Goal: Complete Application Form: Fill out and submit a form for a specific purpose

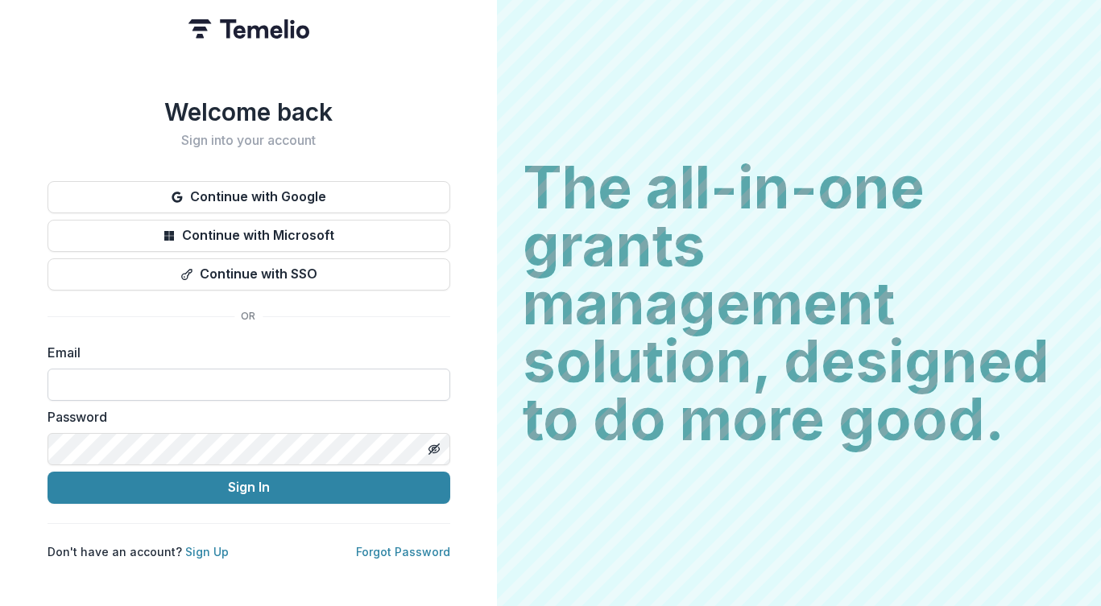
click at [258, 382] on input at bounding box center [249, 385] width 403 height 32
type input "**********"
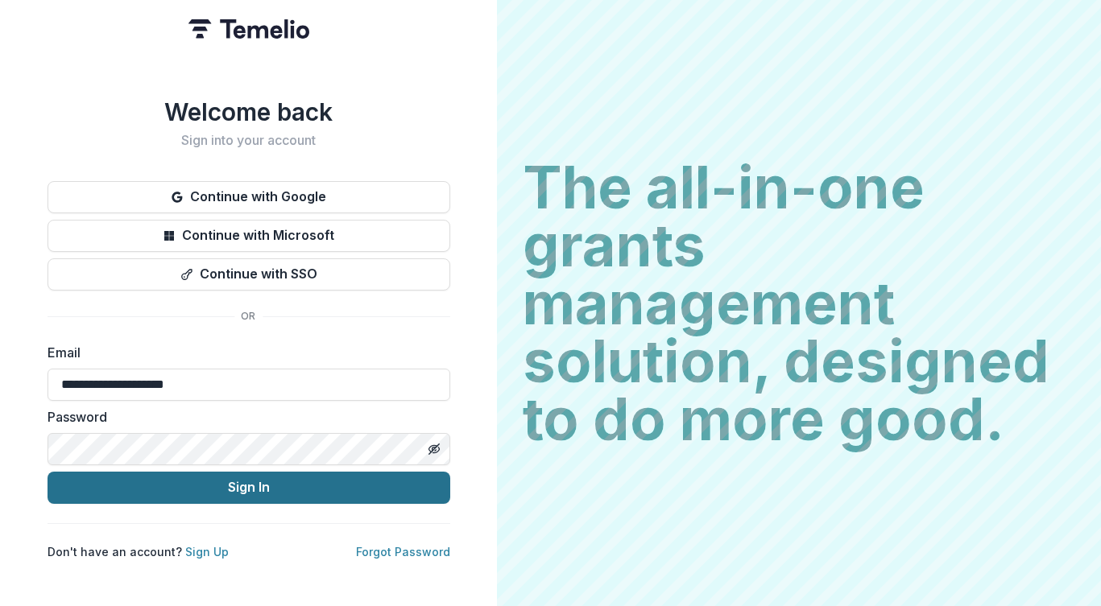
click at [222, 480] on button "Sign In" at bounding box center [249, 488] width 403 height 32
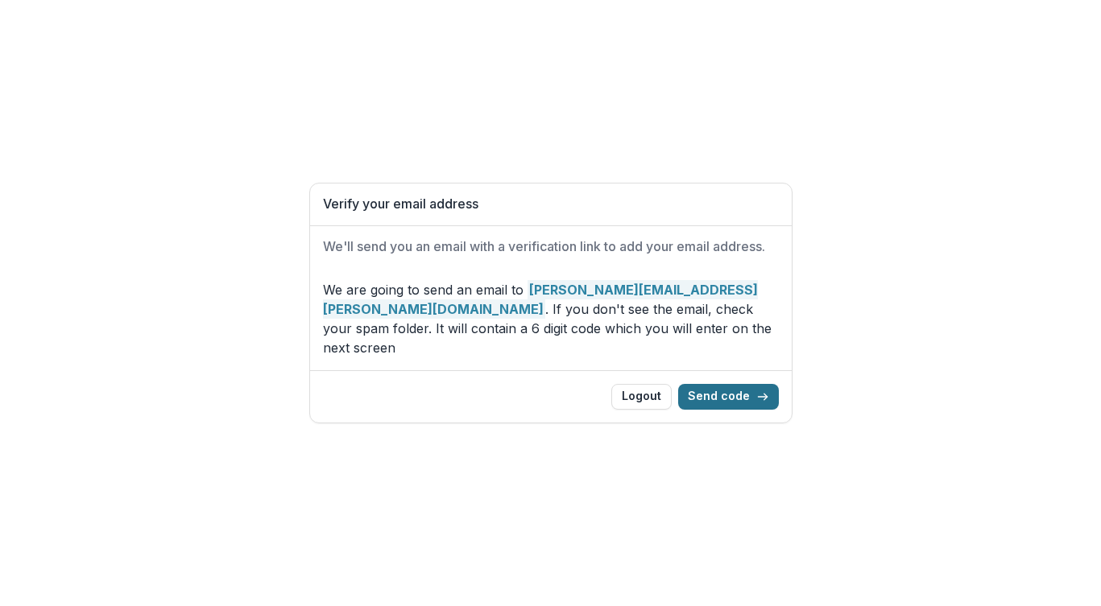
click at [731, 391] on button "Send code" at bounding box center [728, 397] width 101 height 26
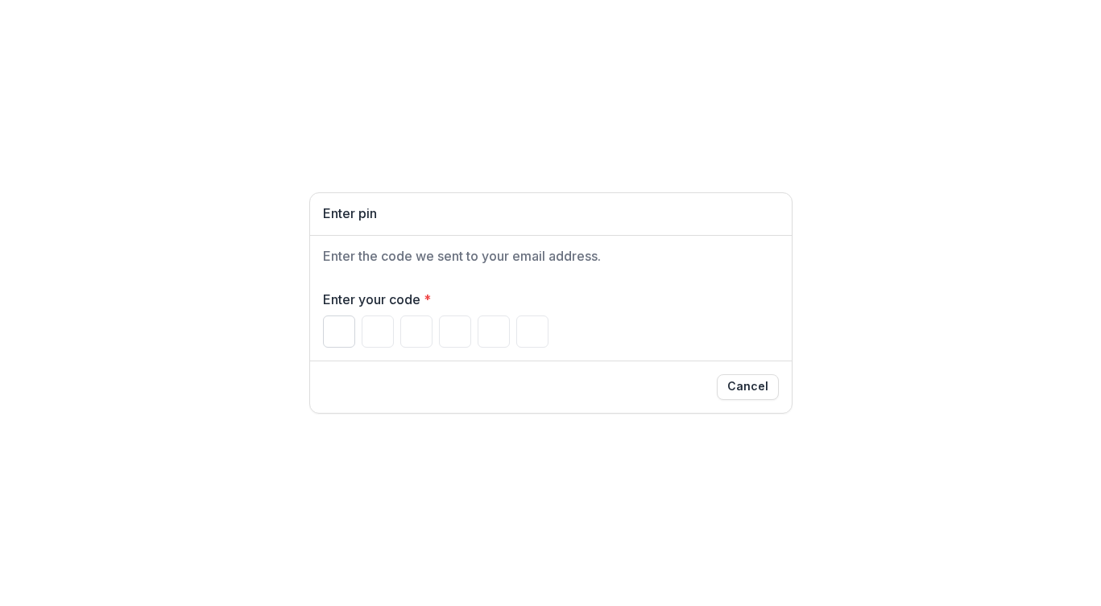
click at [327, 327] on input "Please enter your pin code" at bounding box center [339, 332] width 32 height 32
type input "*"
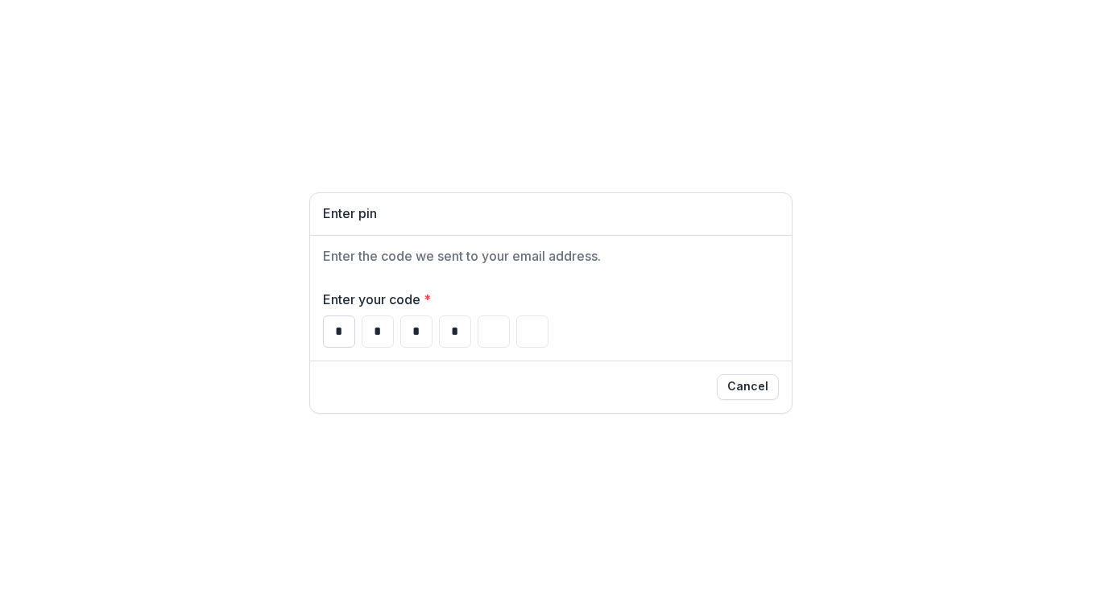
type input "*"
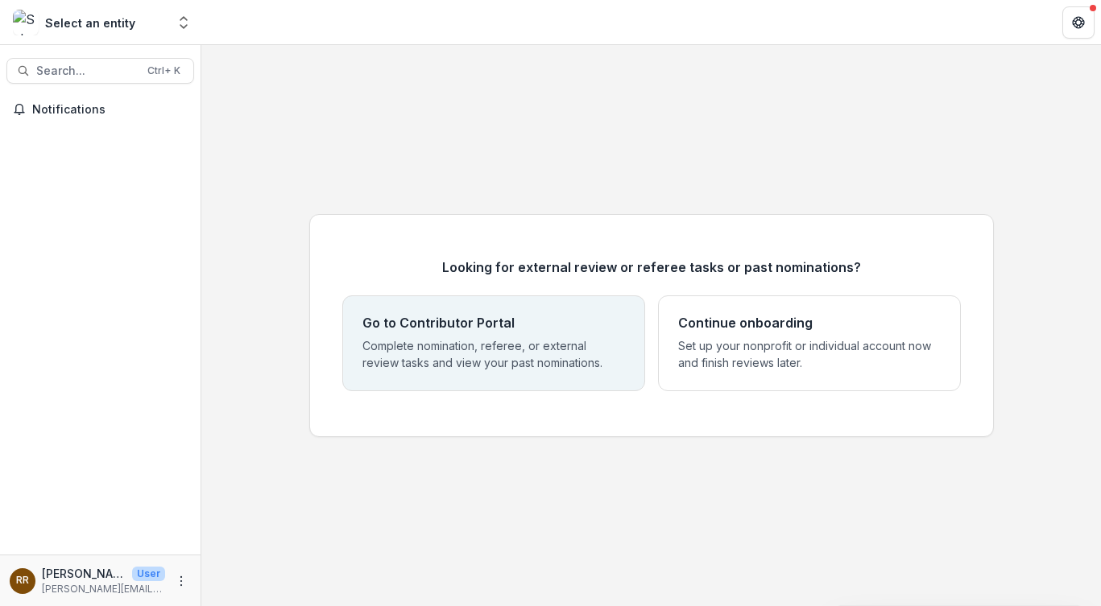
click at [487, 335] on div "Go to Contributor Portal Complete nomination, referee, or external review tasks…" at bounding box center [493, 344] width 263 height 56
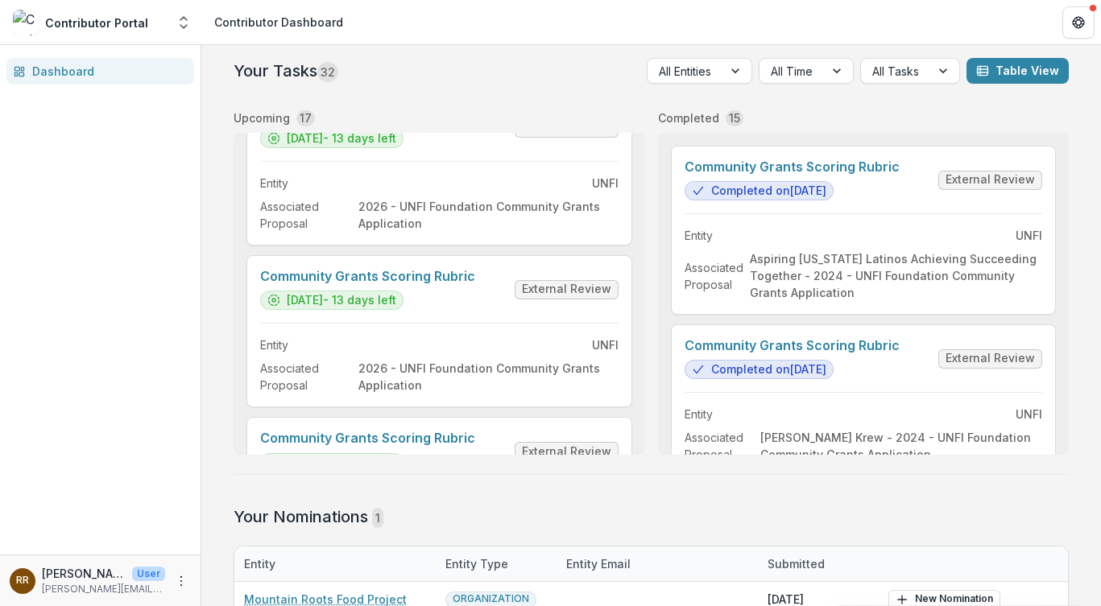
scroll to position [81, 0]
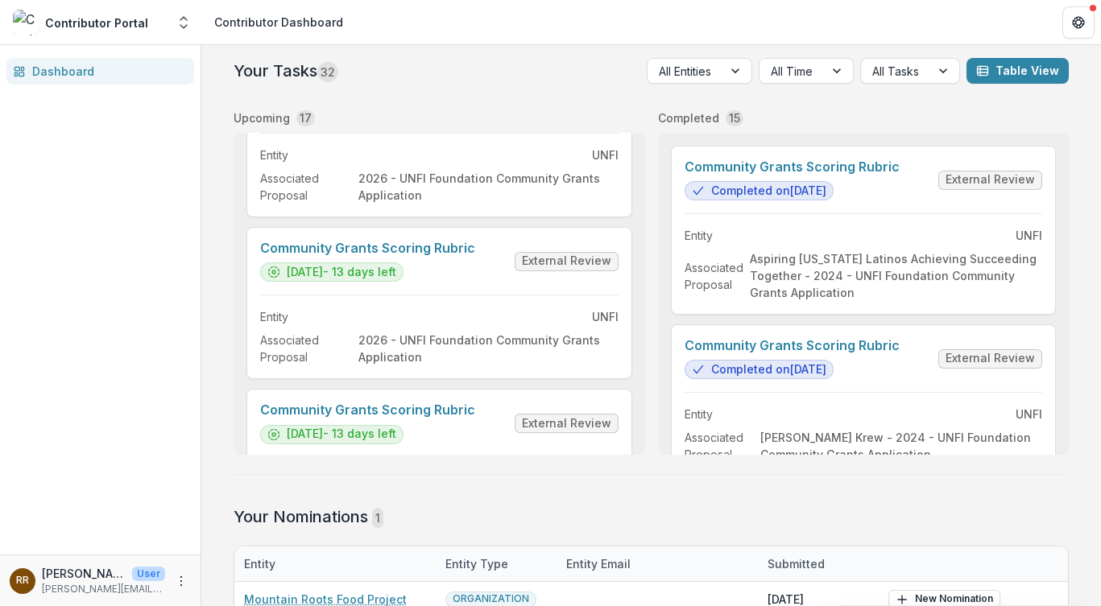
click at [711, 518] on h2 "Your Nominations 1" at bounding box center [651, 516] width 835 height 19
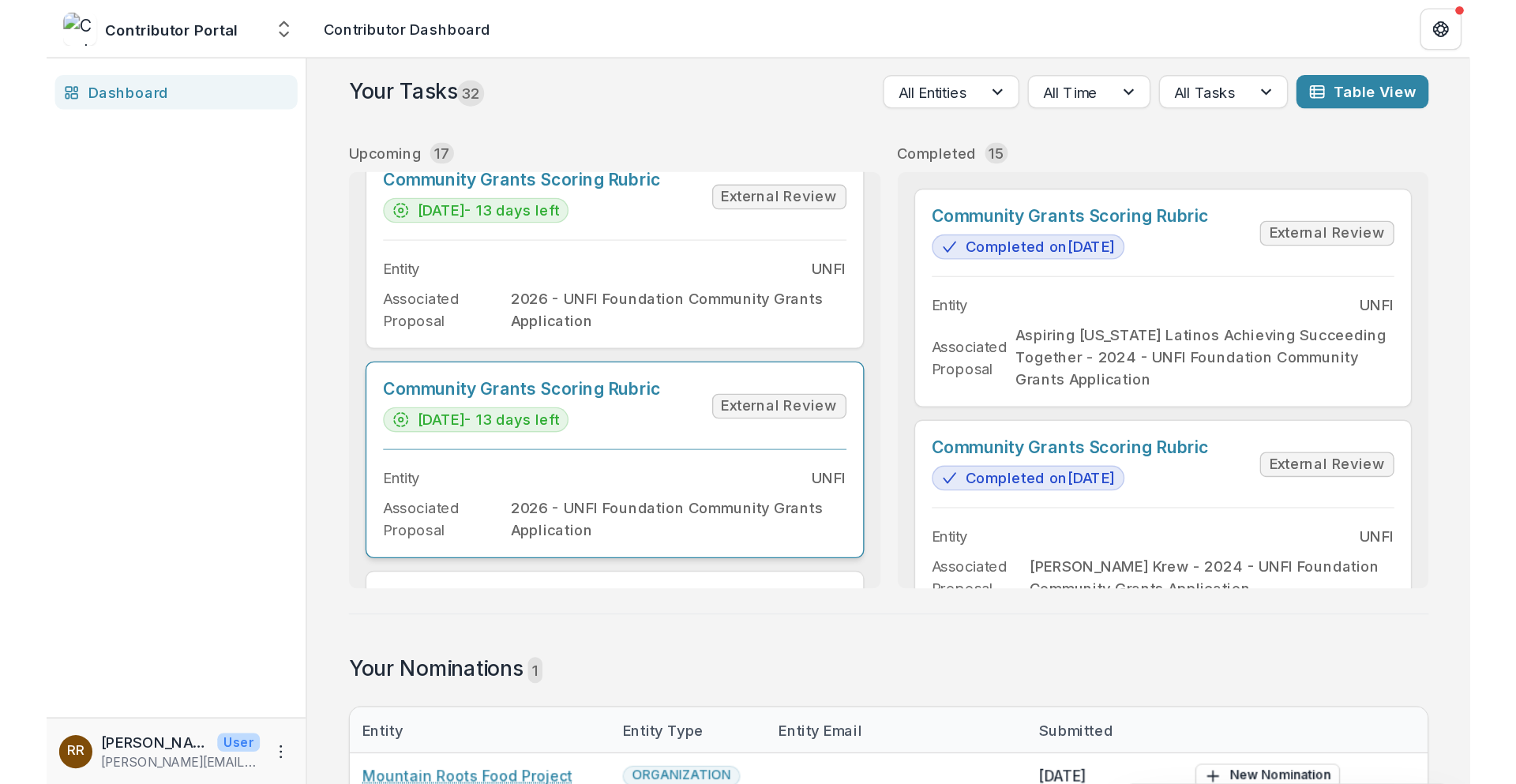
scroll to position [0, 0]
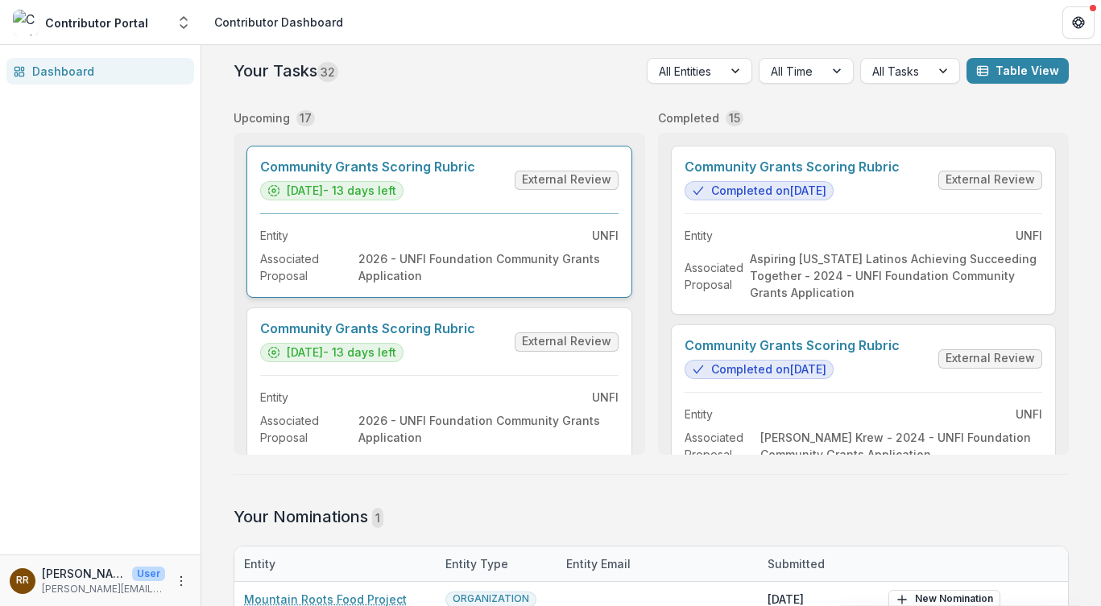
click at [475, 175] on link "Community Grants Scoring Rubric" at bounding box center [367, 166] width 215 height 15
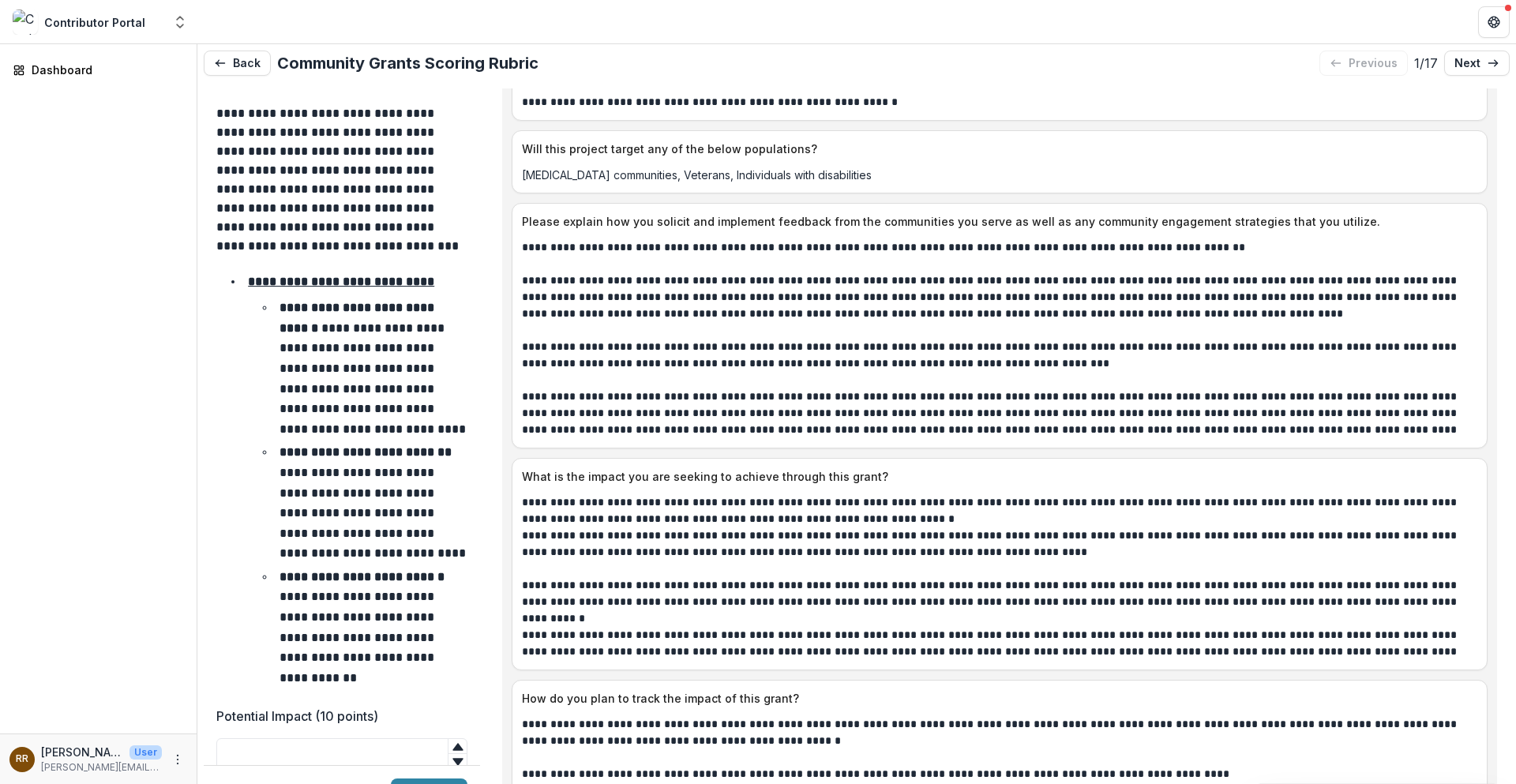
scroll to position [2920, 0]
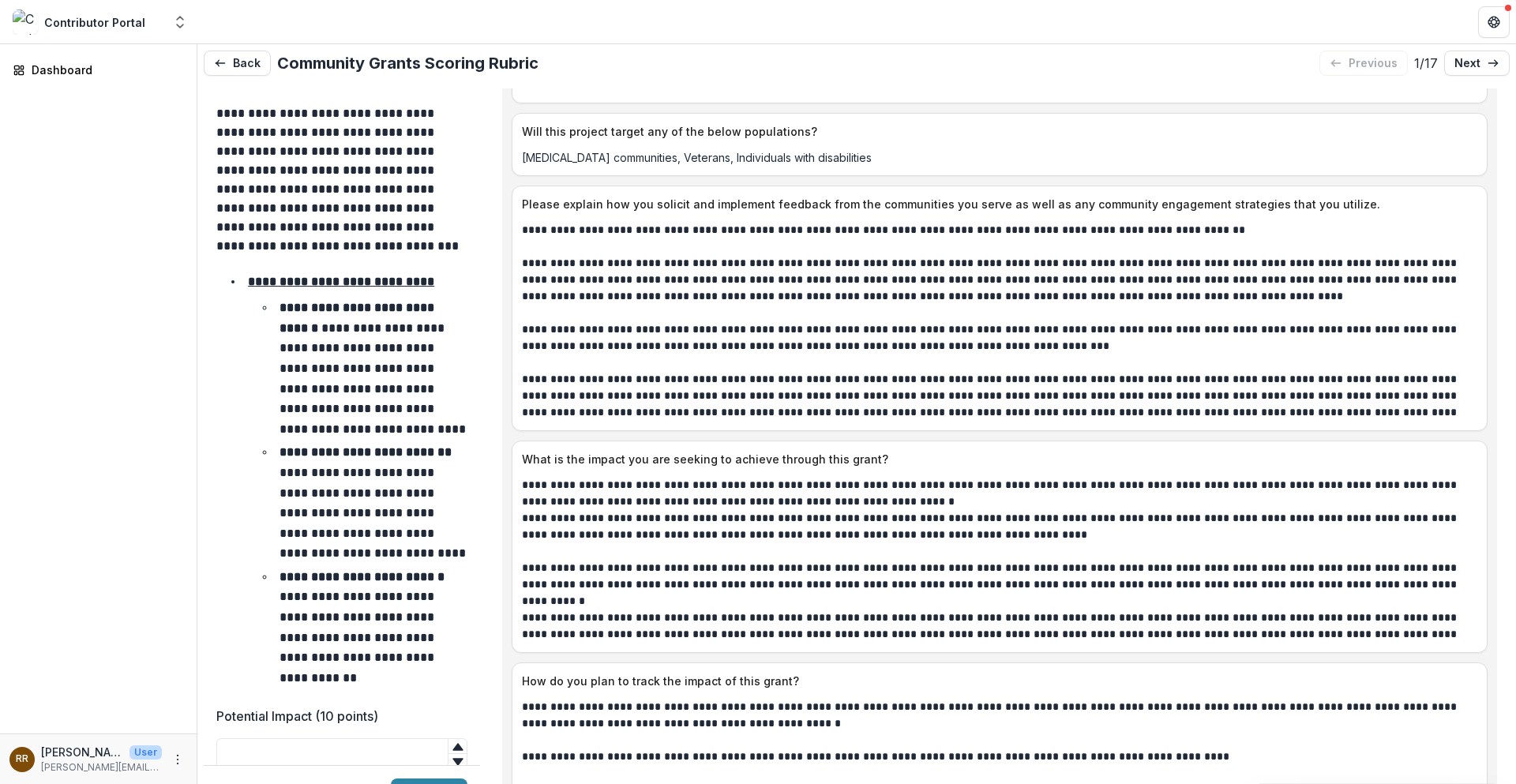
click at [359, 393] on p "**********" at bounding box center [373, 368] width 186 height 133
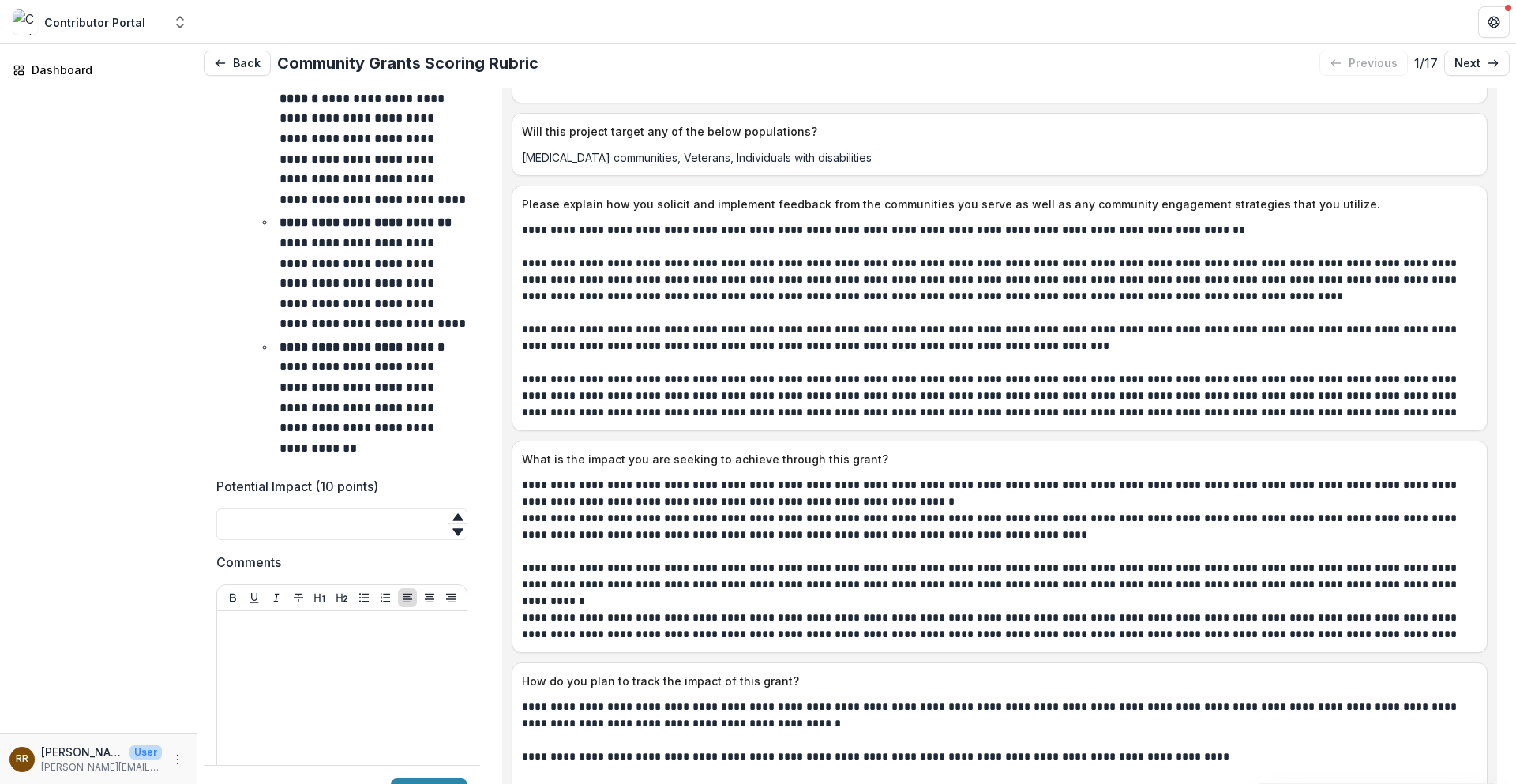
scroll to position [553, 0]
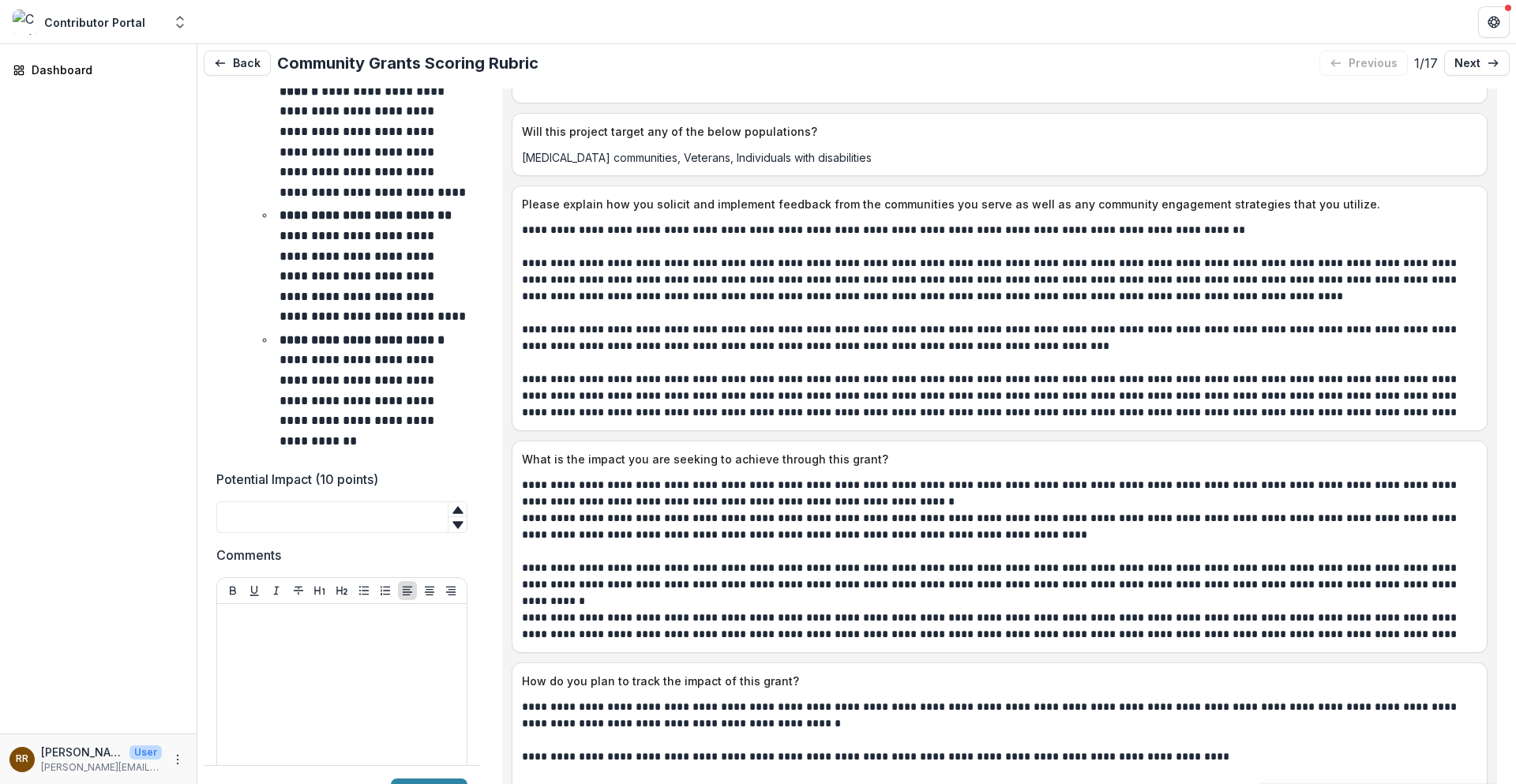
click at [308, 501] on div at bounding box center [342, 498] width 251 height 6
click at [311, 533] on input "Potential Impact (10 points)" at bounding box center [342, 516] width 251 height 31
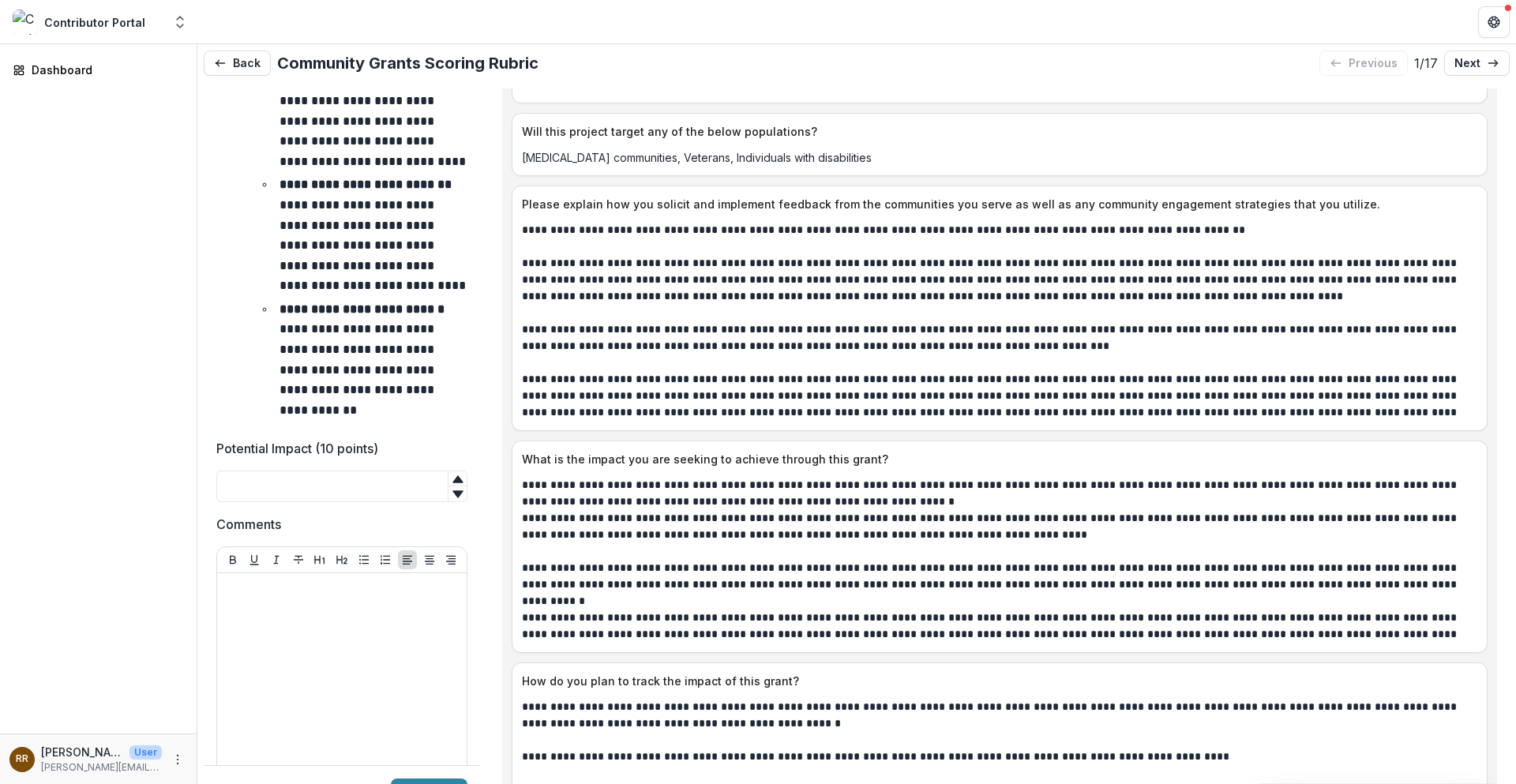
scroll to position [631, 0]
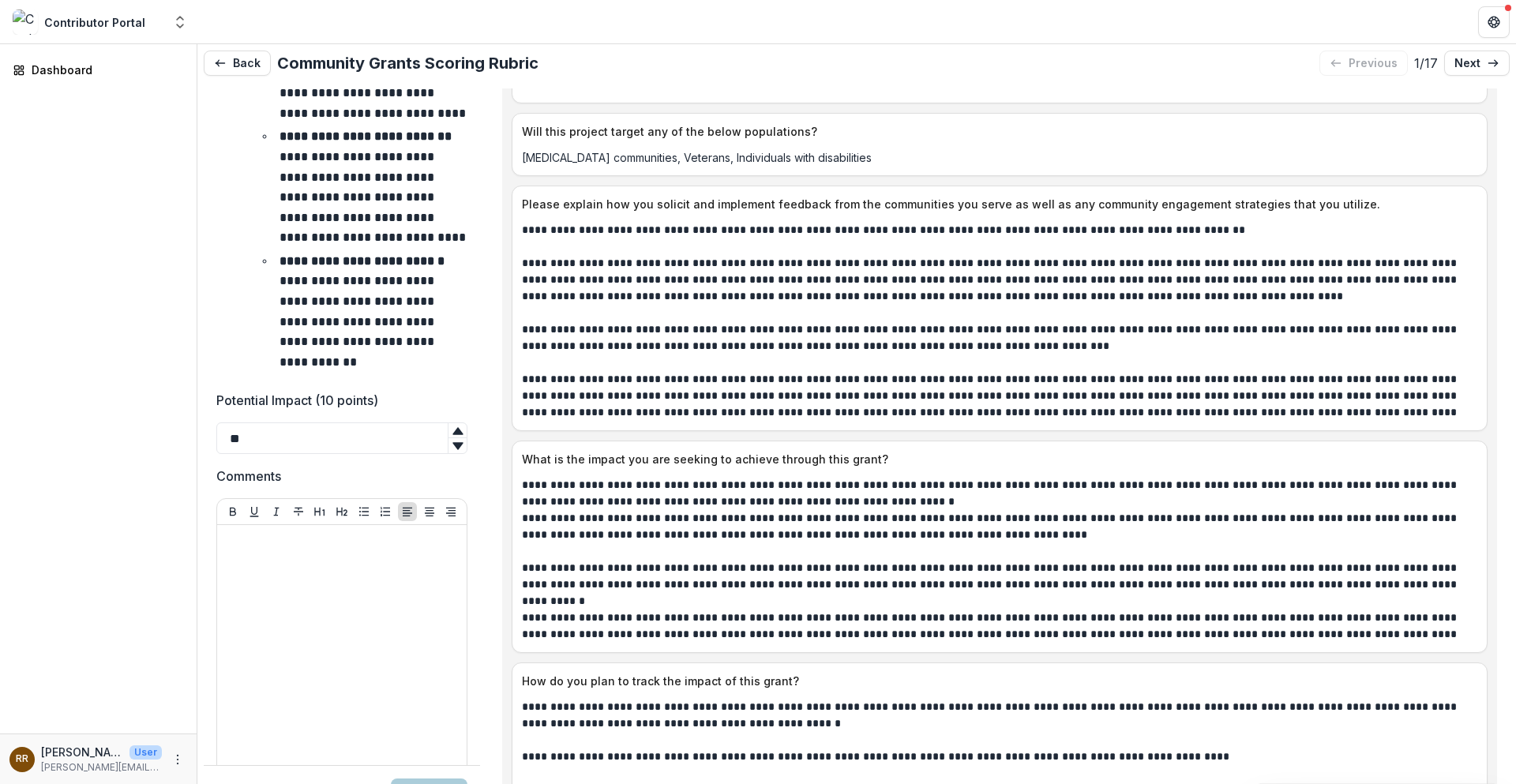
type input "**"
click at [270, 590] on div at bounding box center [342, 650] width 237 height 237
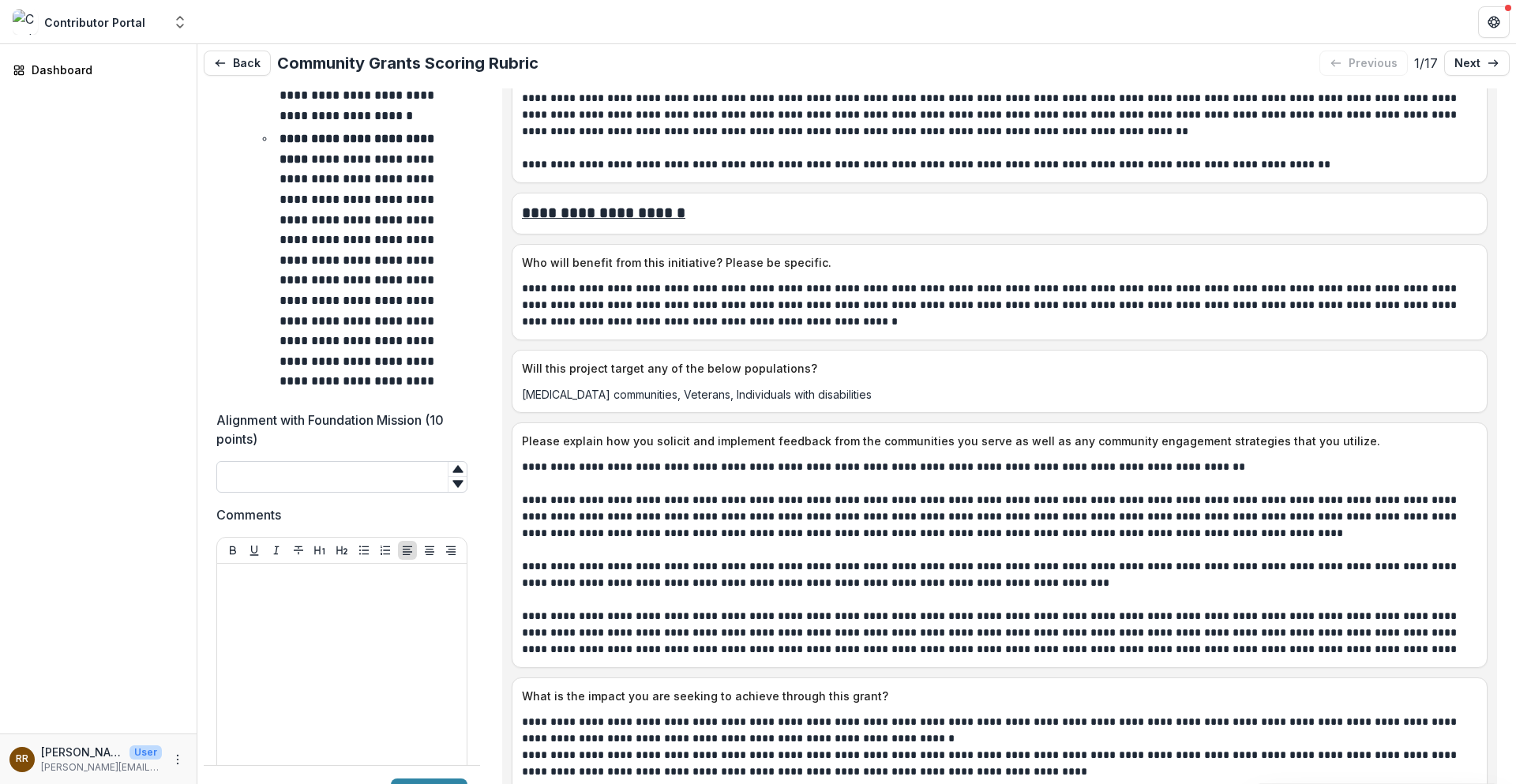
scroll to position [2052, 0]
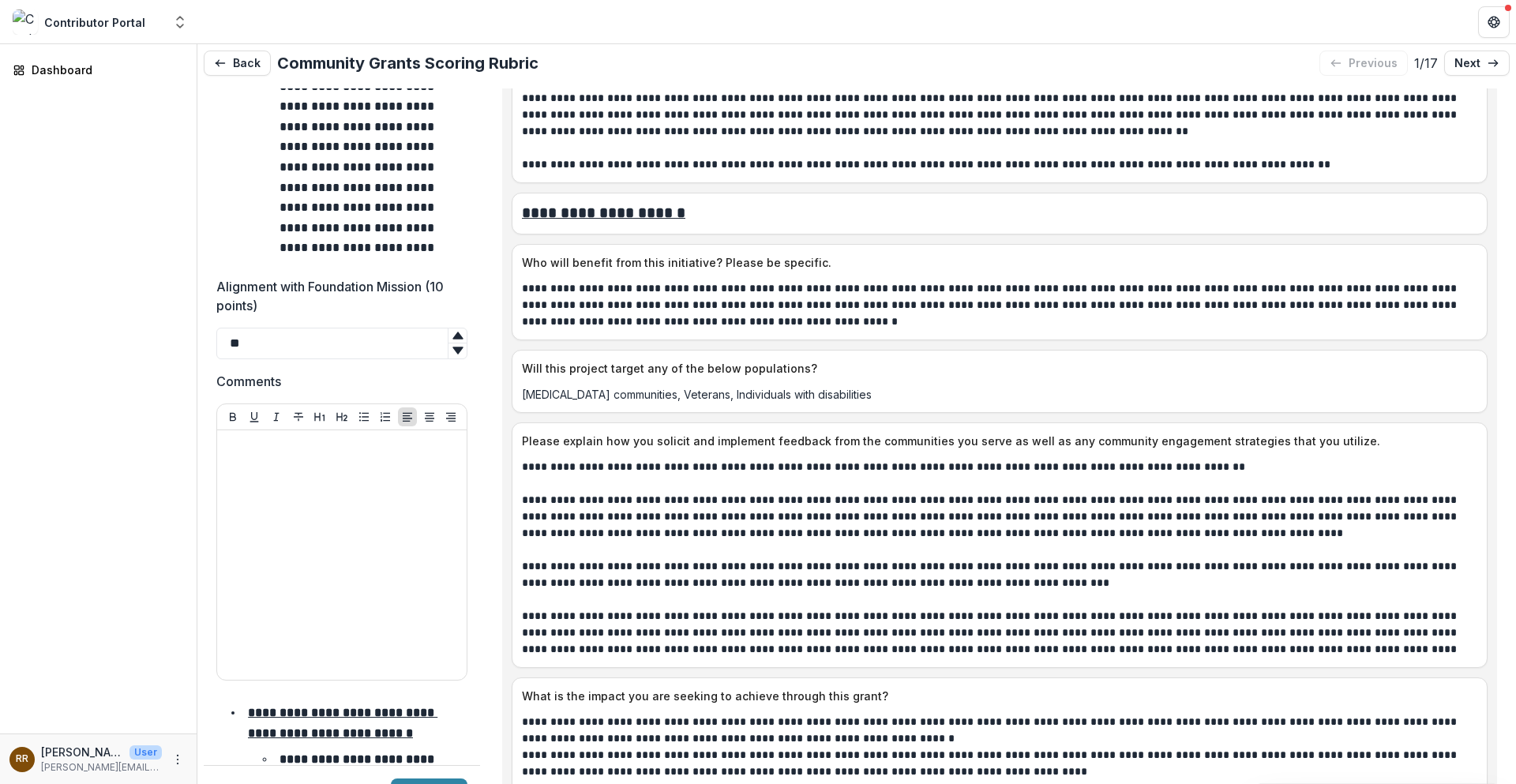
click at [454, 350] on icon at bounding box center [457, 350] width 10 height 7
drag, startPoint x: 288, startPoint y: 334, endPoint x: 163, endPoint y: 335, distance: 125.0
click at [163, 335] on main "**********" at bounding box center [758, 414] width 1516 height 740
type input "*"
click at [278, 451] on p at bounding box center [342, 445] width 237 height 18
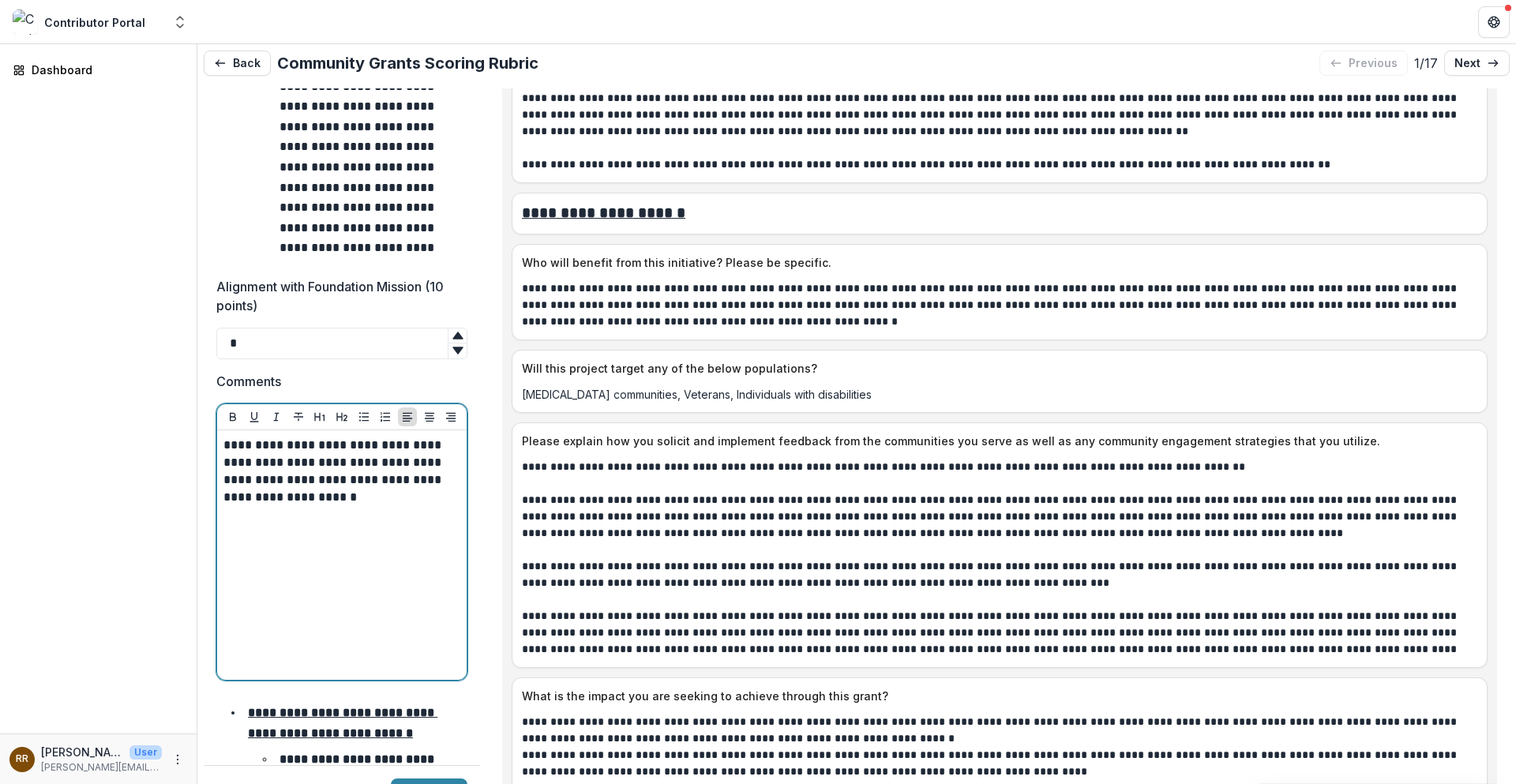
click at [274, 484] on p "**********" at bounding box center [339, 470] width 232 height 70
click at [226, 481] on p "**********" at bounding box center [339, 470] width 232 height 70
click at [419, 506] on div "**********" at bounding box center [342, 555] width 237 height 237
click at [412, 481] on p "**********" at bounding box center [339, 470] width 232 height 70
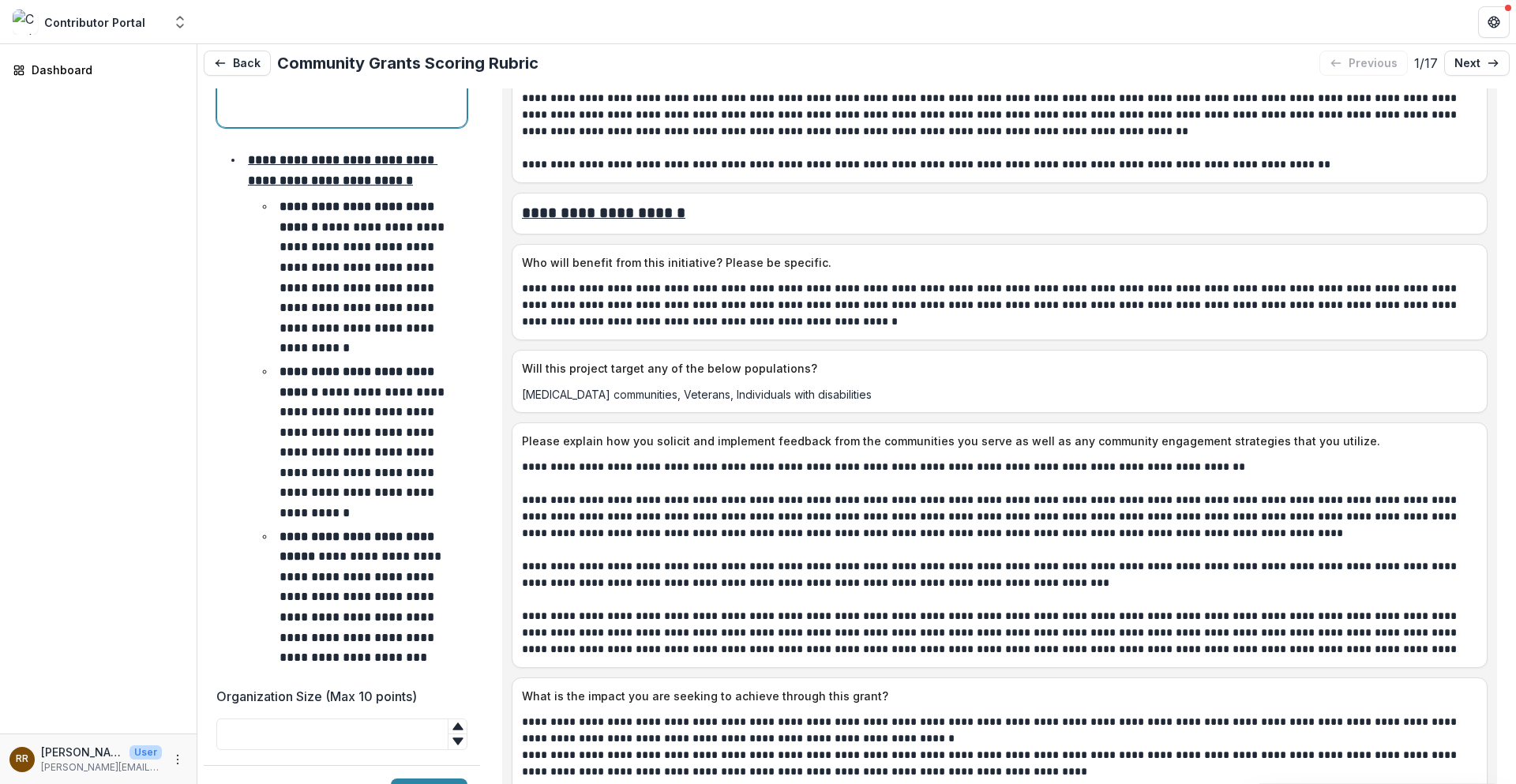
scroll to position [2683, 0]
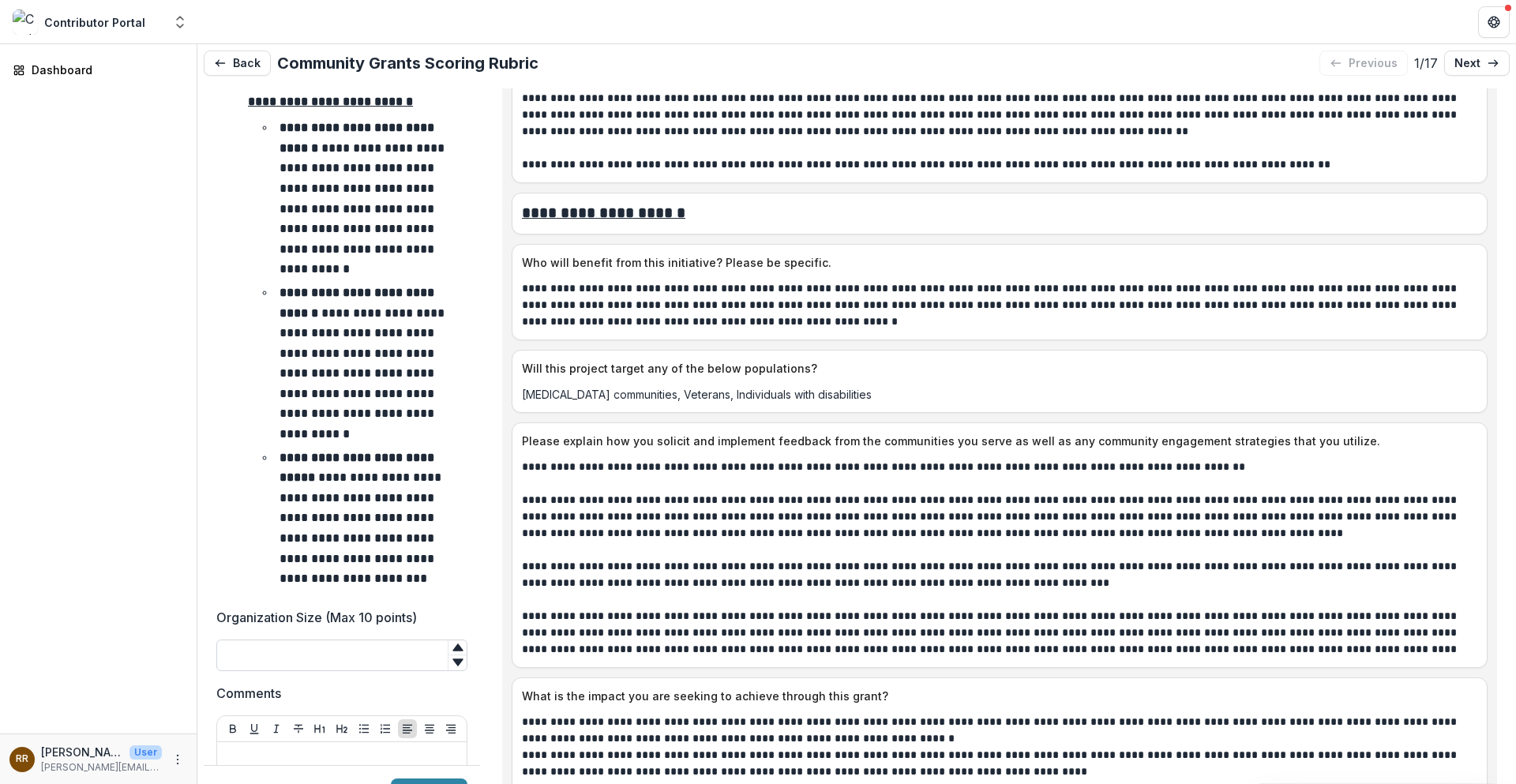
click at [351, 594] on input "Organization Size (Max 10 points)" at bounding box center [342, 655] width 251 height 31
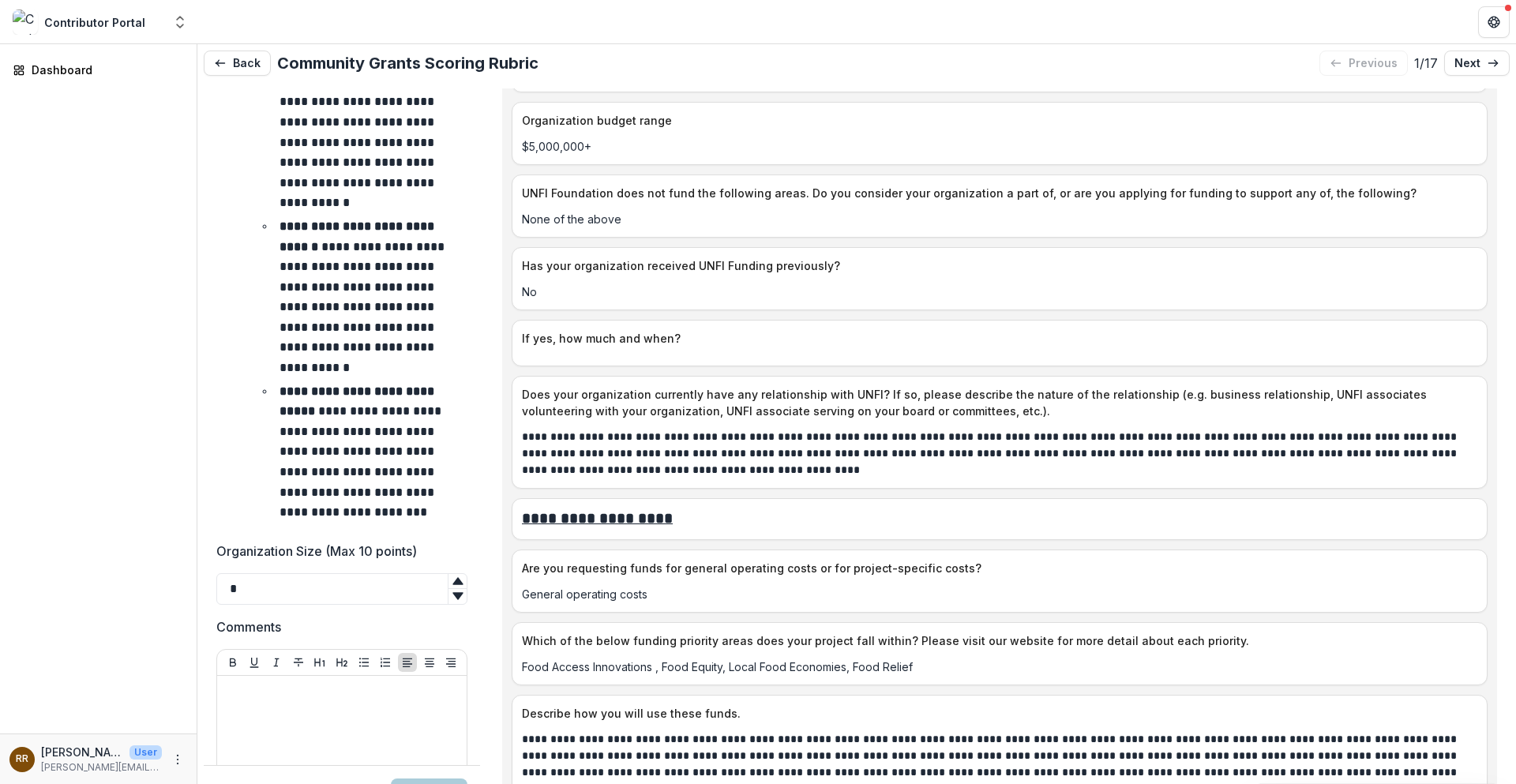
scroll to position [2920, 0]
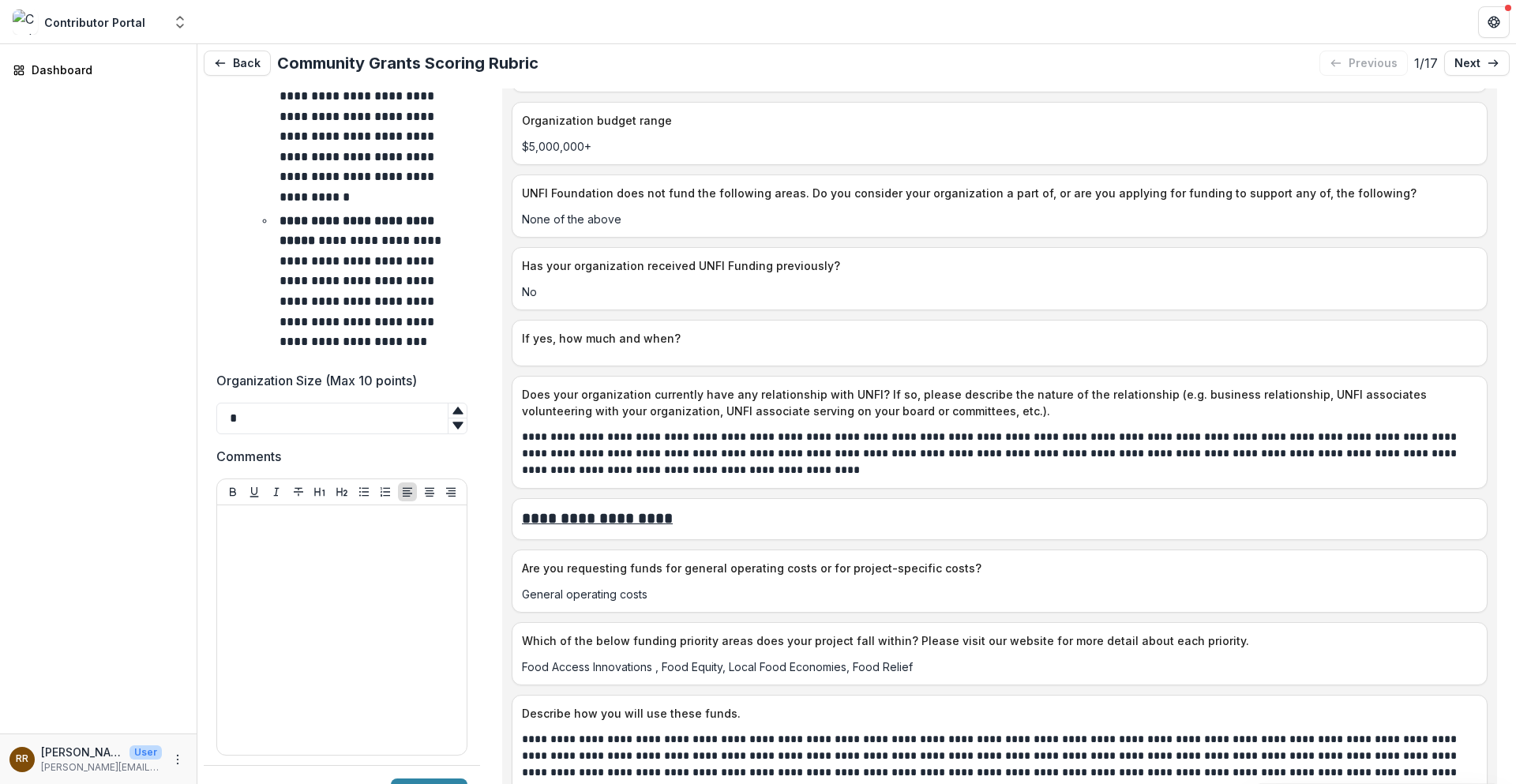
drag, startPoint x: 257, startPoint y: 416, endPoint x: 176, endPoint y: 414, distance: 81.0
click at [176, 414] on main "**********" at bounding box center [758, 414] width 1516 height 740
type input "*"
click at [286, 533] on div at bounding box center [342, 630] width 237 height 237
drag, startPoint x: 220, startPoint y: 428, endPoint x: 0, endPoint y: 368, distance: 228.0
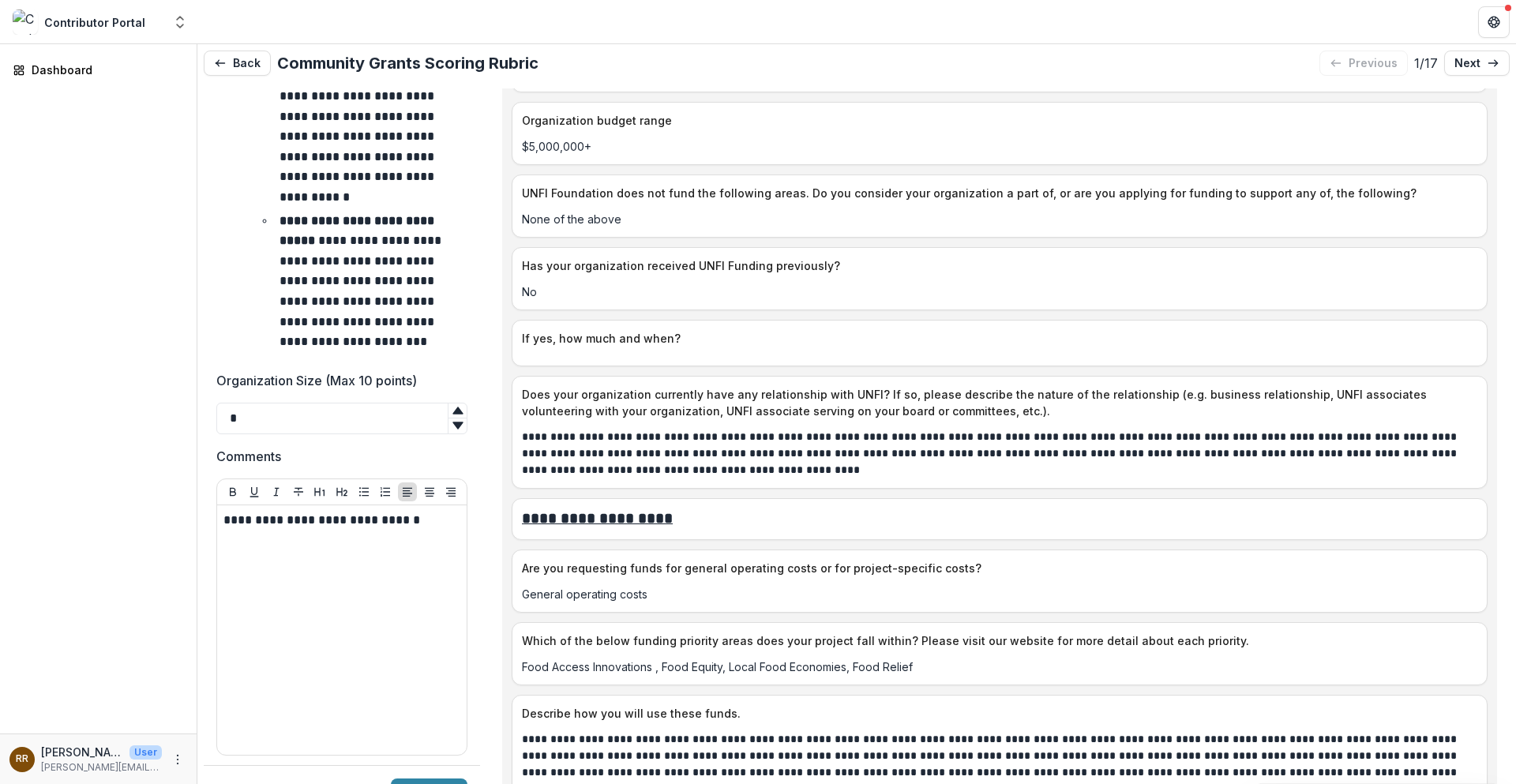
click at [0, 412] on main "**********" at bounding box center [758, 414] width 1516 height 740
type input "*"
drag, startPoint x: 183, startPoint y: 404, endPoint x: 183, endPoint y: 416, distance: 12.0
click at [184, 404] on div "Dashboard" at bounding box center [98, 388] width 197 height 689
click at [485, 594] on div "**********" at bounding box center [857, 452] width 1306 height 728
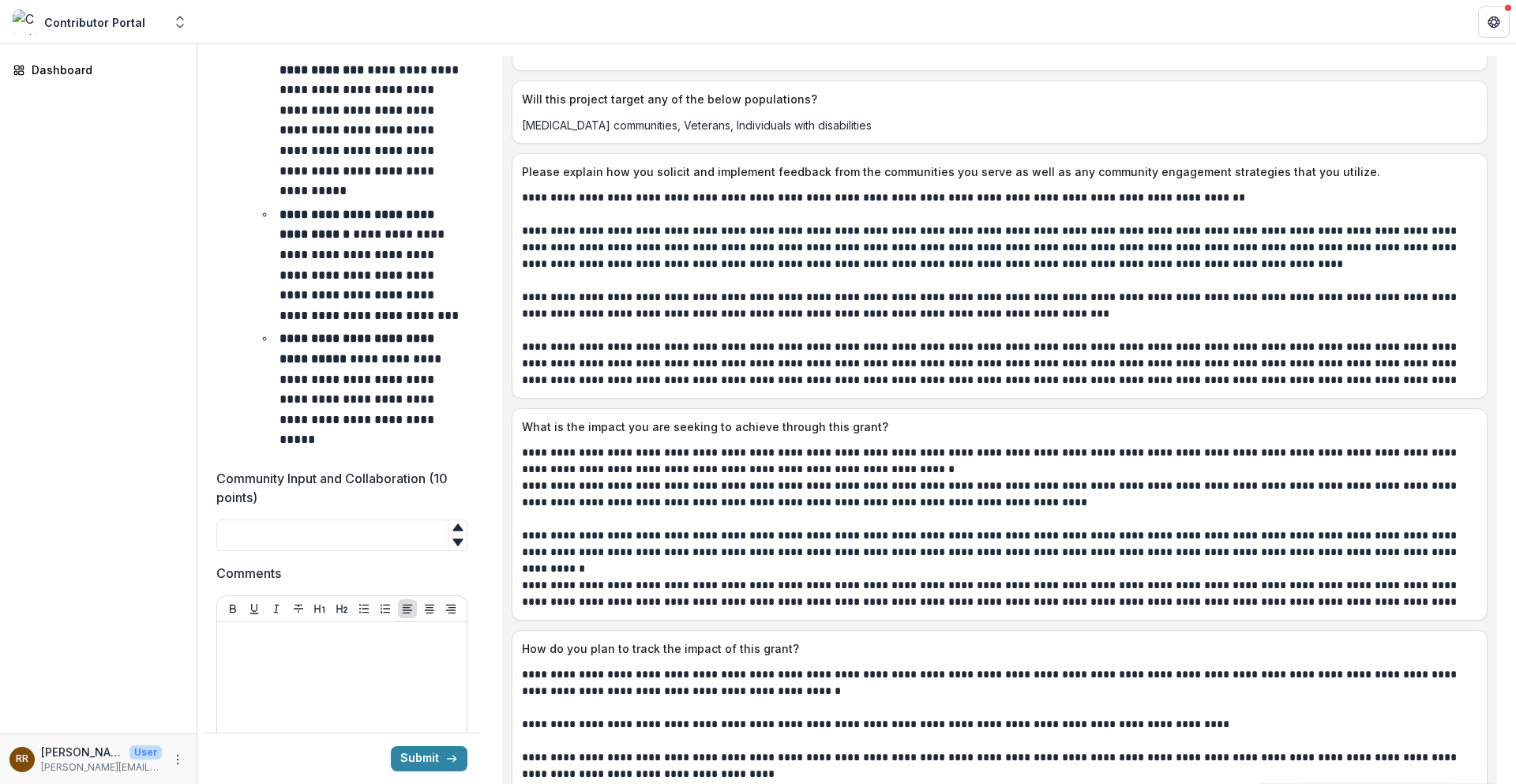
scroll to position [3709, 0]
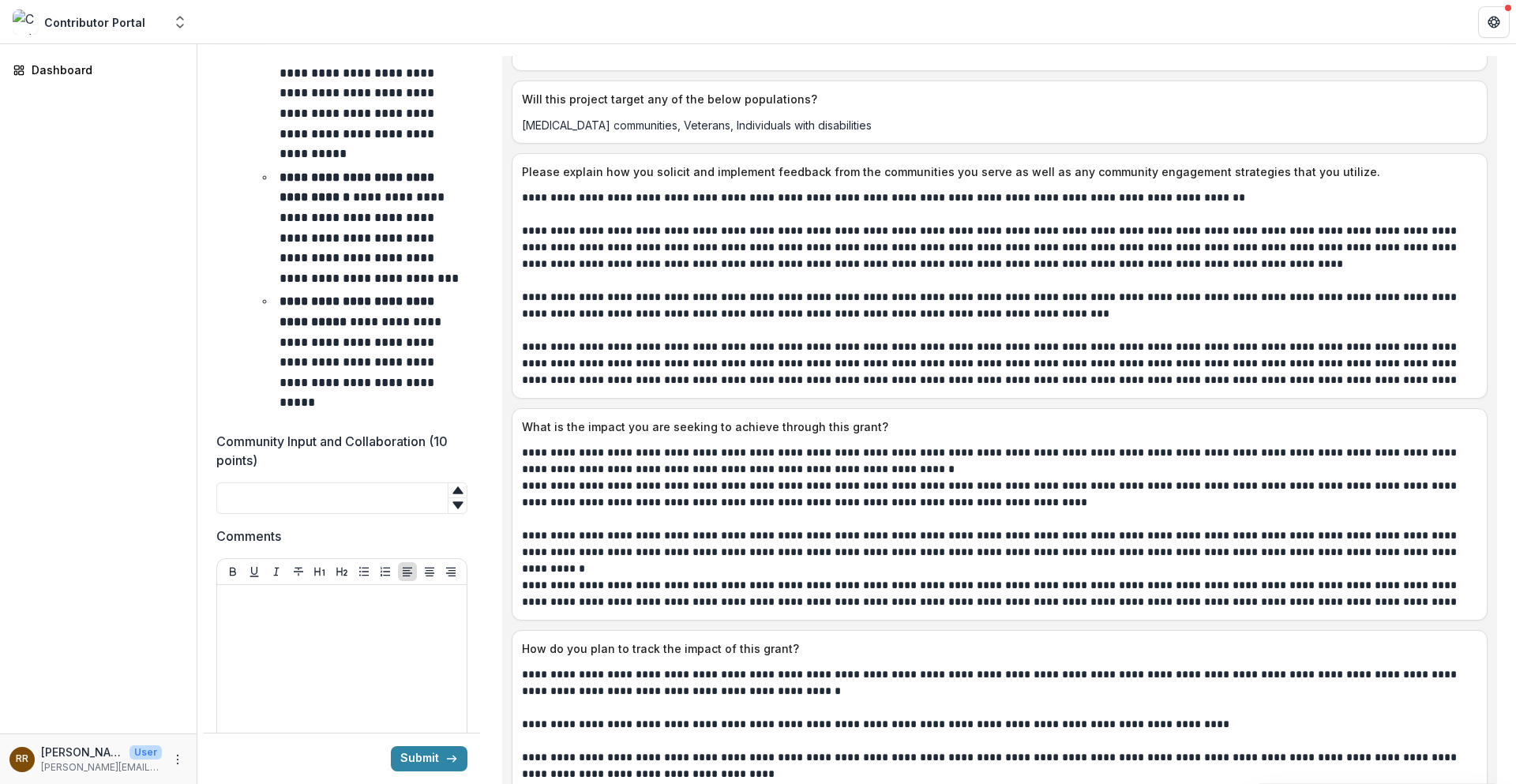
click at [866, 521] on p at bounding box center [999, 518] width 955 height 17
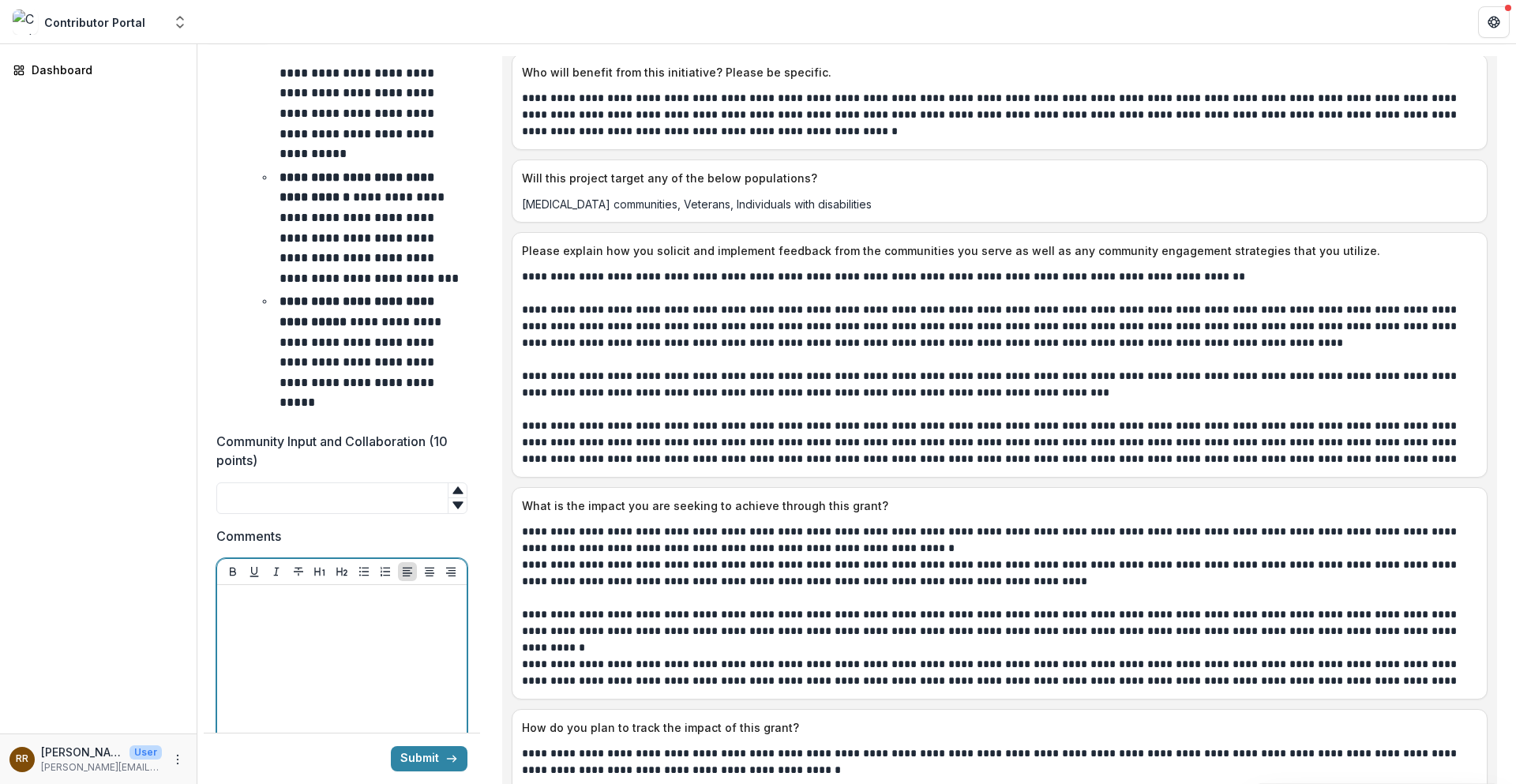
click at [294, 594] on div at bounding box center [342, 710] width 237 height 237
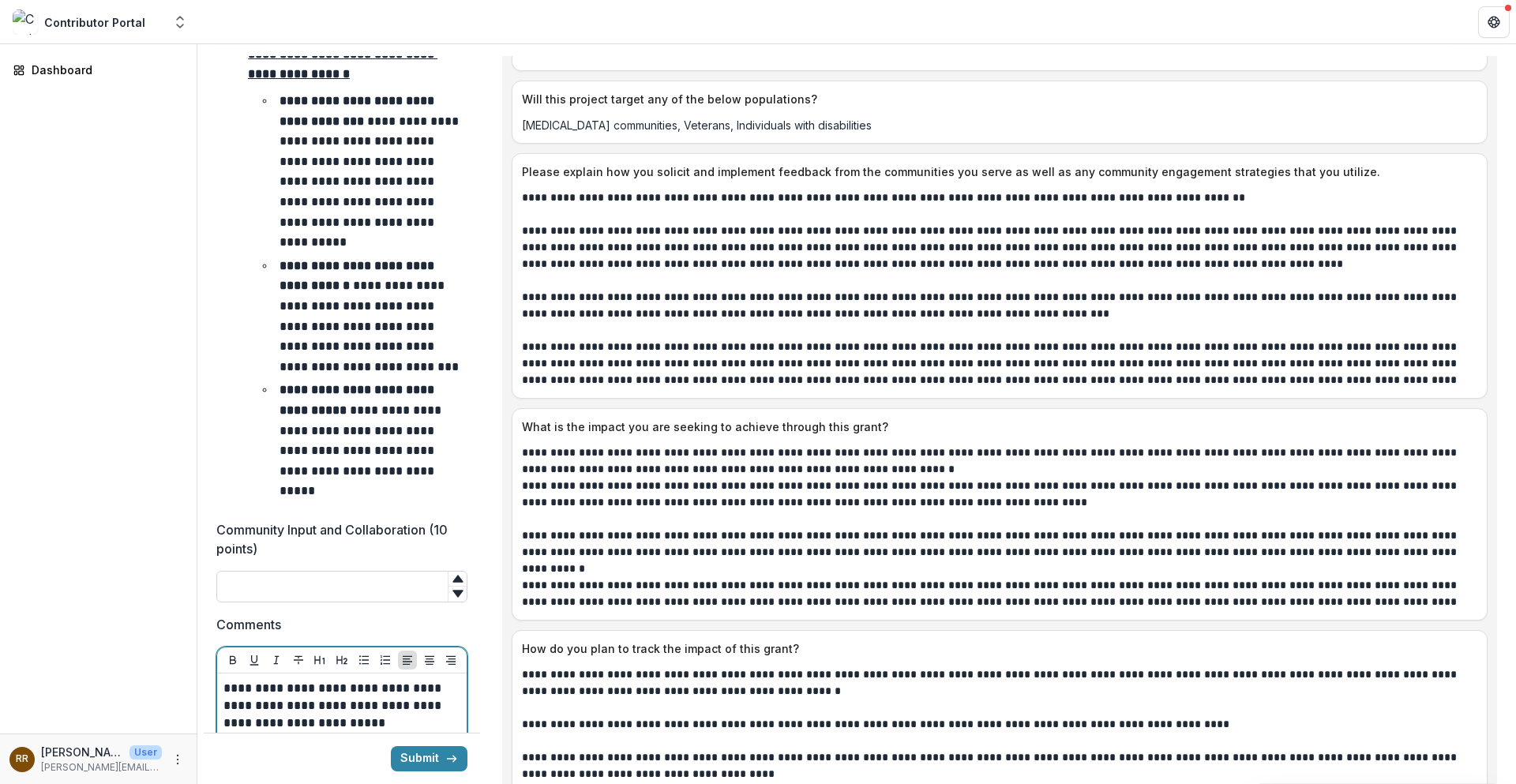
scroll to position [3631, 0]
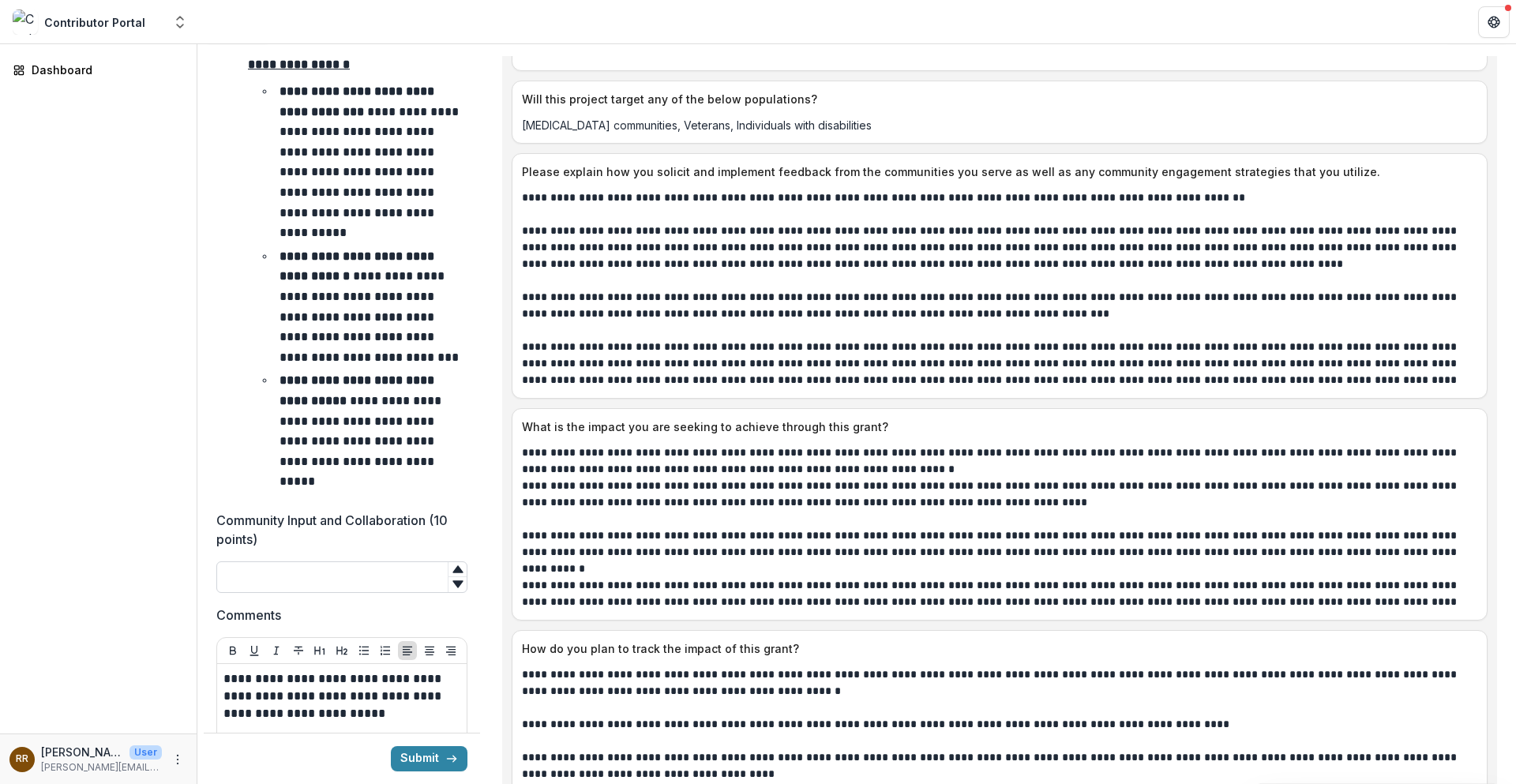
click at [370, 562] on input "Community Input and Collaboration (10 points)" at bounding box center [342, 577] width 251 height 31
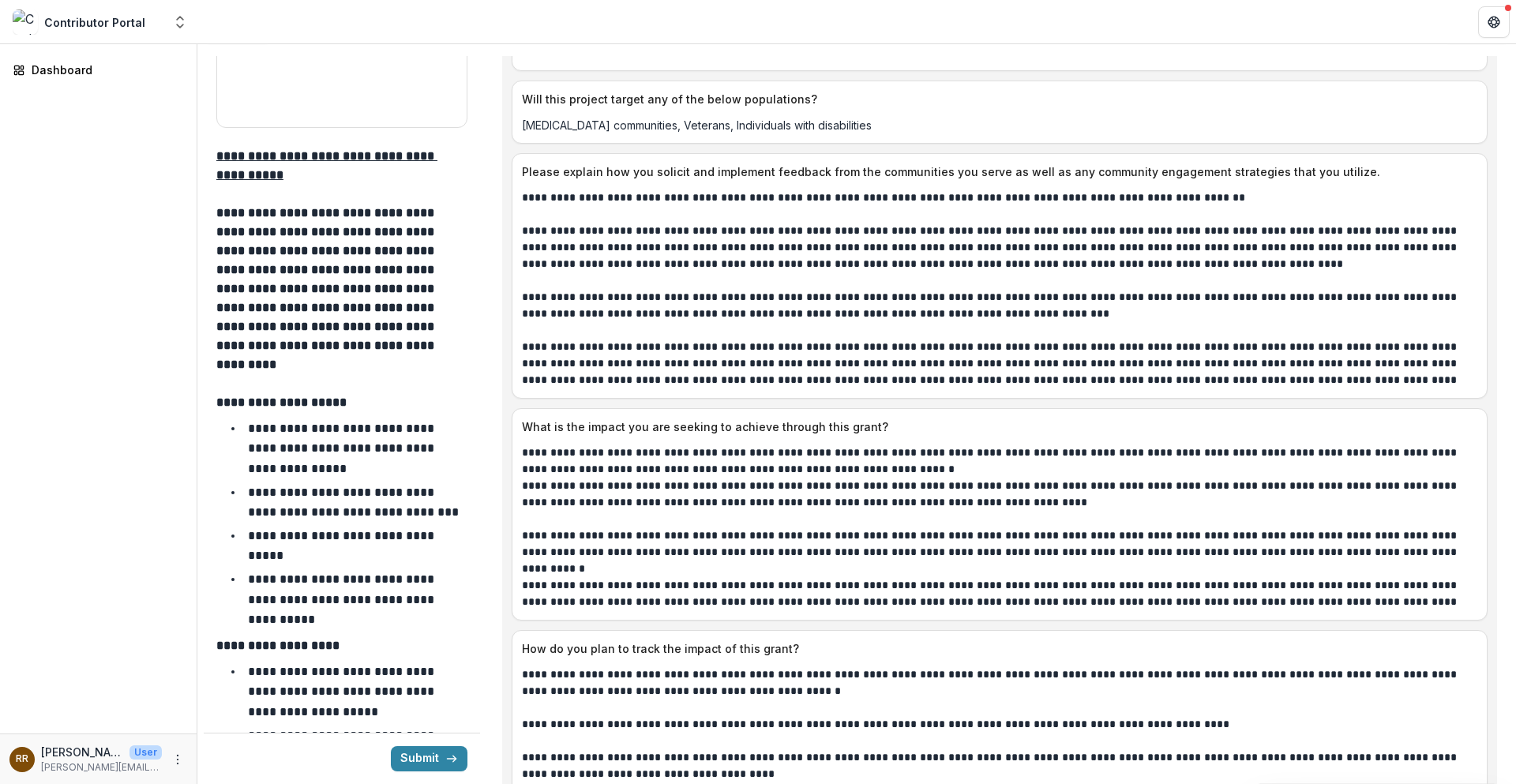
scroll to position [4420, 0]
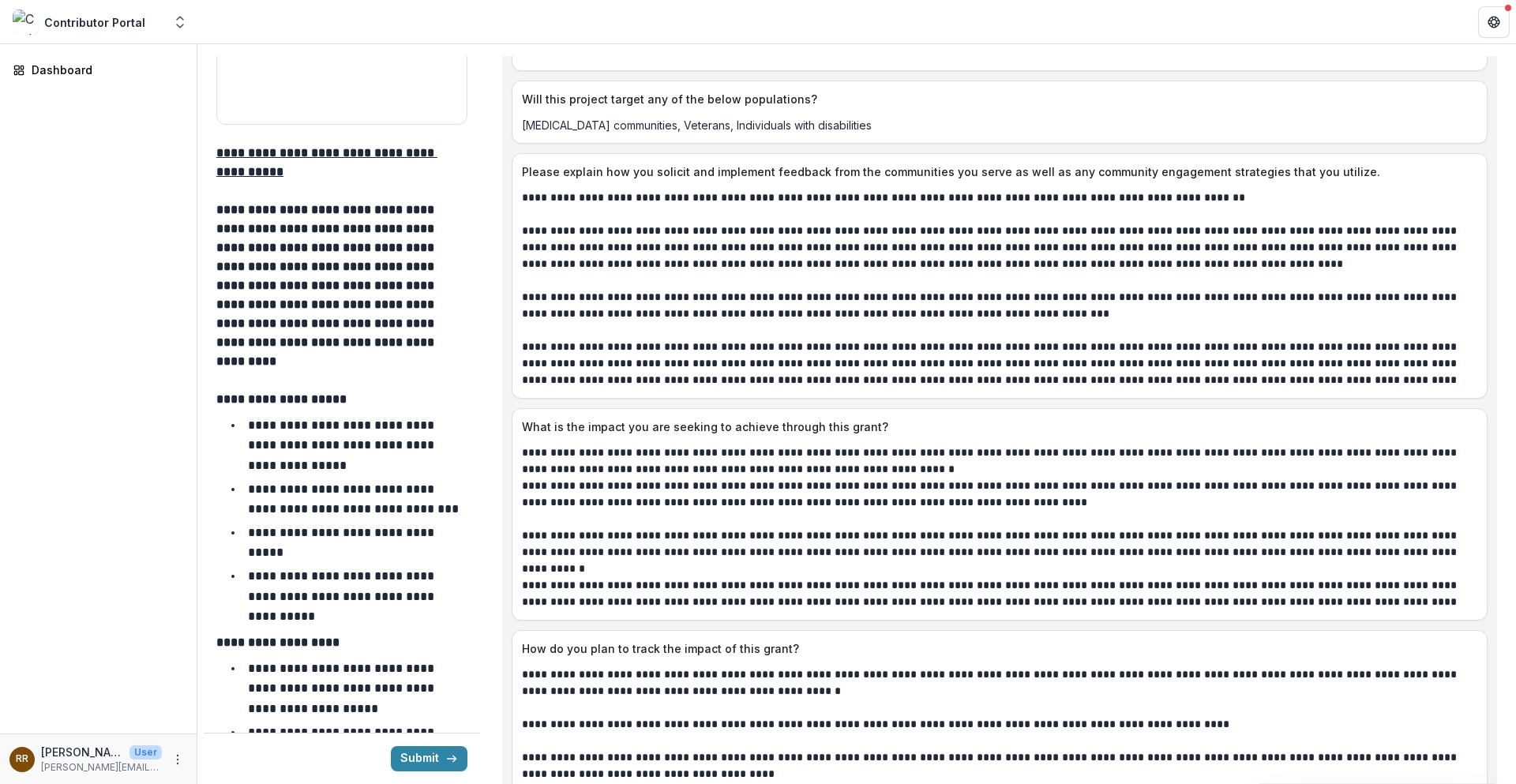
type input "**"
click at [850, 372] on p "**********" at bounding box center [994, 364] width 946 height 50
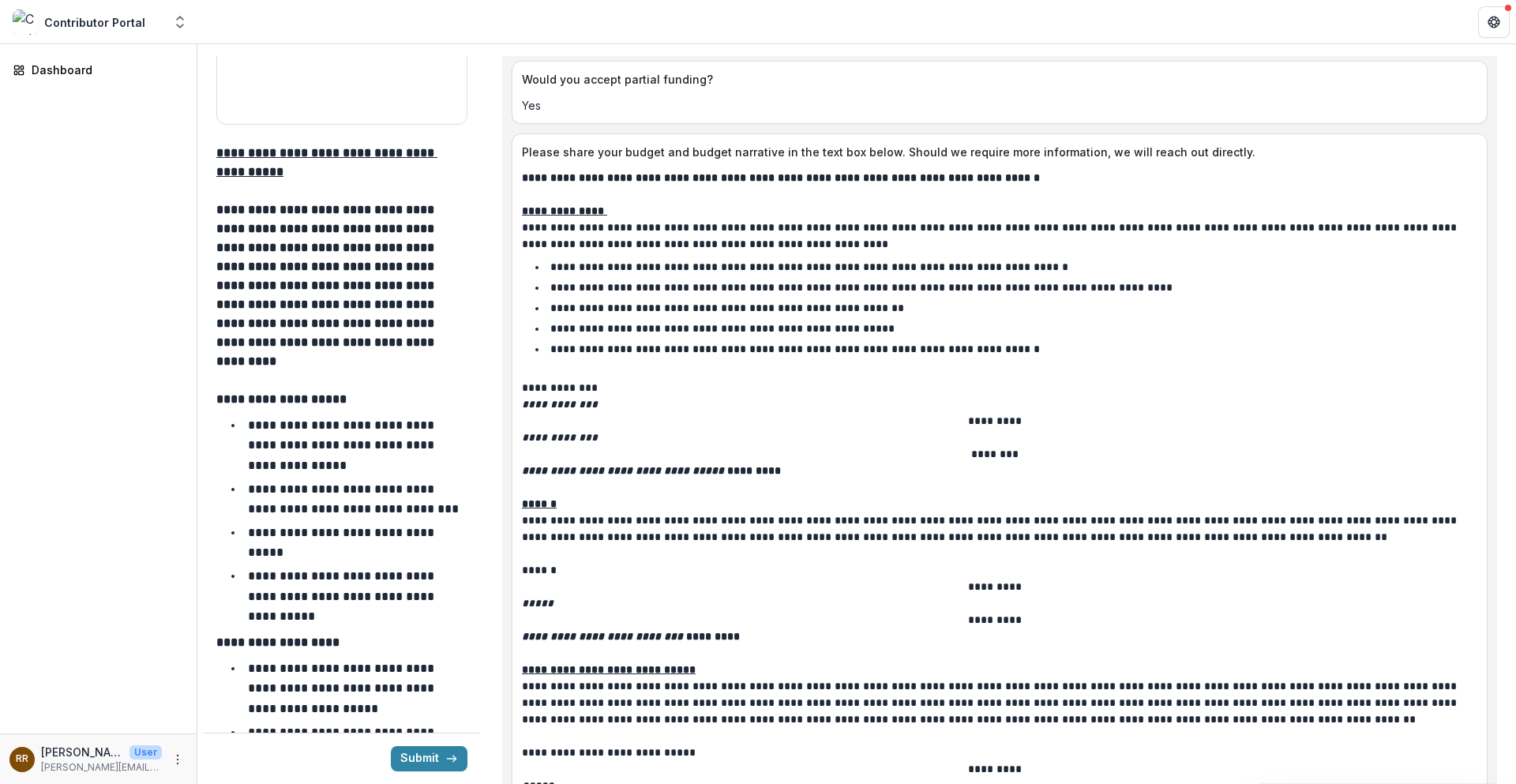
scroll to position [4104, 0]
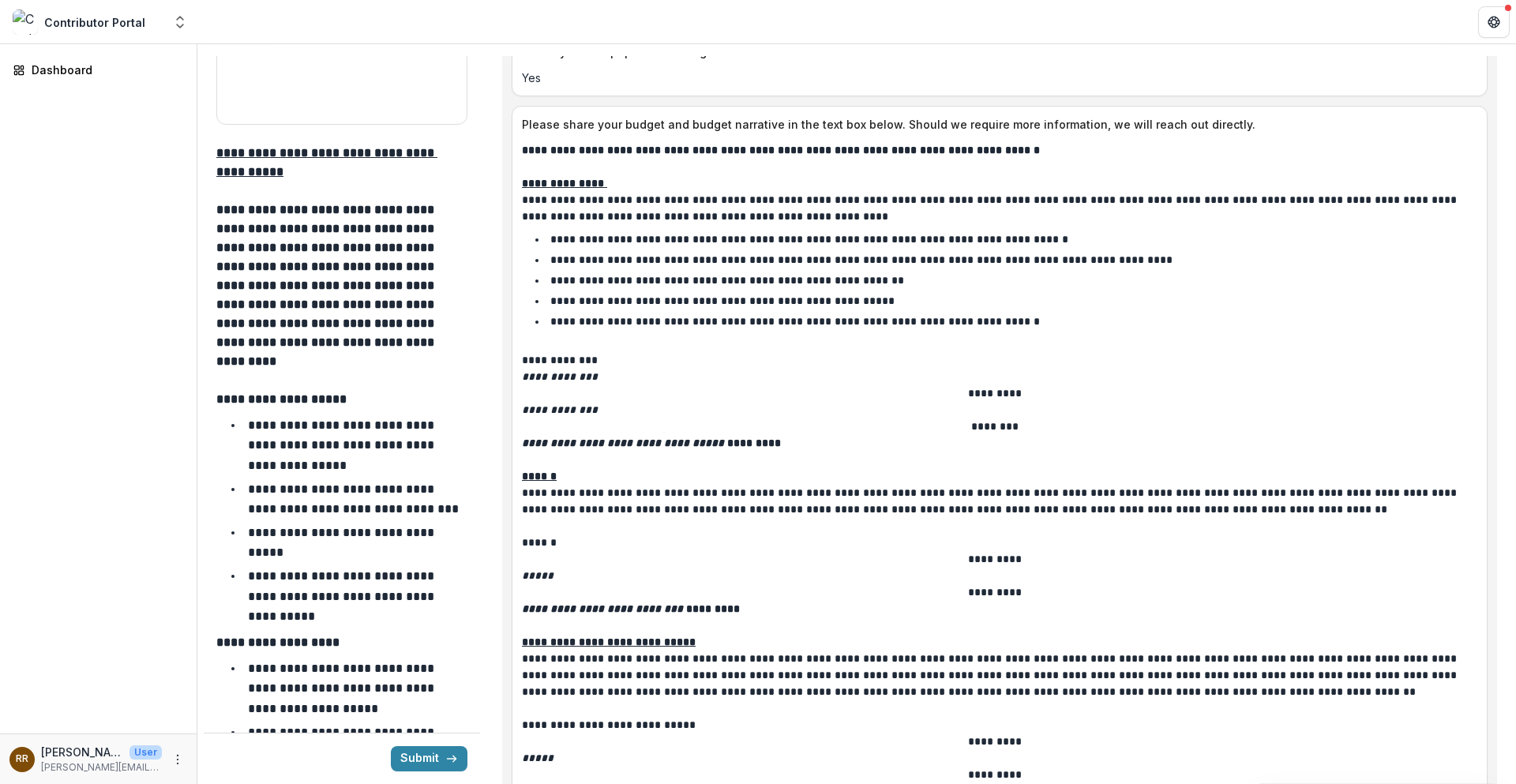
click at [773, 566] on p "*********" at bounding box center [994, 559] width 946 height 17
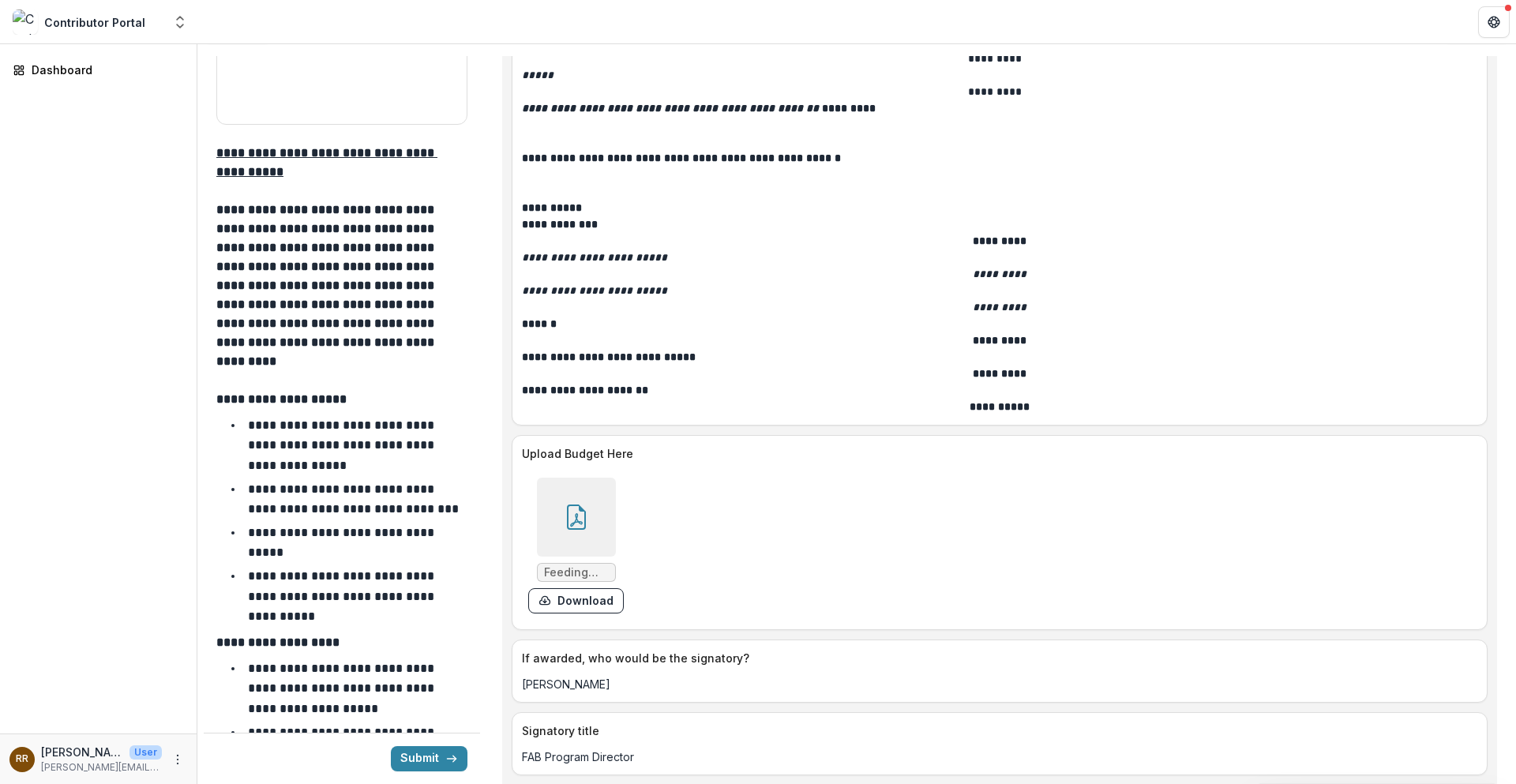
scroll to position [4815, 0]
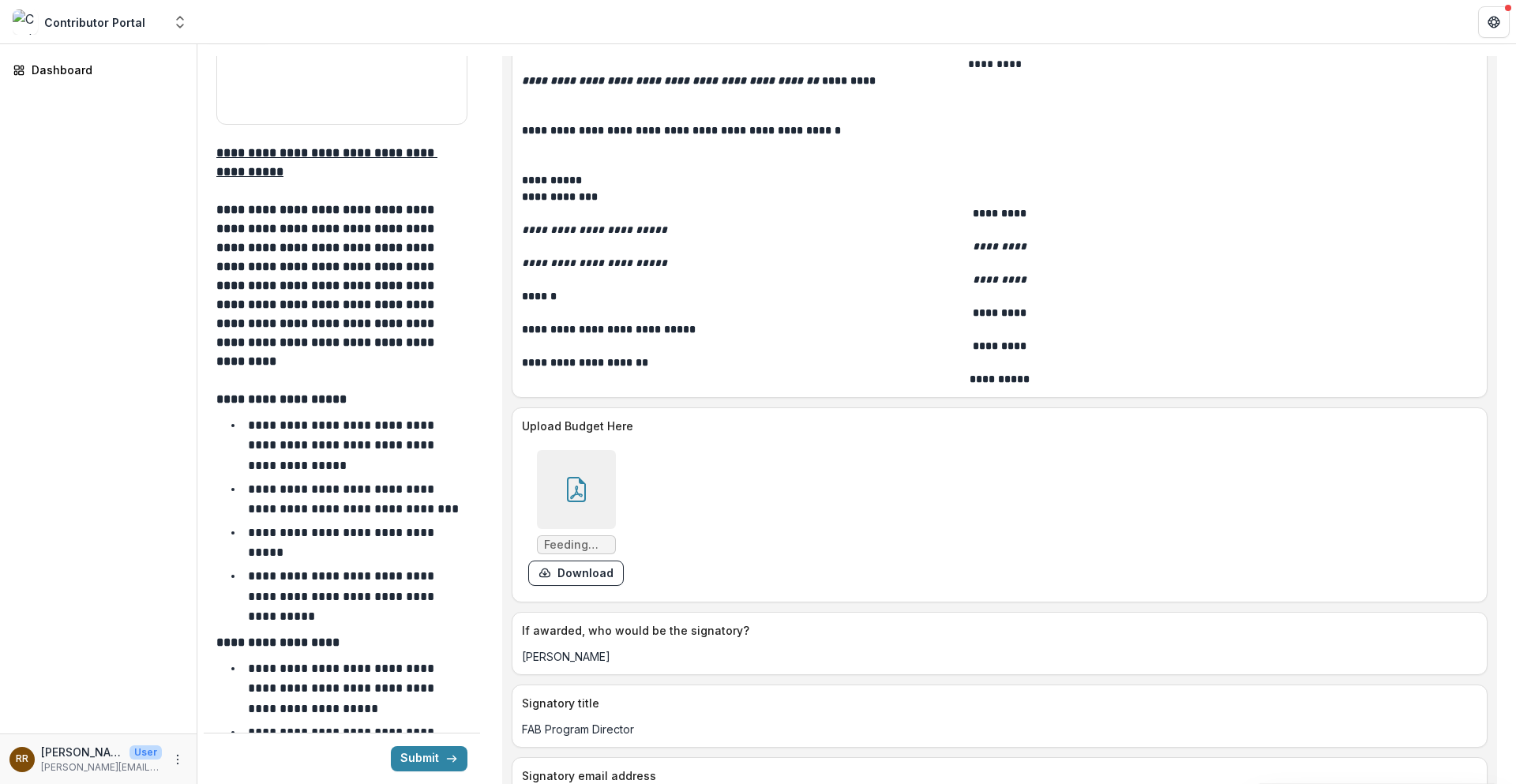
click at [586, 502] on icon at bounding box center [577, 489] width 25 height 25
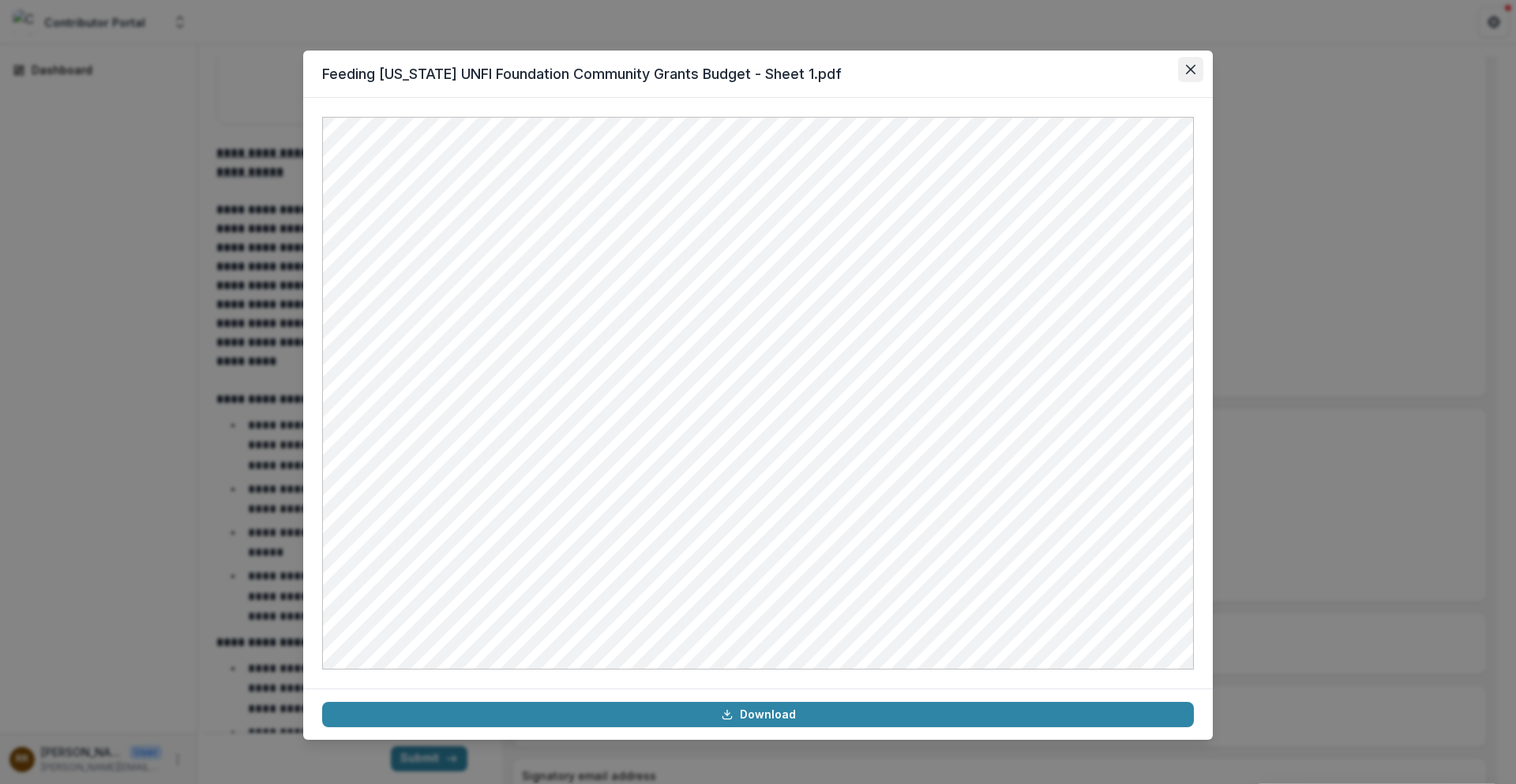
click at [1079, 67] on button "Close" at bounding box center [1191, 70] width 25 height 25
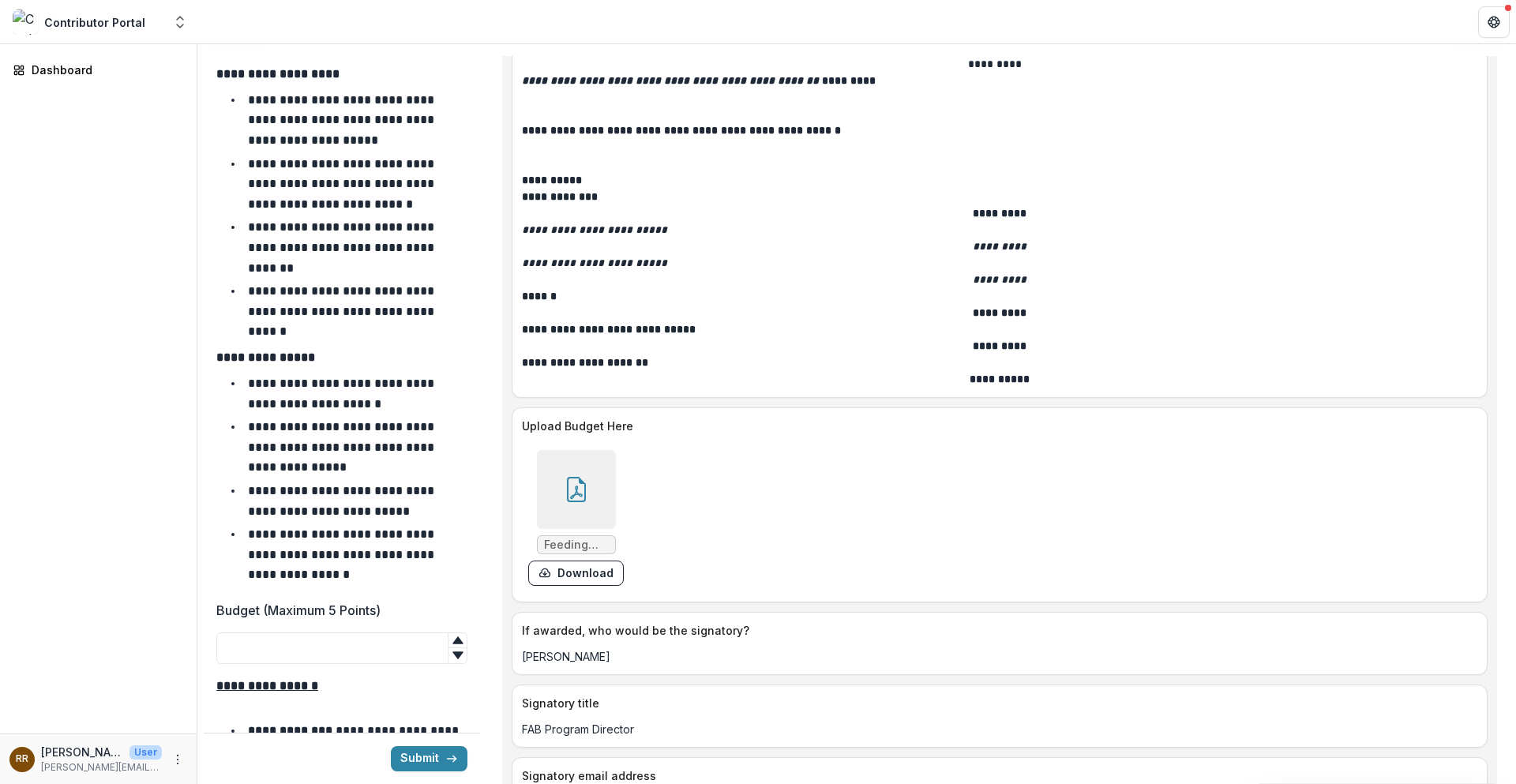
scroll to position [5209, 0]
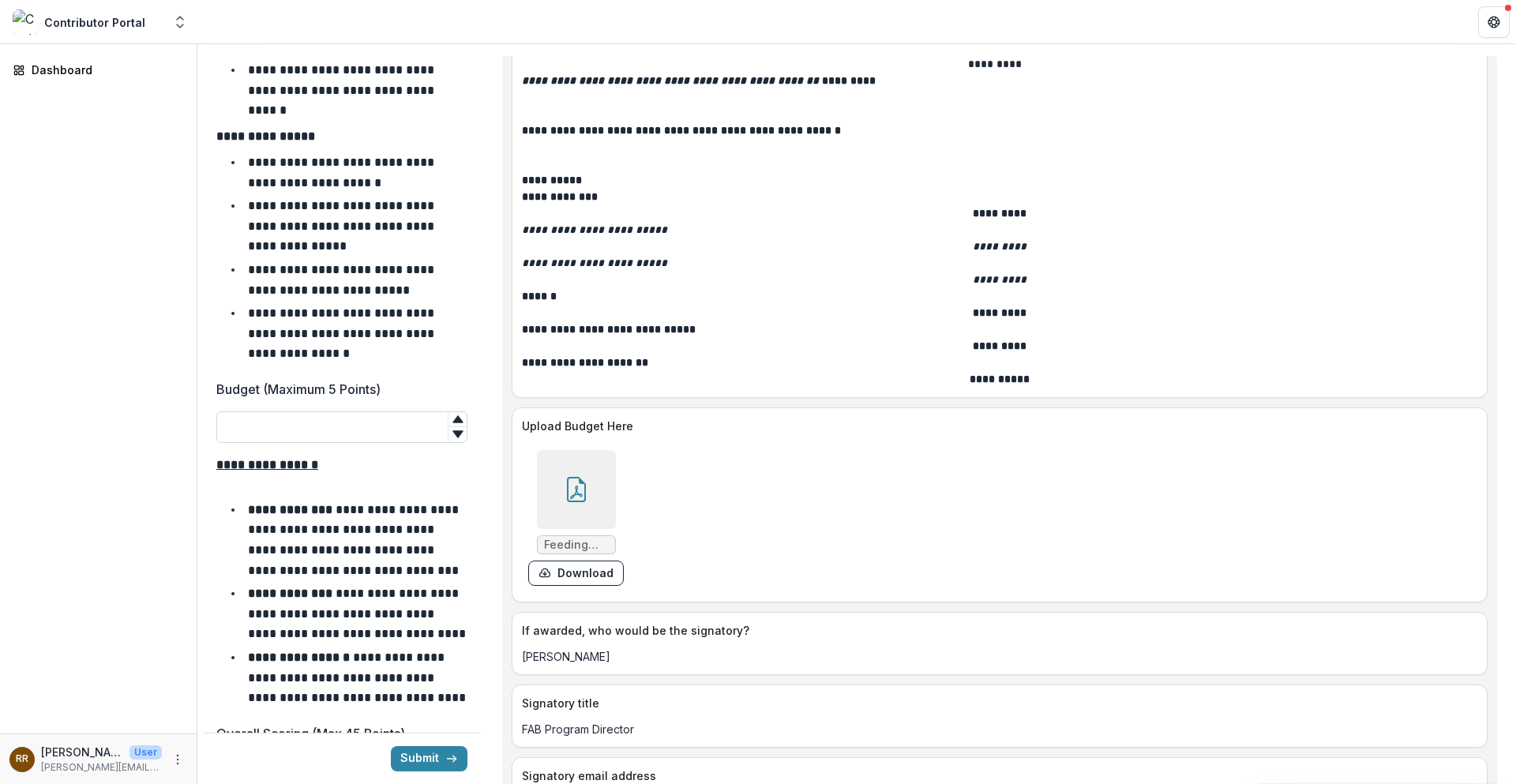
click at [325, 412] on input "Budget (Maximum 5 Points)" at bounding box center [342, 427] width 251 height 31
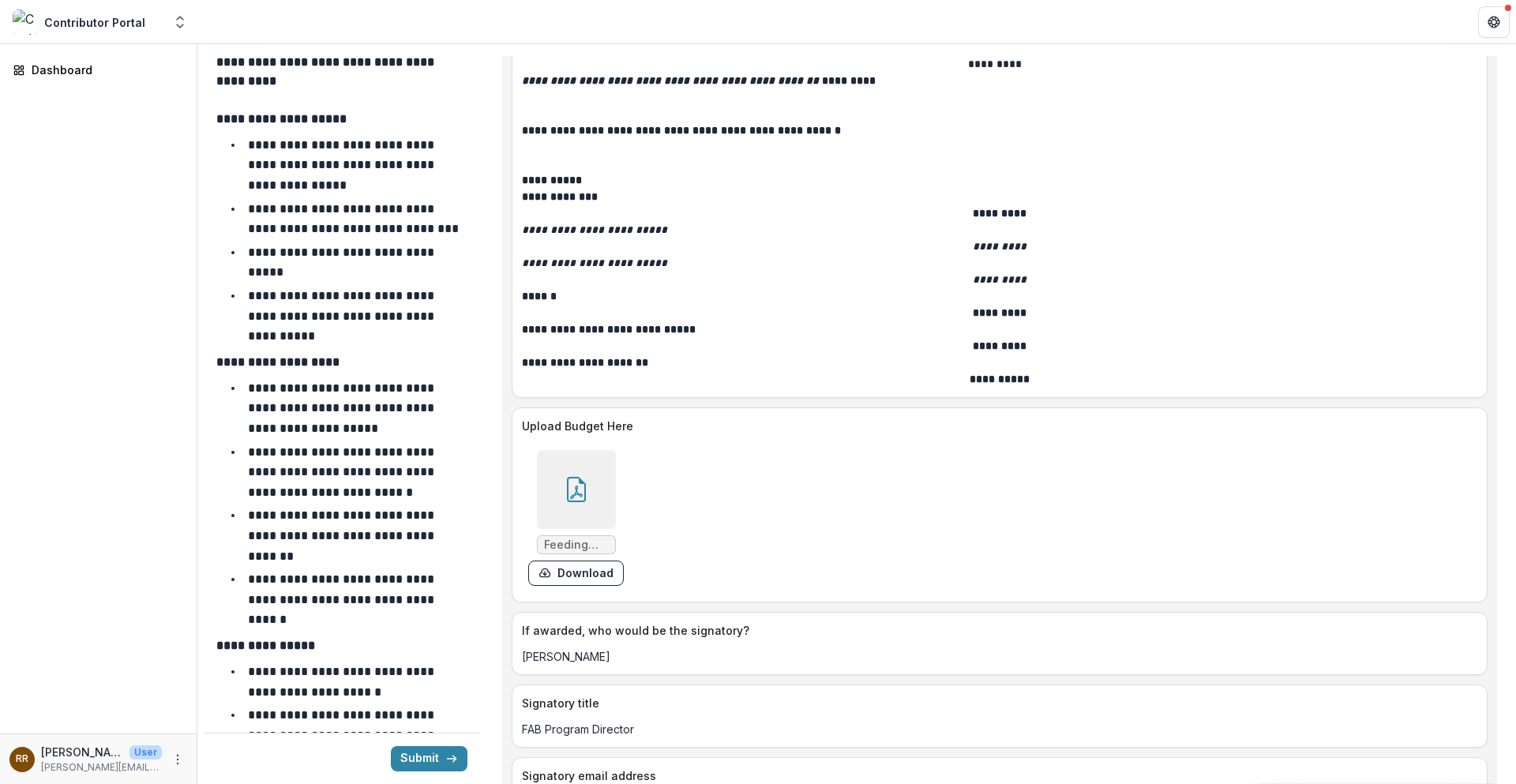
scroll to position [4893, 0]
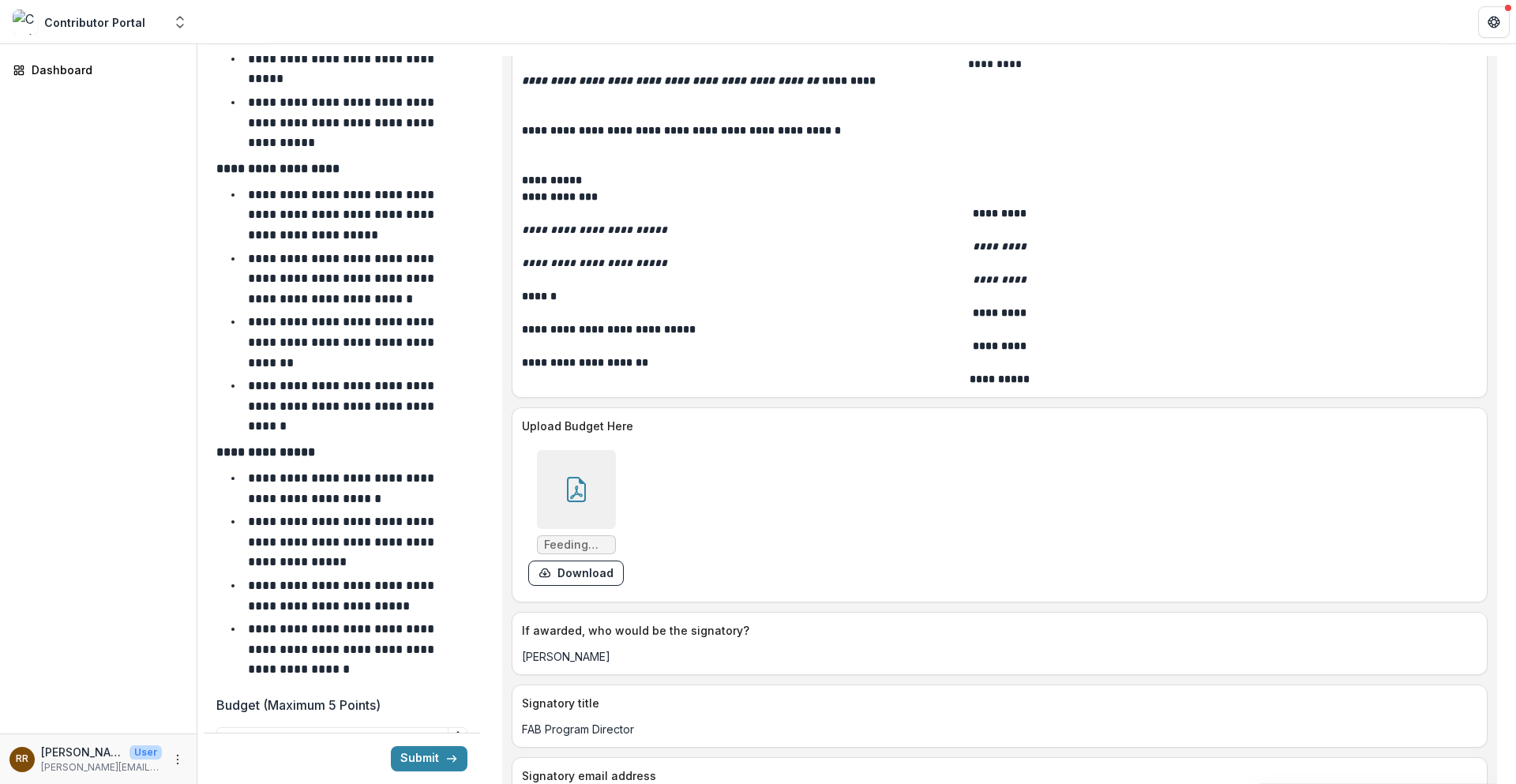
drag, startPoint x: 282, startPoint y: 669, endPoint x: 197, endPoint y: 666, distance: 85.1
click at [197, 594] on main "**********" at bounding box center [758, 414] width 1516 height 740
type input "*"
click at [111, 518] on div "Dashboard" at bounding box center [98, 388] width 197 height 689
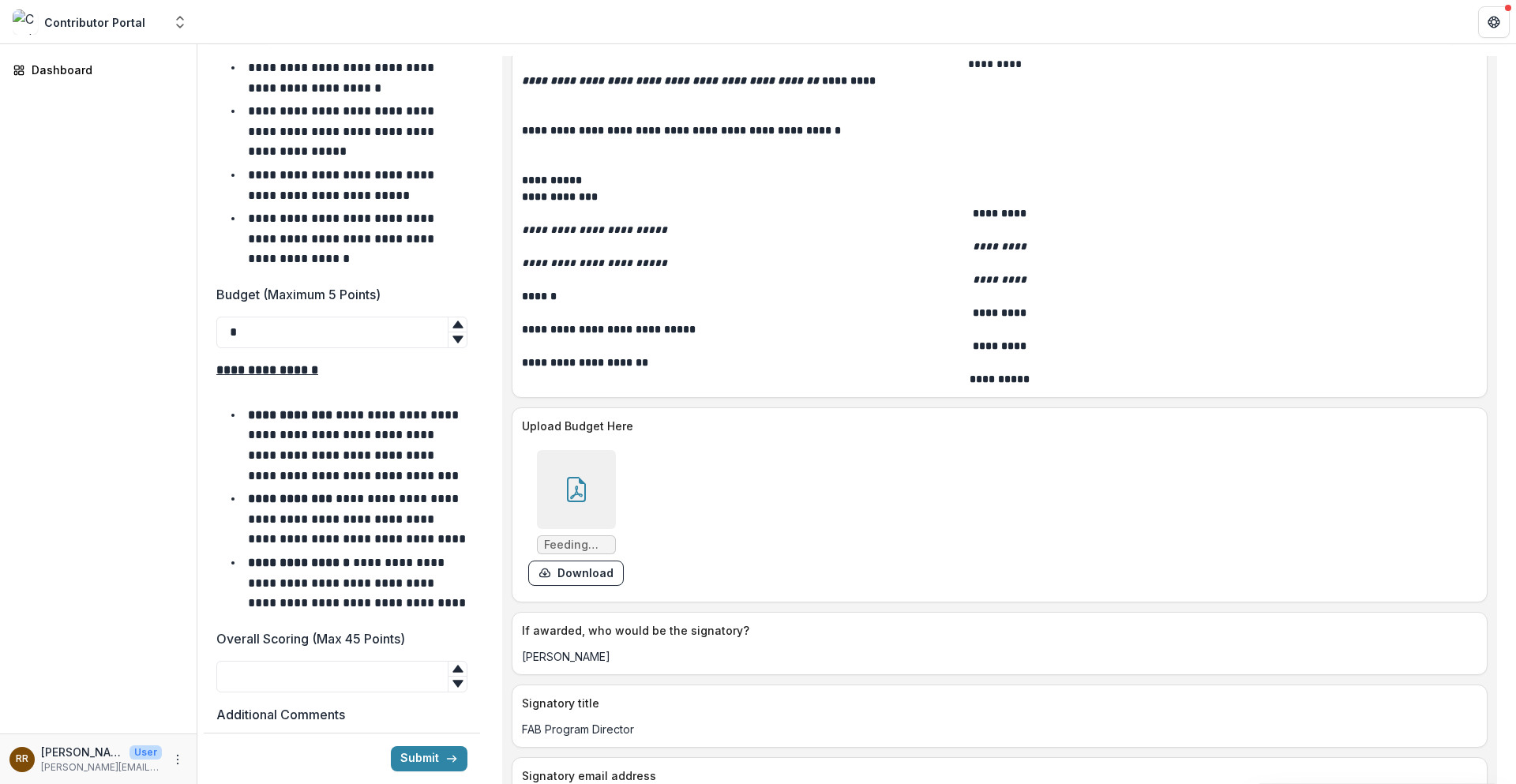
scroll to position [5446, 0]
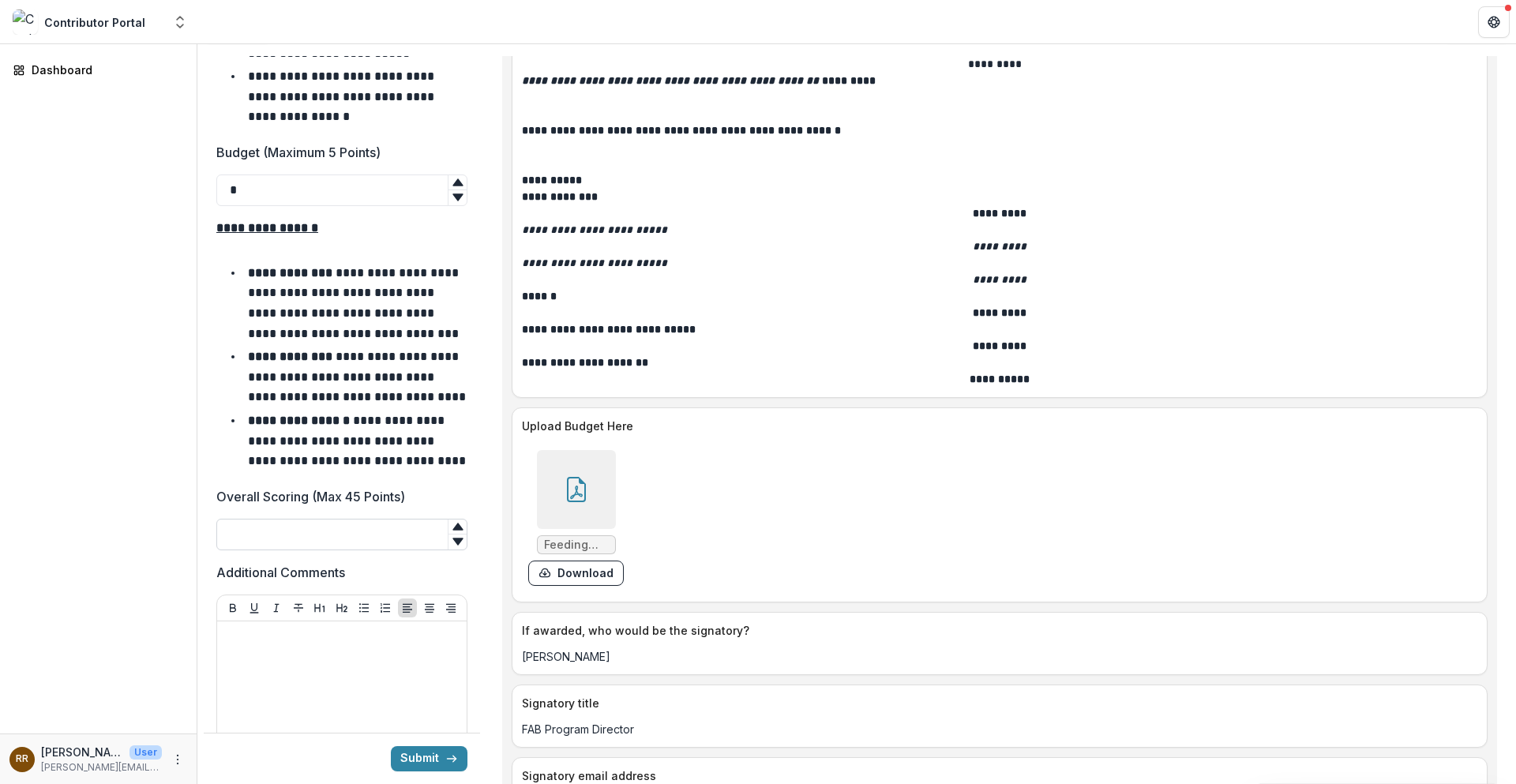
click at [309, 518] on input "Overall Scoring (Max 45 Points)" at bounding box center [342, 534] width 251 height 31
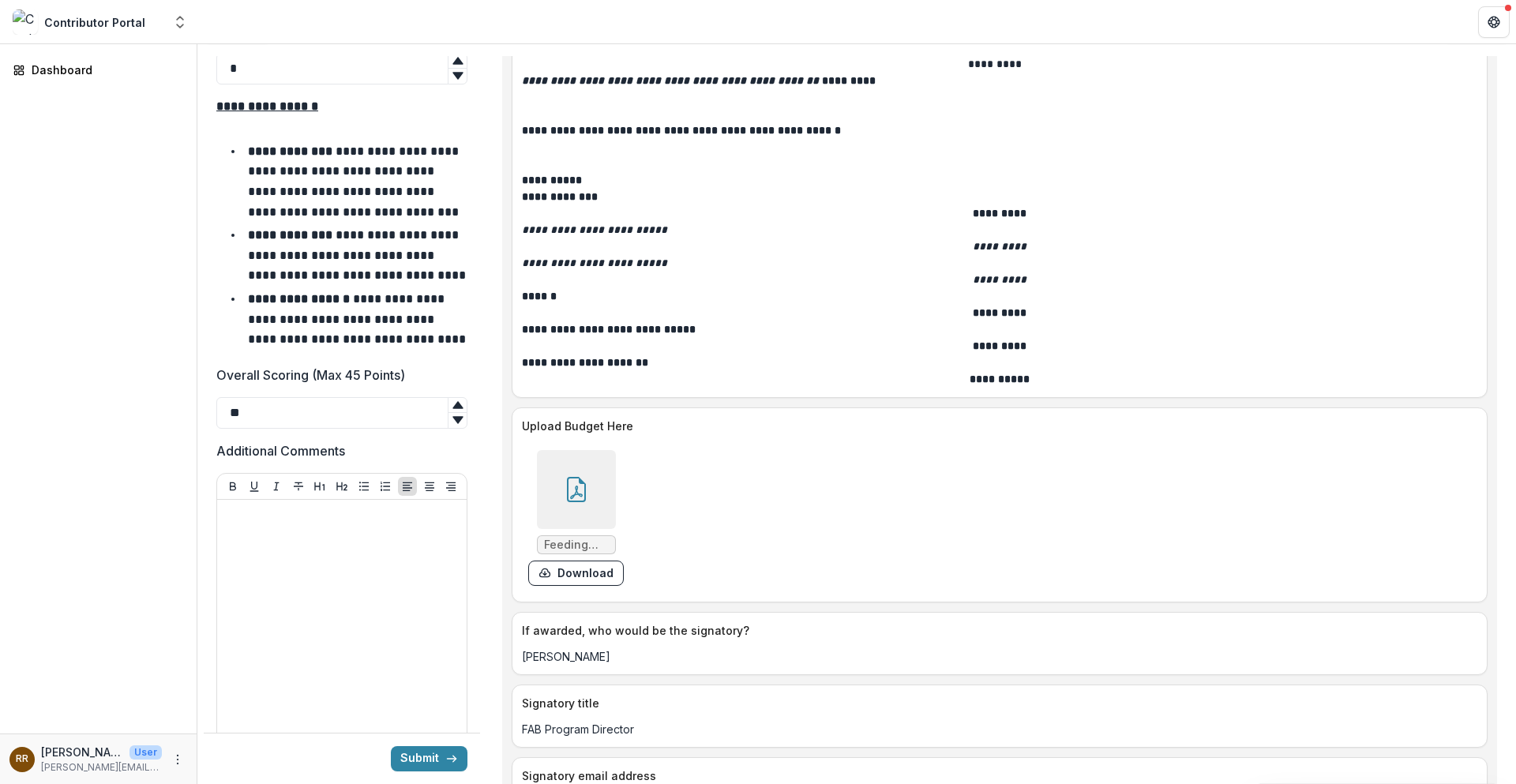
scroll to position [5683, 0]
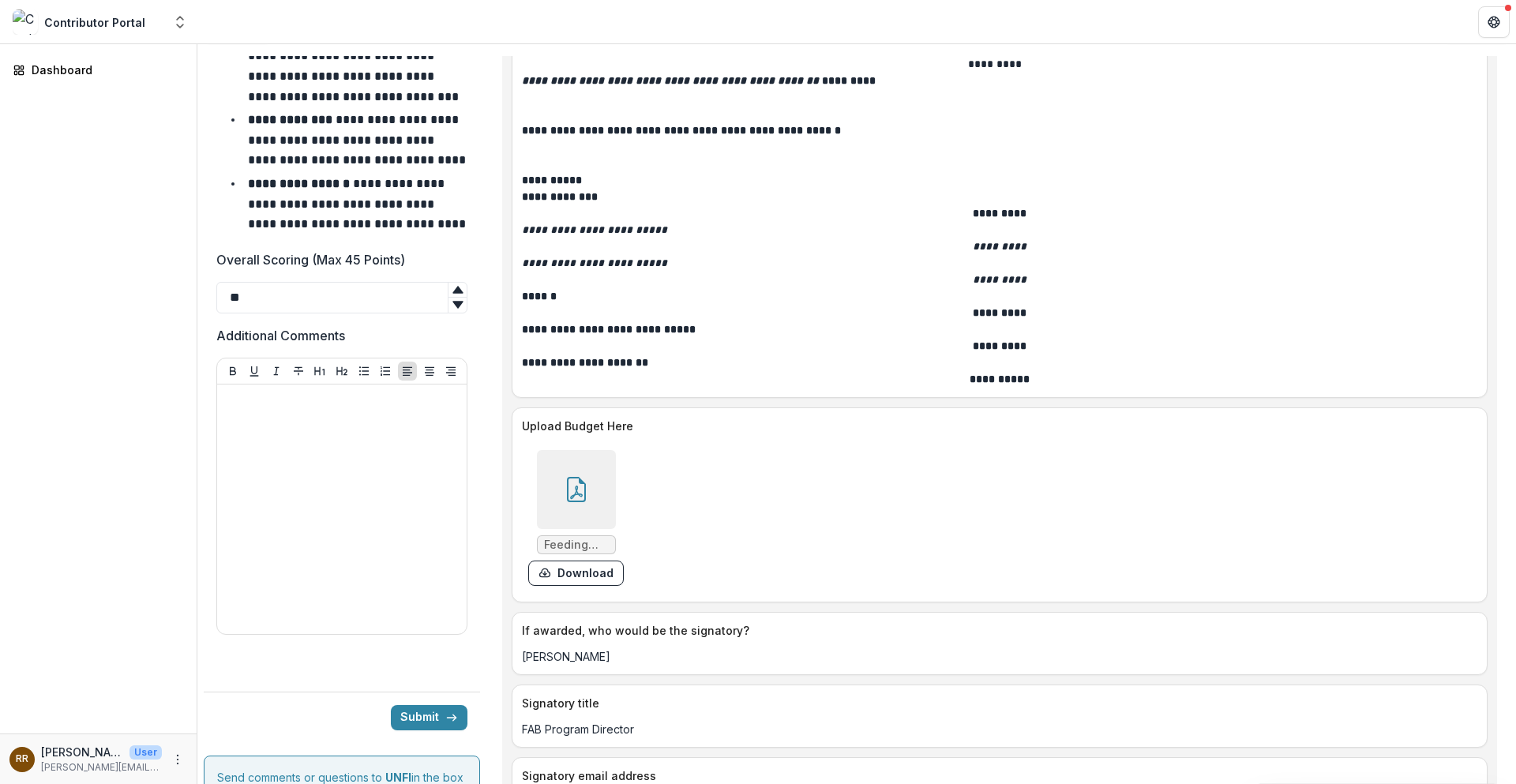
type input "**"
click at [322, 403] on div at bounding box center [342, 510] width 237 height 237
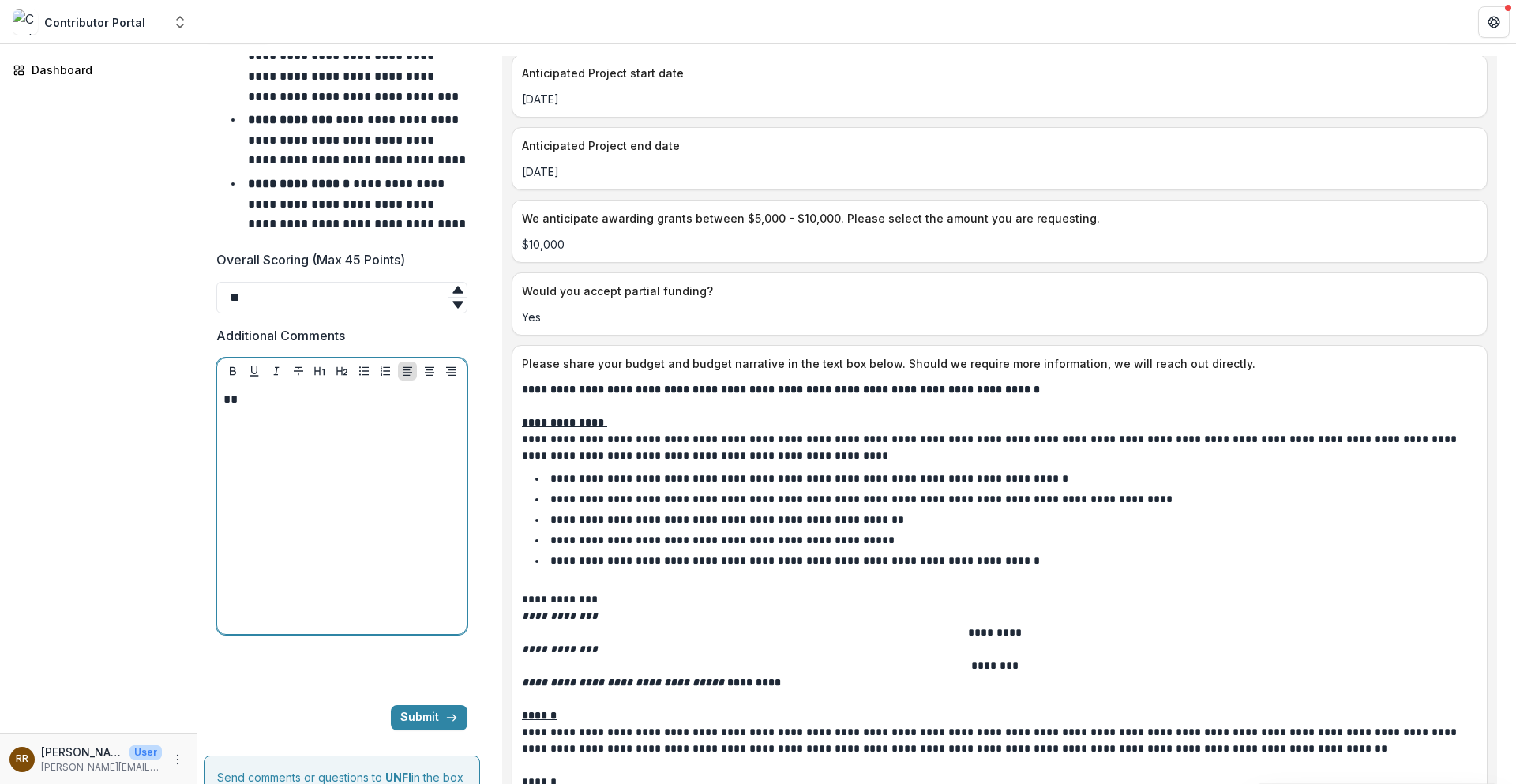
scroll to position [4025, 0]
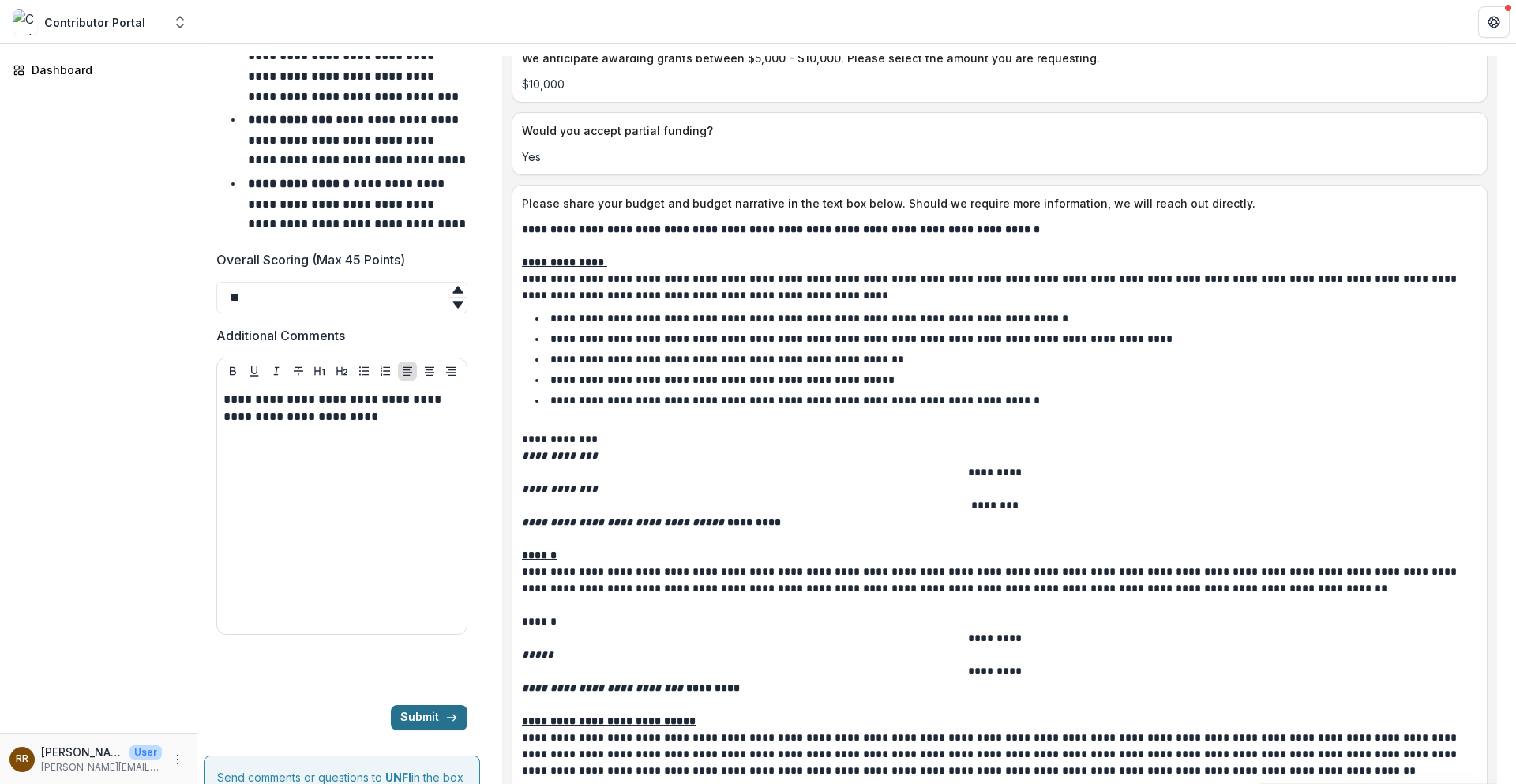
click at [448, 594] on button "Submit" at bounding box center [430, 717] width 76 height 25
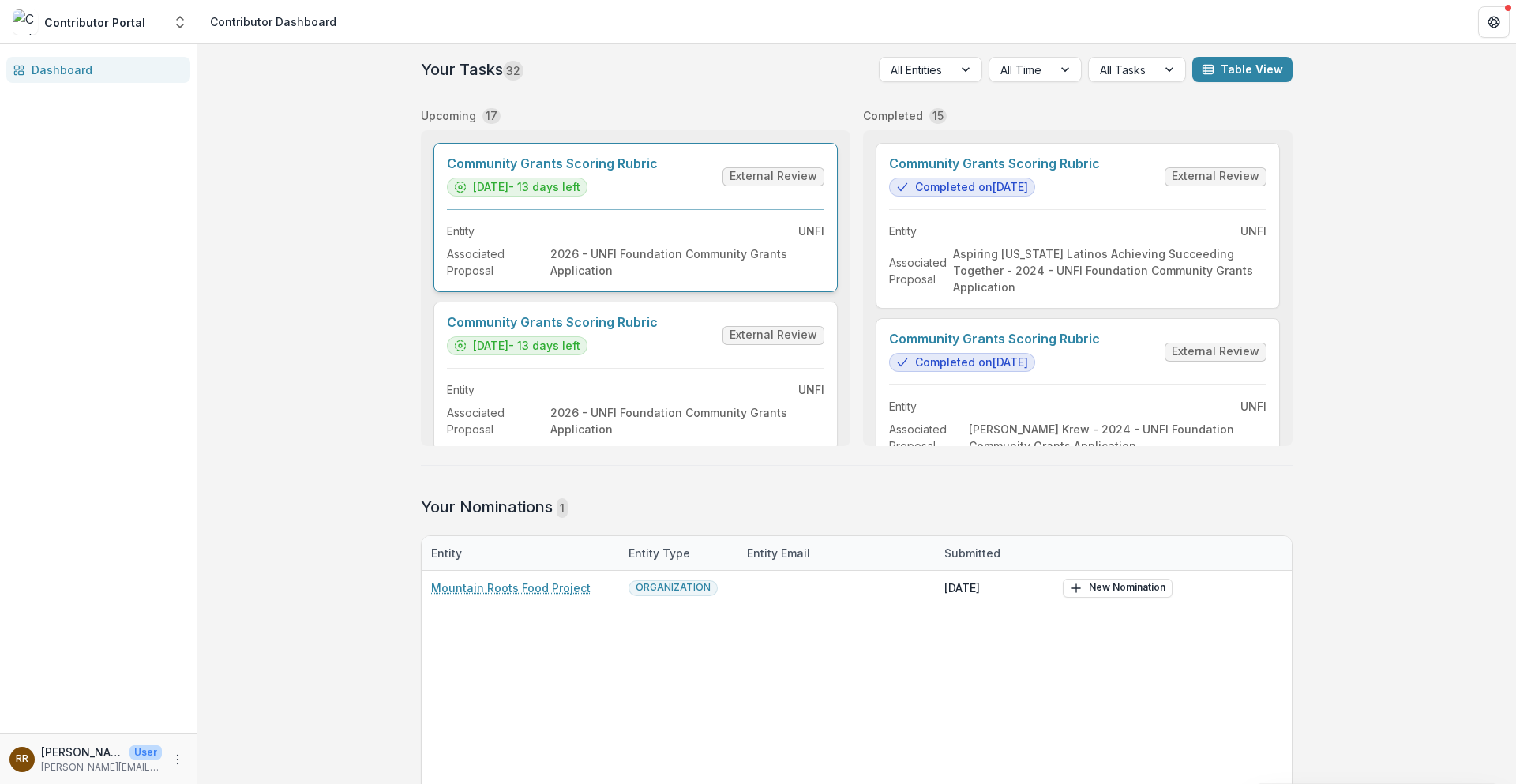
click at [658, 172] on link "Community Grants Scoring Rubric" at bounding box center [552, 163] width 211 height 15
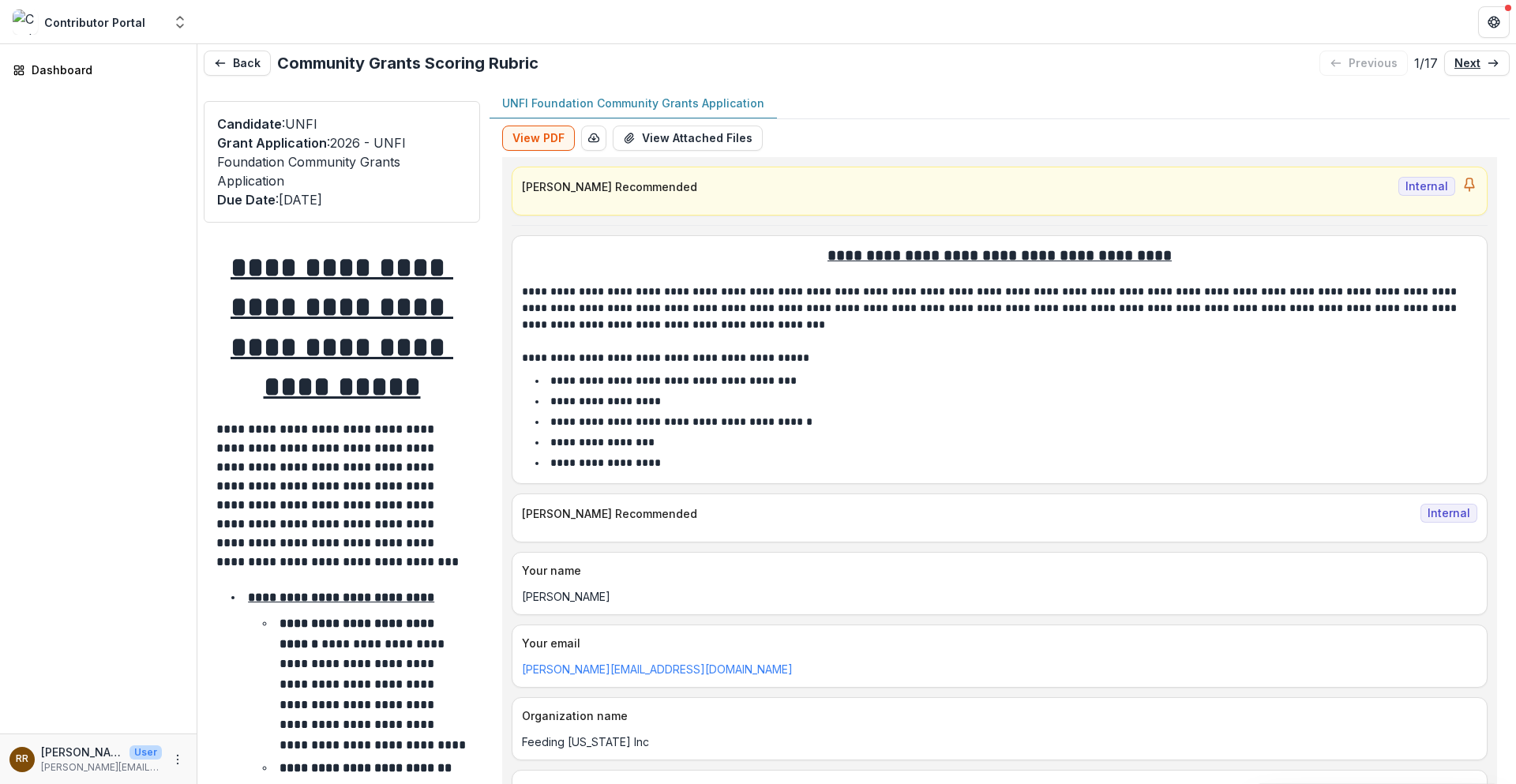
drag, startPoint x: 1465, startPoint y: 65, endPoint x: 1049, endPoint y: 339, distance: 498.1
click at [1079, 65] on p "next" at bounding box center [1467, 64] width 26 height 14
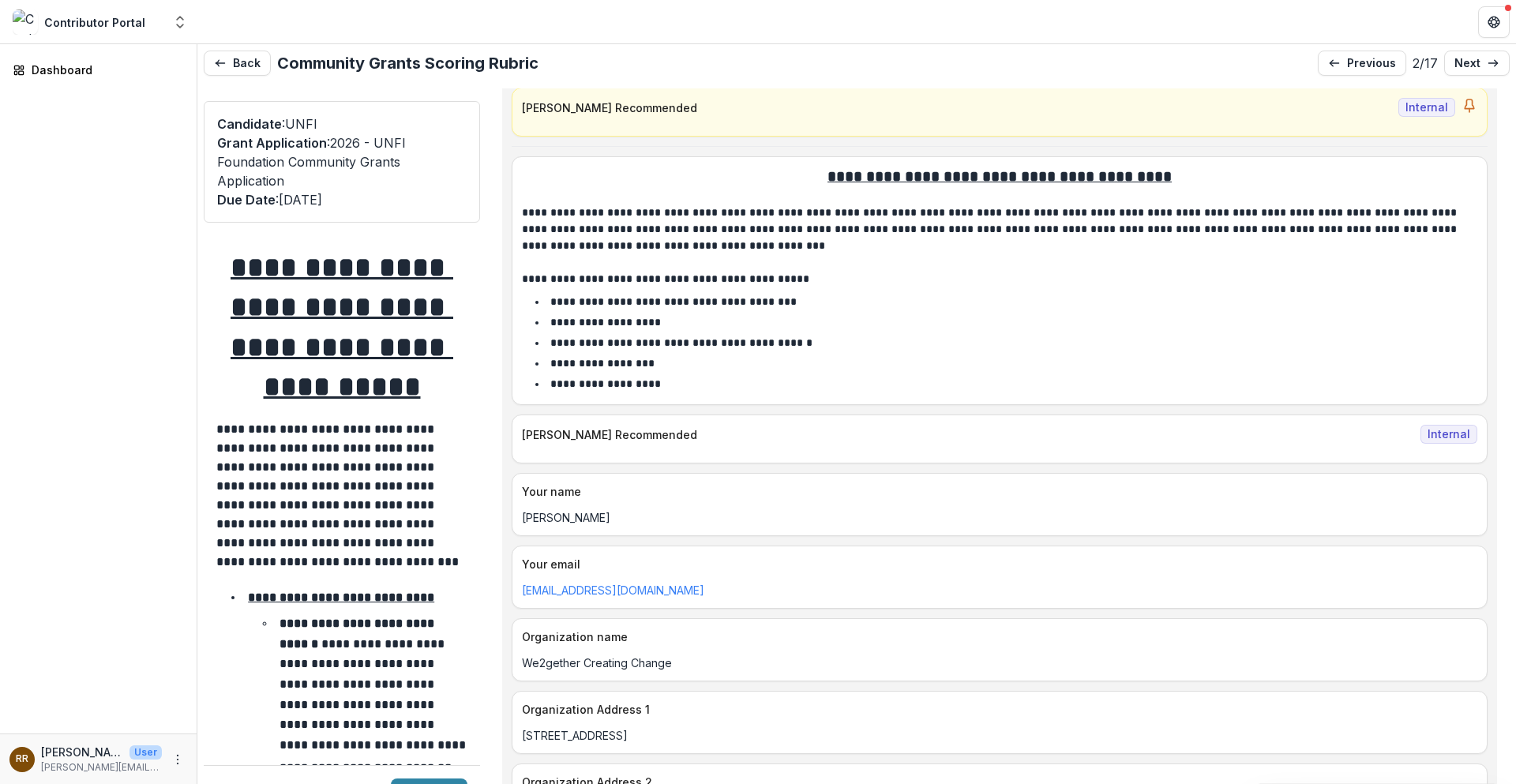
click at [675, 594] on p "We2gether Creating Change" at bounding box center [999, 662] width 955 height 17
drag, startPoint x: 611, startPoint y: 662, endPoint x: 508, endPoint y: 661, distance: 103.0
copy p "We2gether Creating Change"
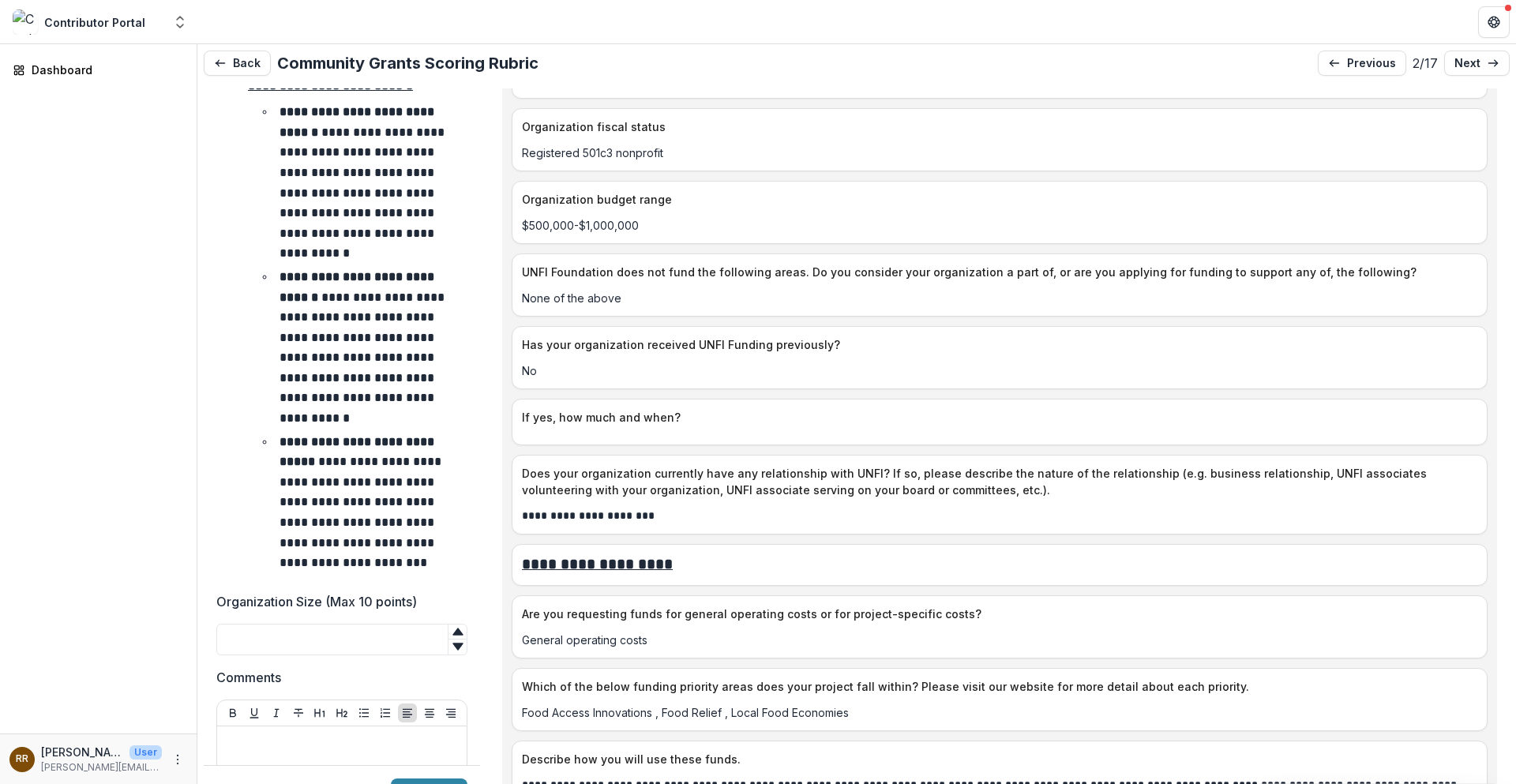
scroll to position [2841, 0]
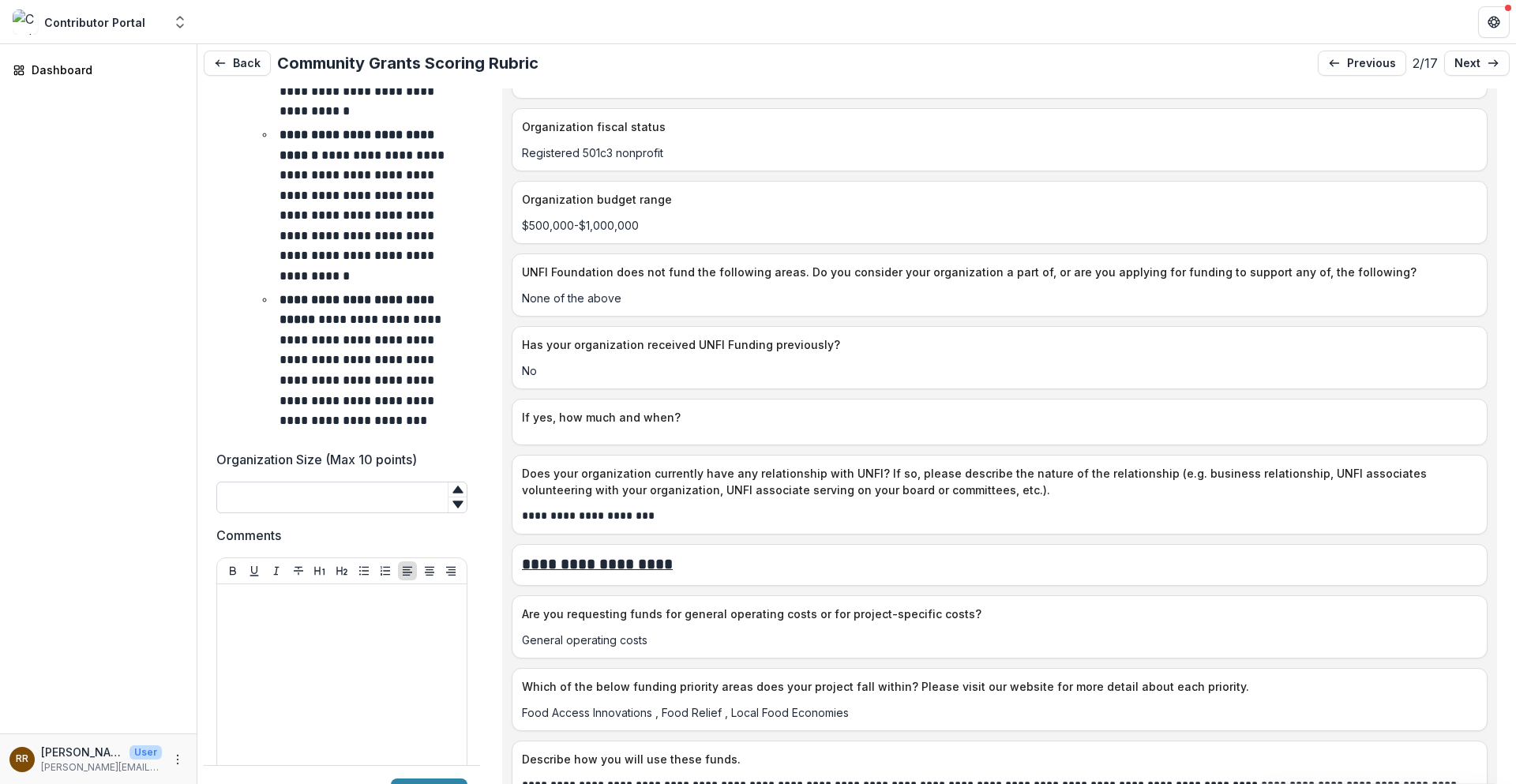
click at [311, 489] on input "Organization Size (Max 10 points)" at bounding box center [342, 497] width 251 height 31
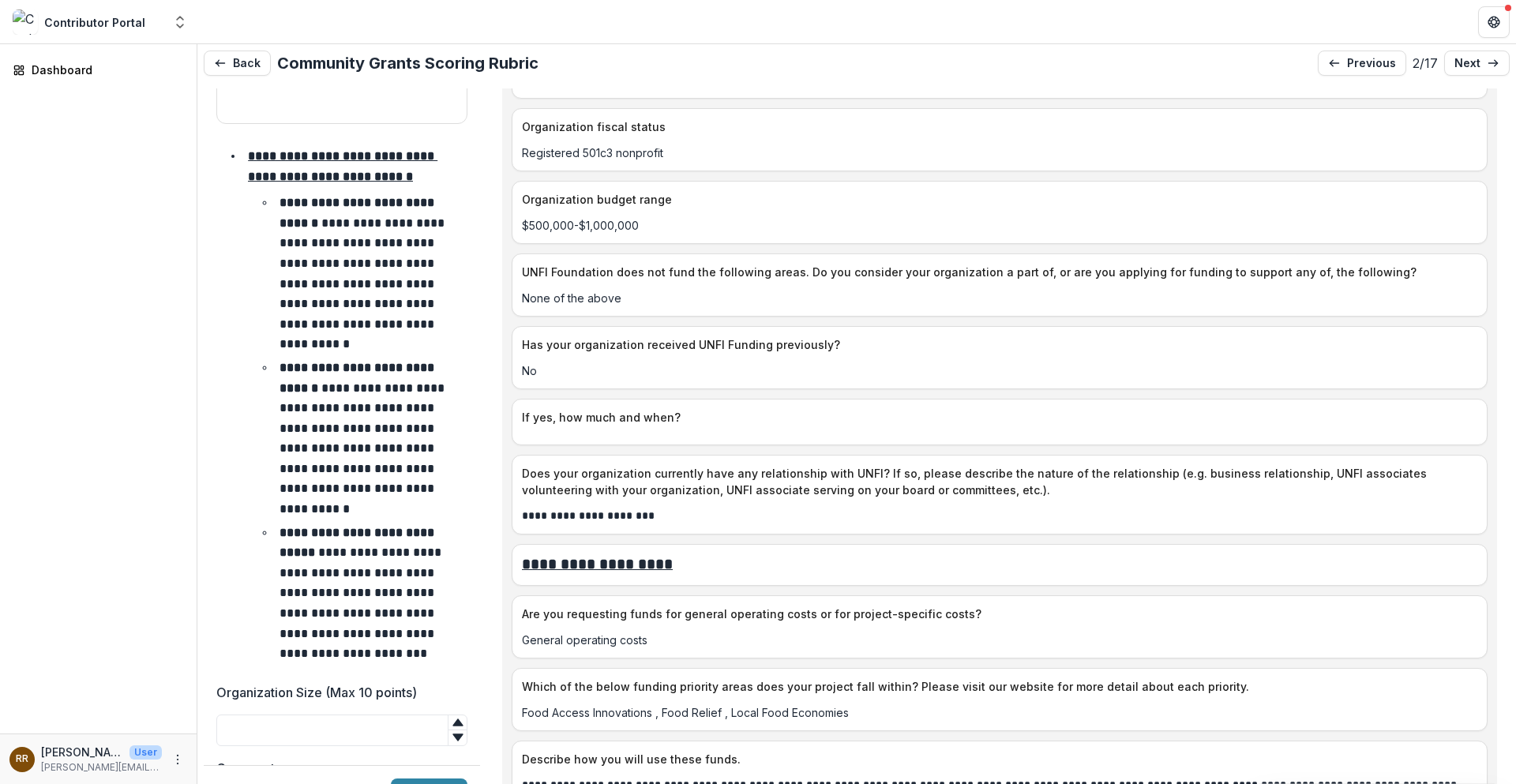
scroll to position [2605, 0]
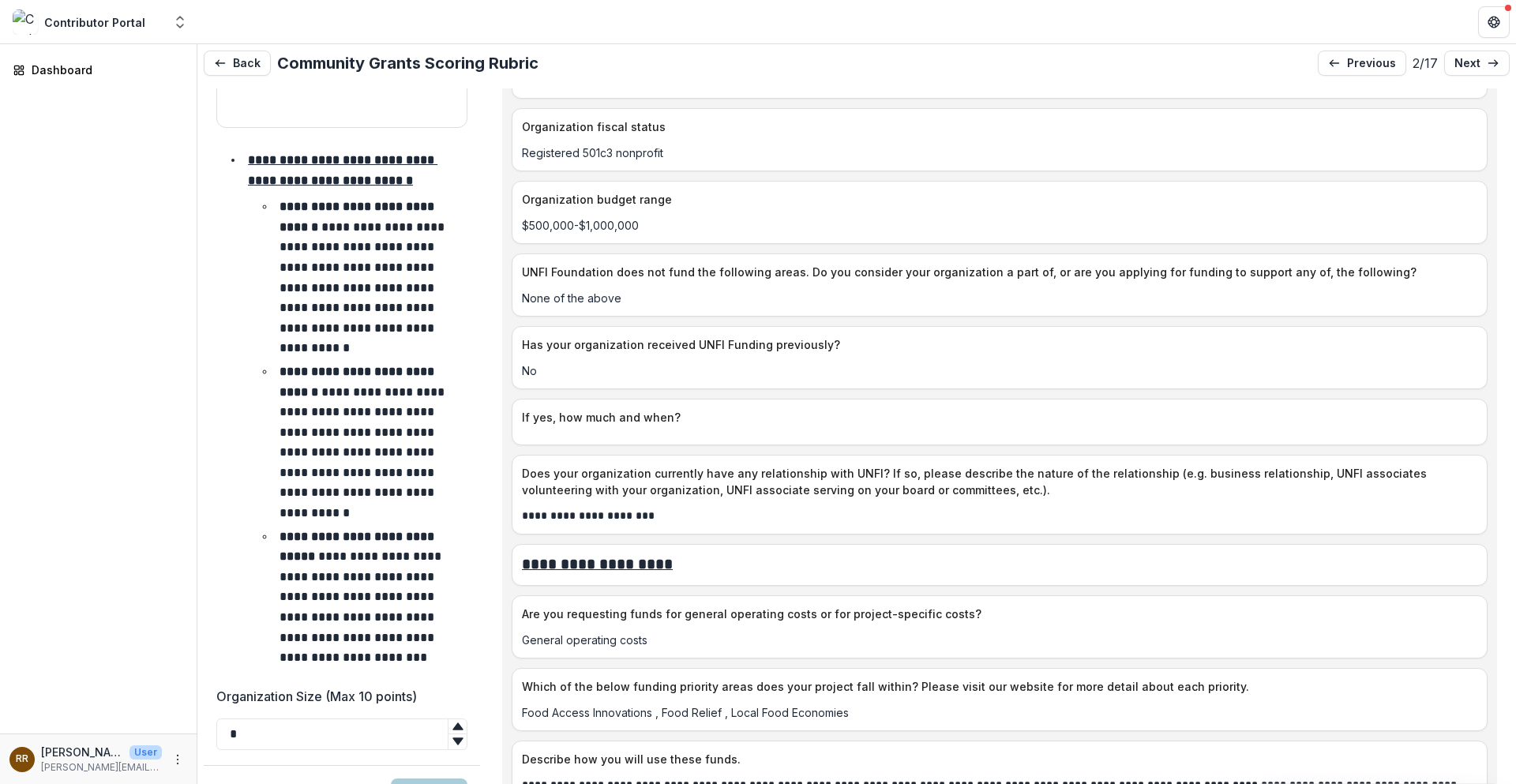
click at [656, 353] on div "No" at bounding box center [1000, 366] width 975 height 26
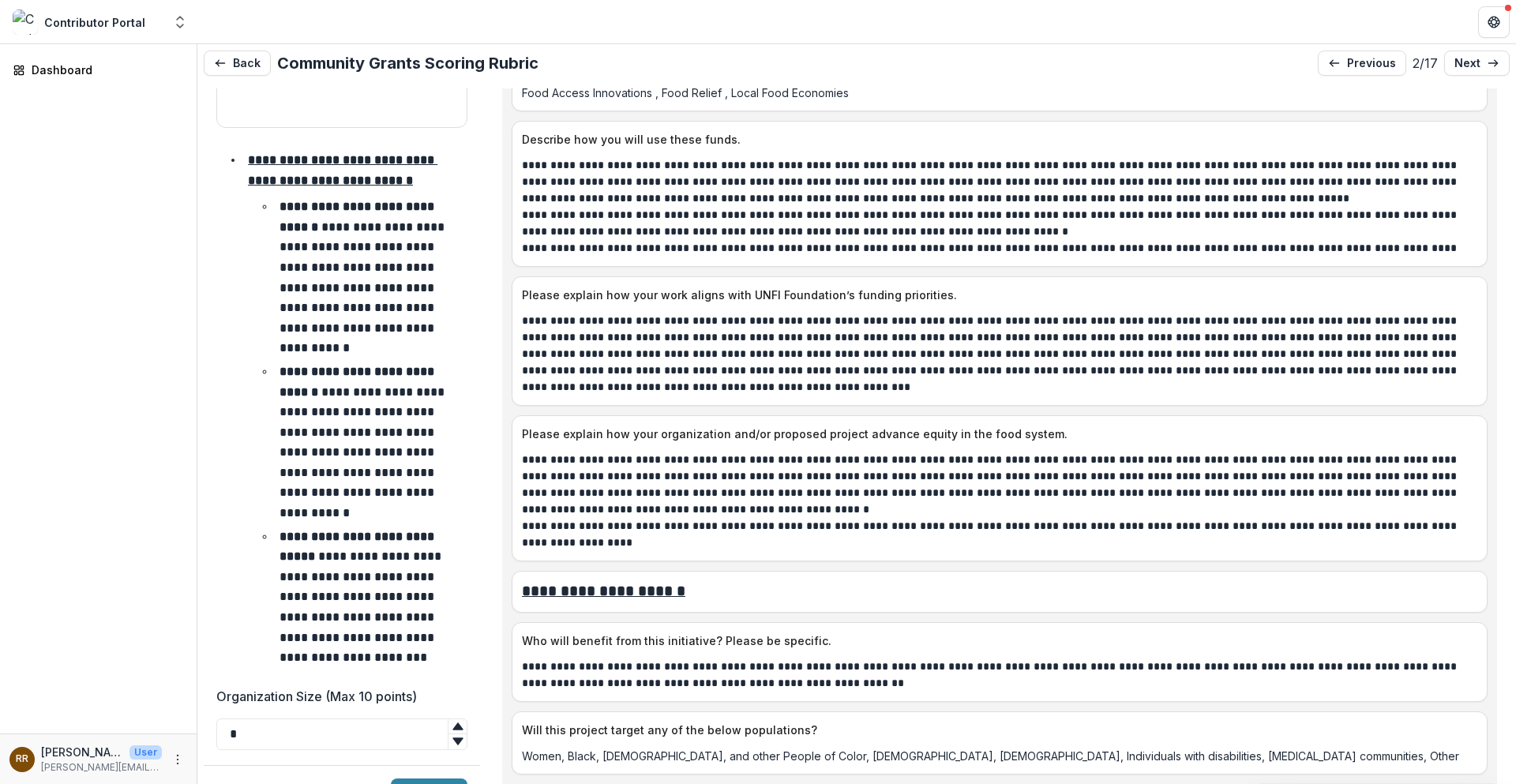
scroll to position [2132, 0]
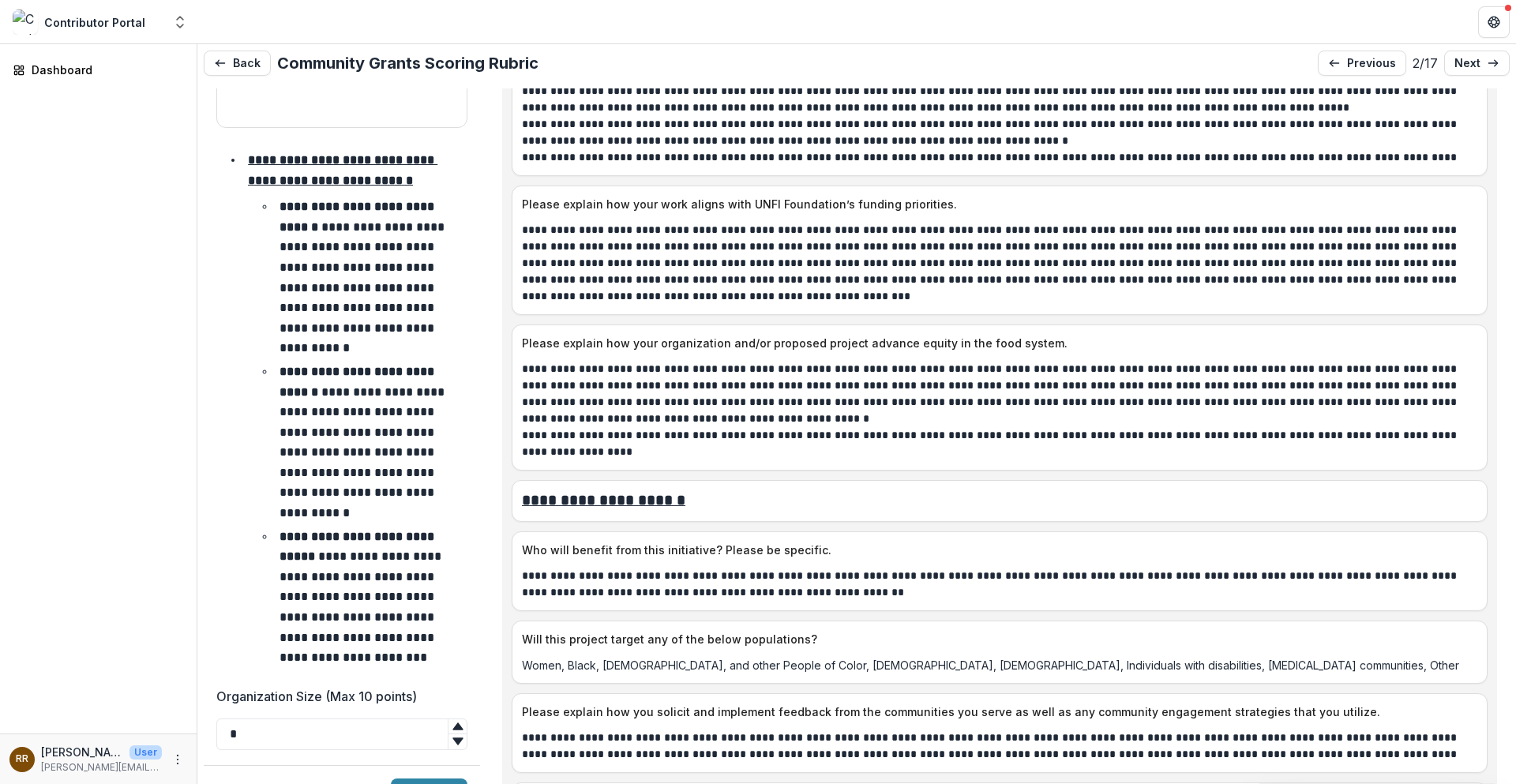
drag, startPoint x: 245, startPoint y: 731, endPoint x: 199, endPoint y: 734, distance: 46.1
click at [199, 594] on div "**********" at bounding box center [856, 414] width 1319 height 740
type input "*"
click at [748, 404] on p "**********" at bounding box center [994, 394] width 946 height 67
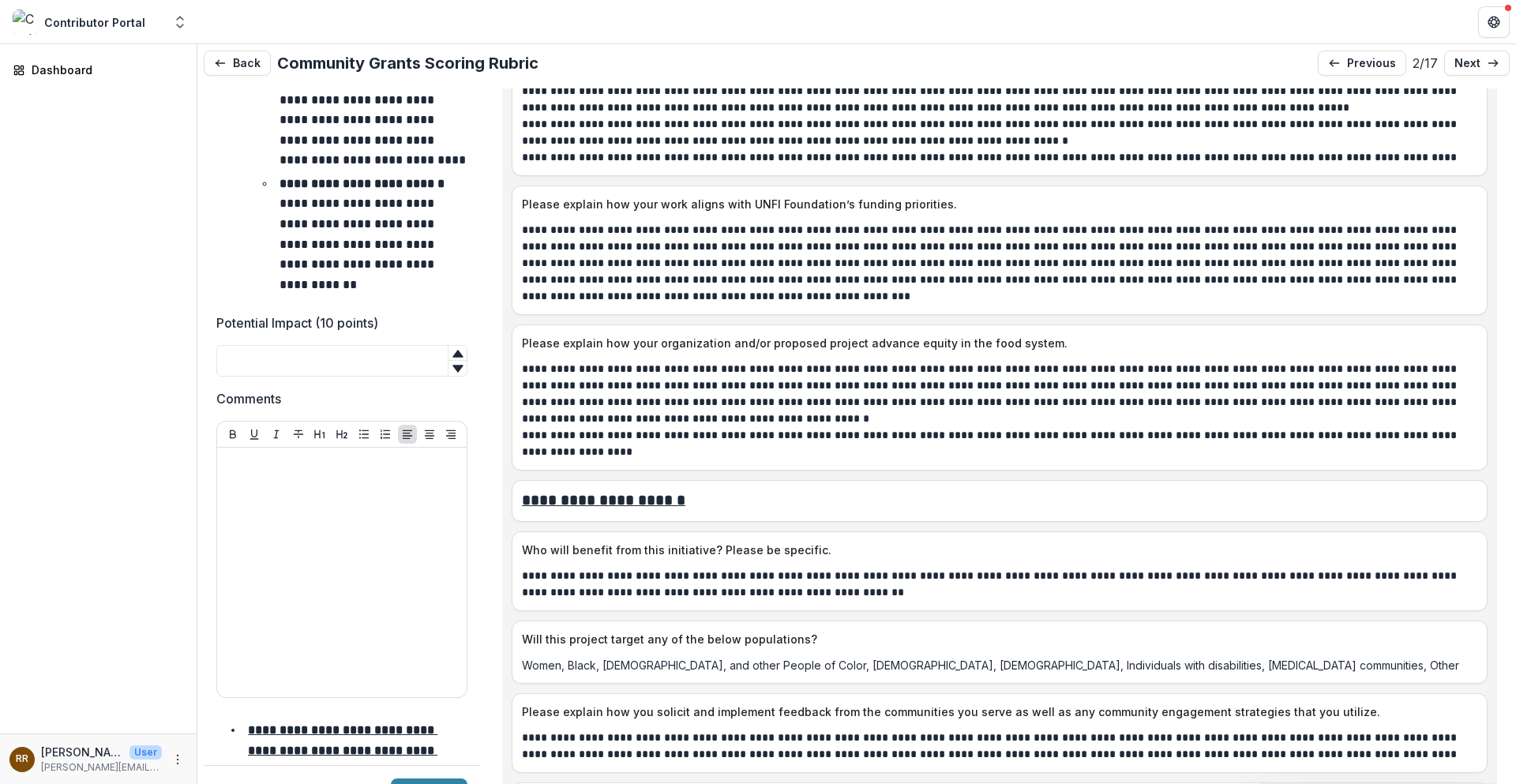
scroll to position [553, 0]
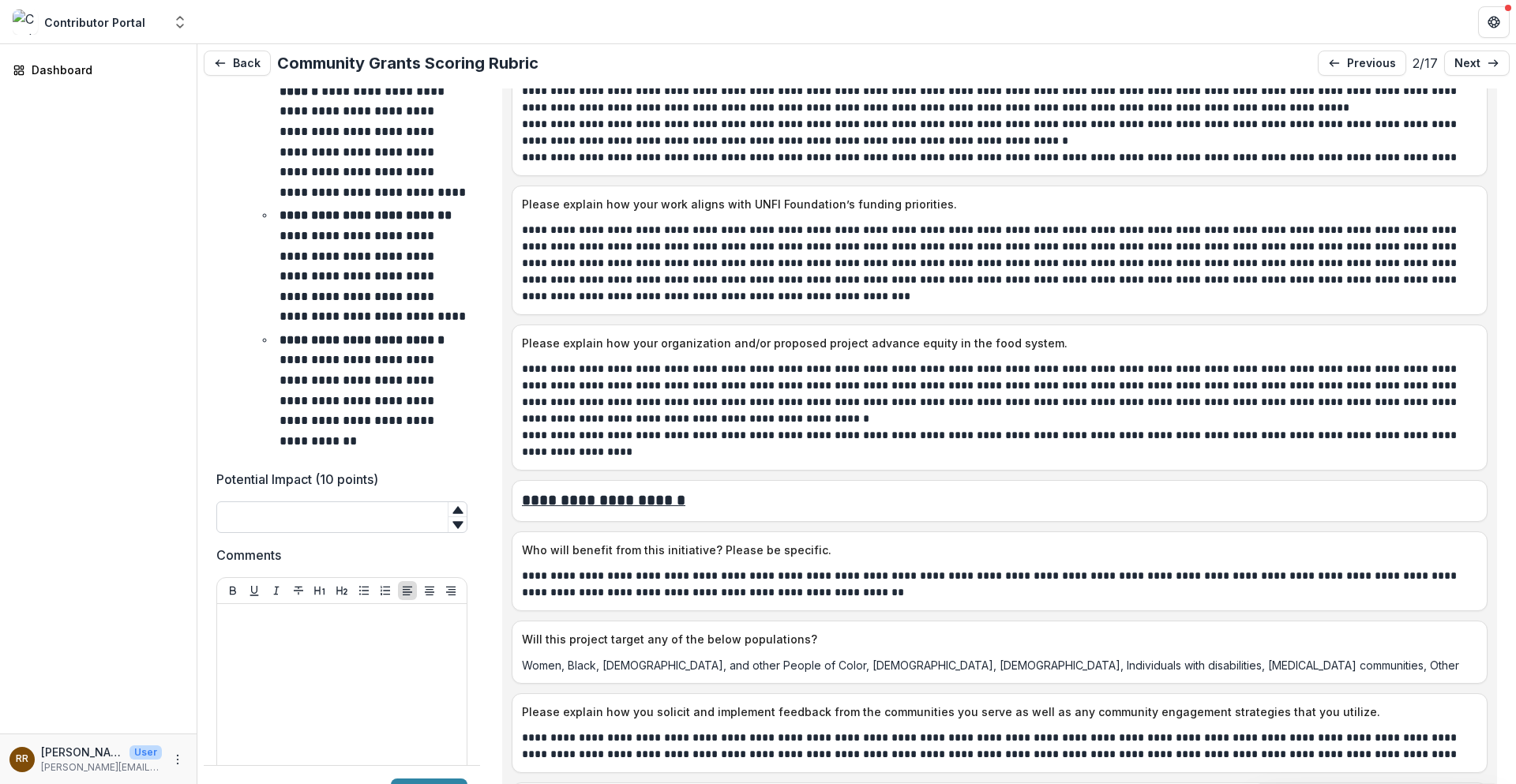
click at [334, 533] on input "Potential Impact (10 points)" at bounding box center [342, 516] width 251 height 31
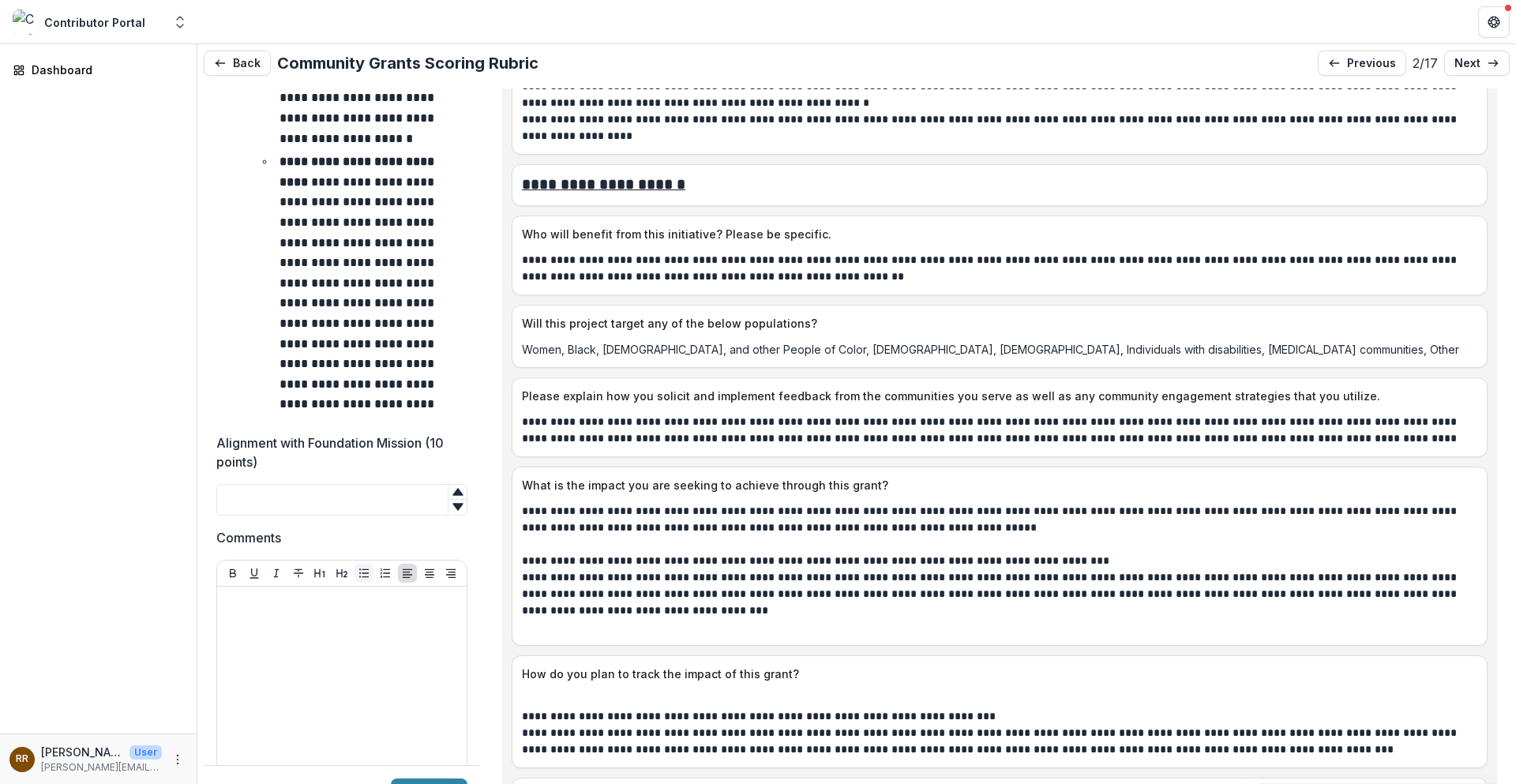
scroll to position [1894, 0]
click at [412, 499] on input "Alignment with Foundation Mission (10 points)" at bounding box center [342, 501] width 251 height 31
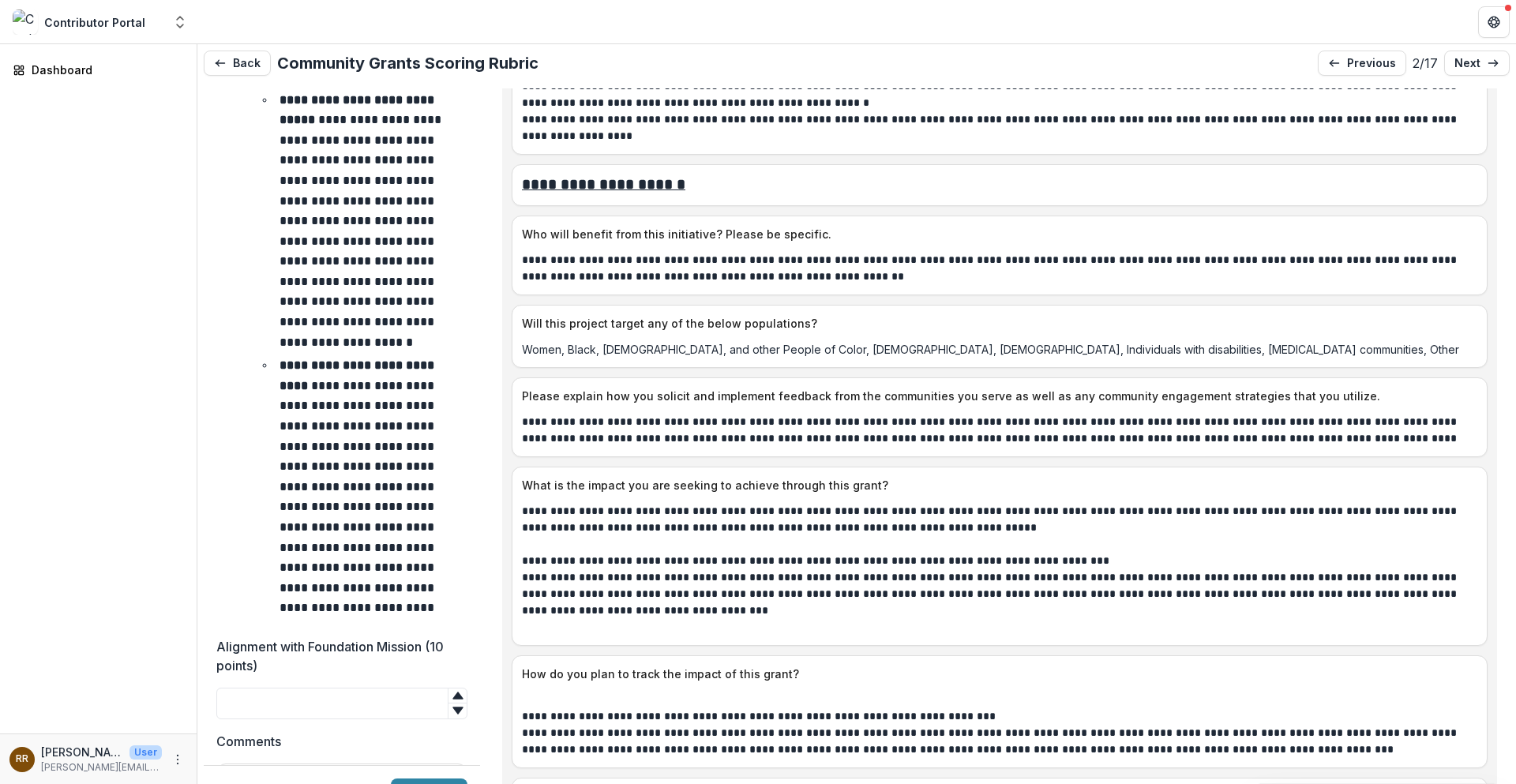
scroll to position [1815, 0]
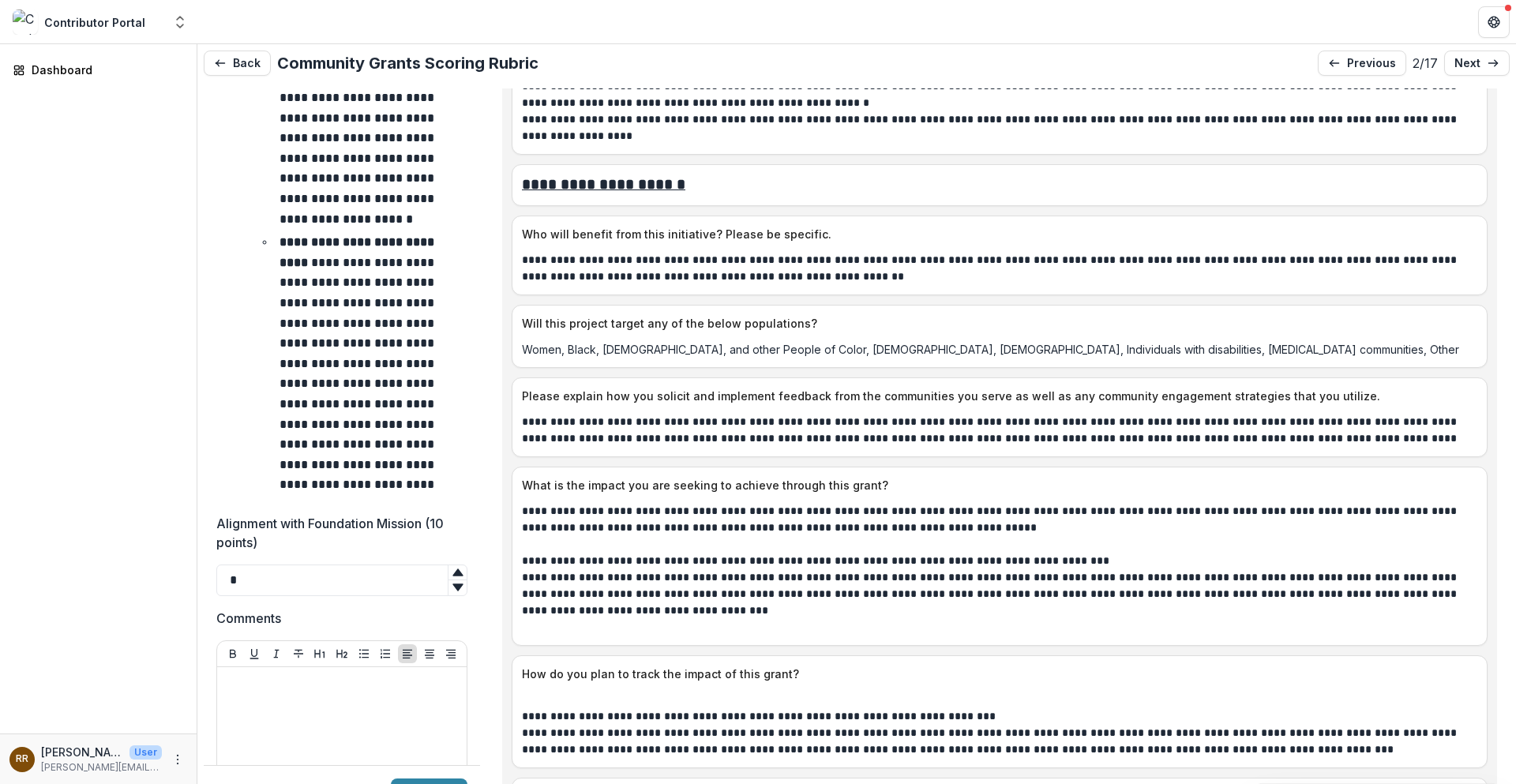
type input "*"
click at [387, 594] on p at bounding box center [342, 682] width 237 height 18
click at [433, 594] on div "**********" at bounding box center [342, 792] width 237 height 237
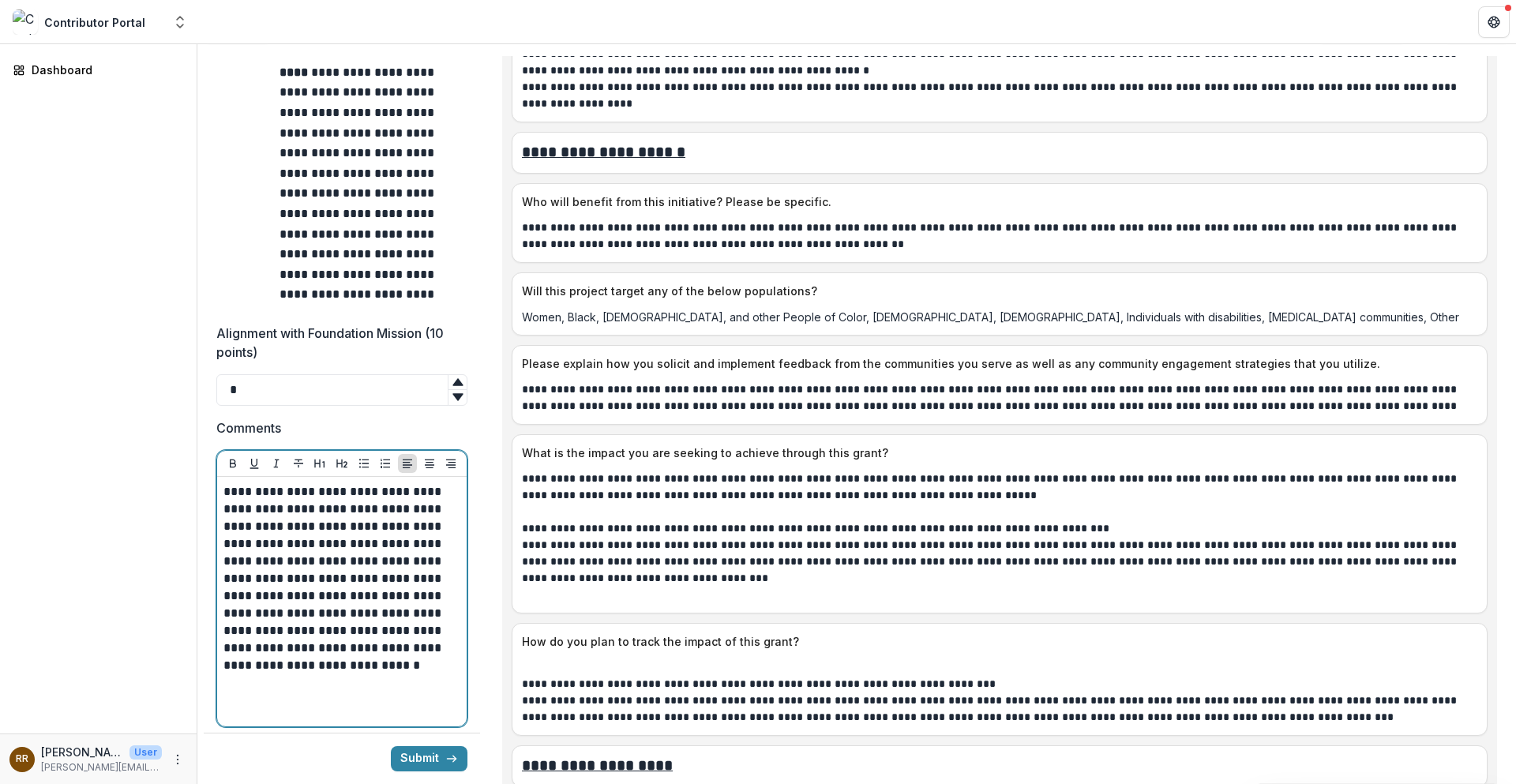
scroll to position [2368, 0]
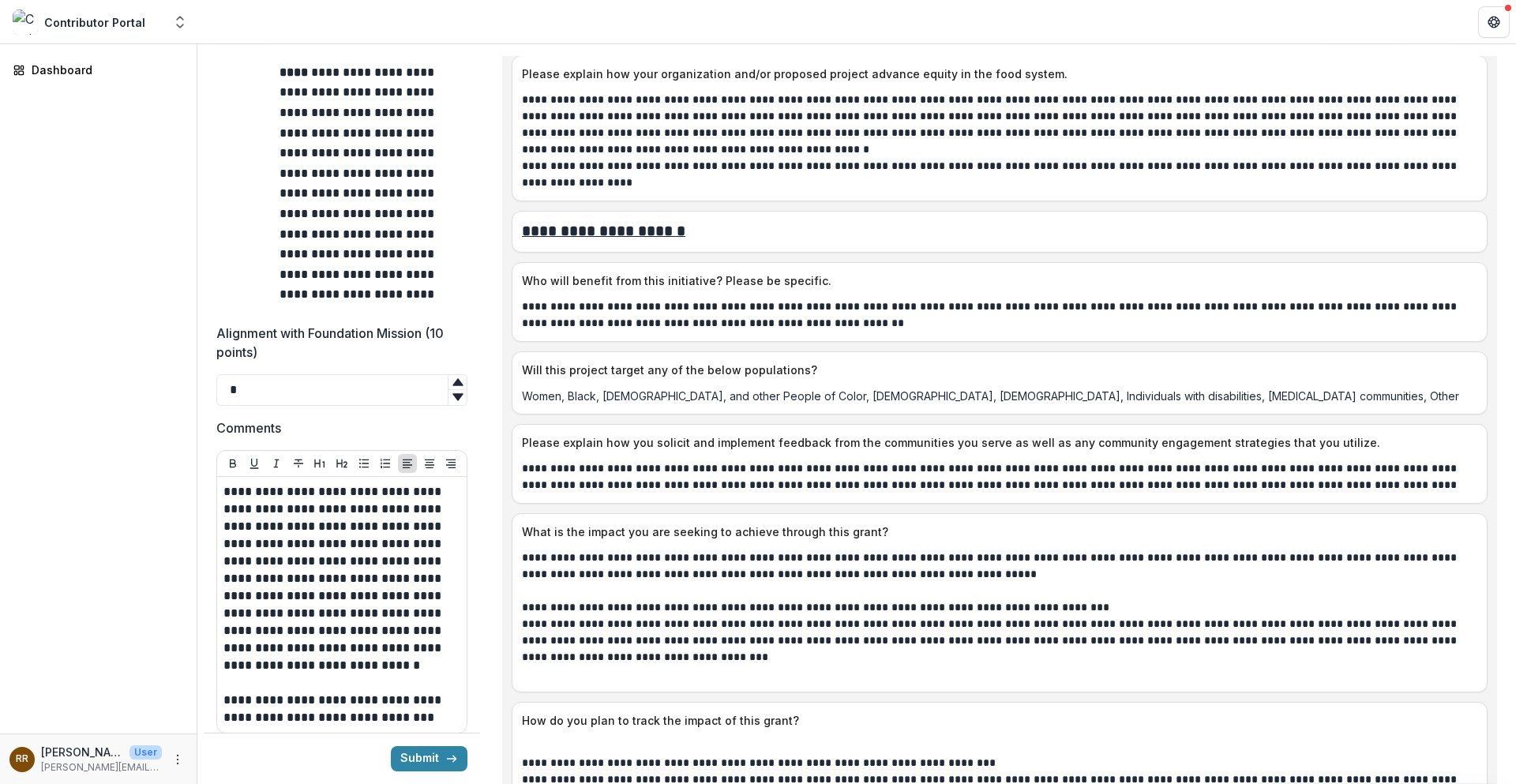
click at [452, 380] on icon at bounding box center [457, 382] width 10 height 7
click at [452, 400] on icon at bounding box center [458, 397] width 13 height 13
type input "*"
click at [452, 400] on icon at bounding box center [458, 397] width 13 height 13
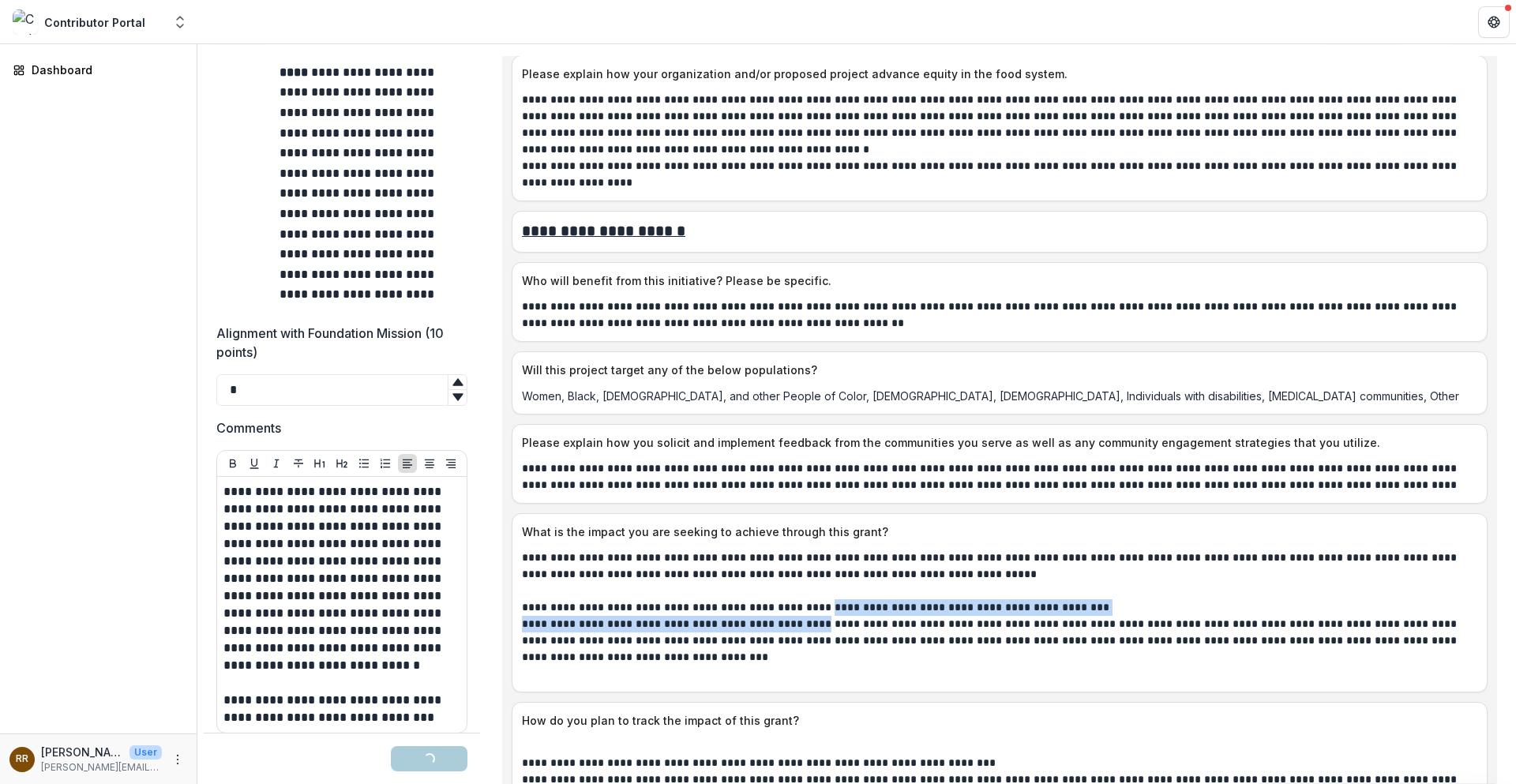
click at [813, 594] on div "**********" at bounding box center [999, 615] width 955 height 132
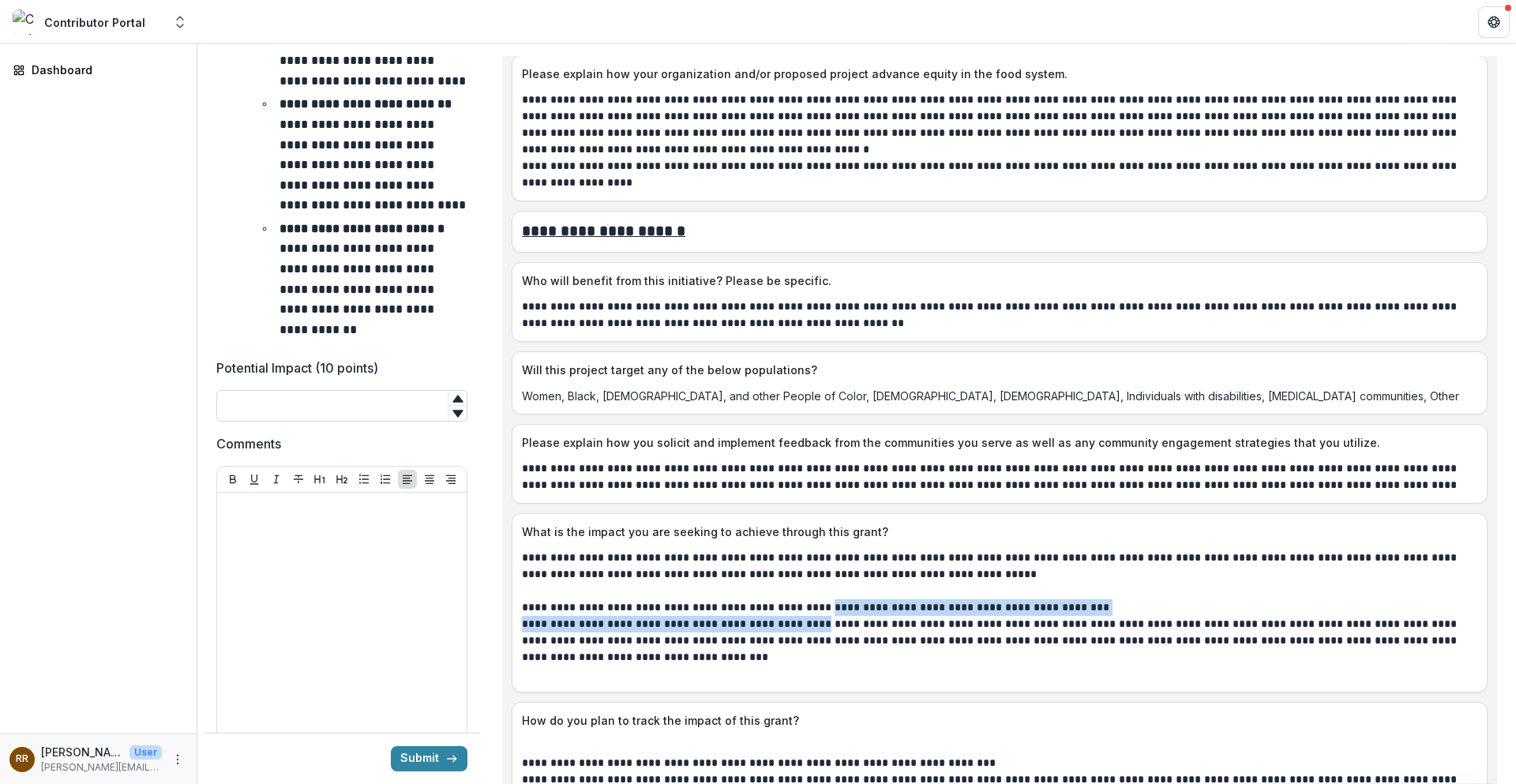
scroll to position [553, 0]
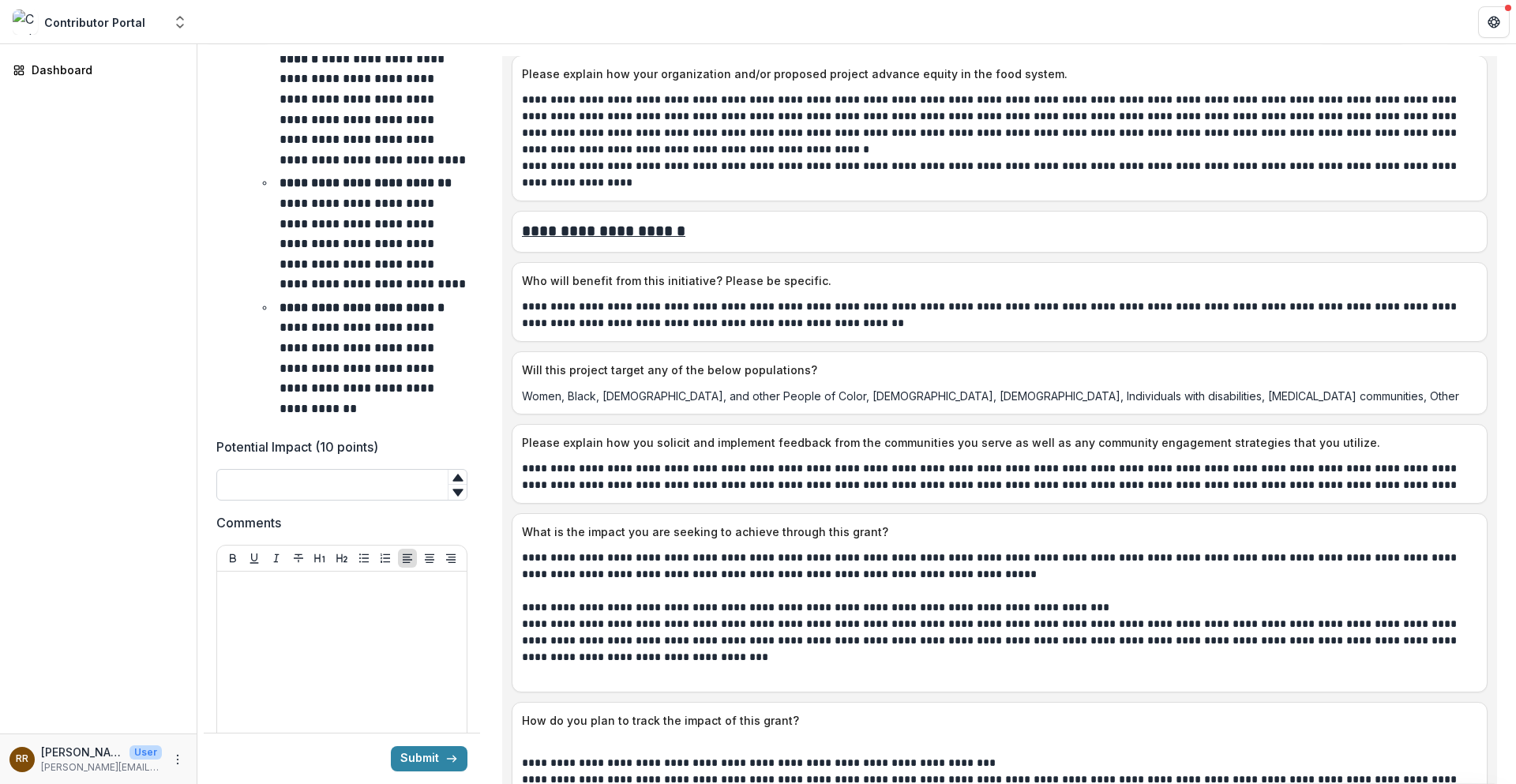
click at [266, 500] on input "Potential Impact (10 points)" at bounding box center [342, 484] width 251 height 31
type input "*"
click at [300, 594] on p at bounding box center [342, 587] width 237 height 18
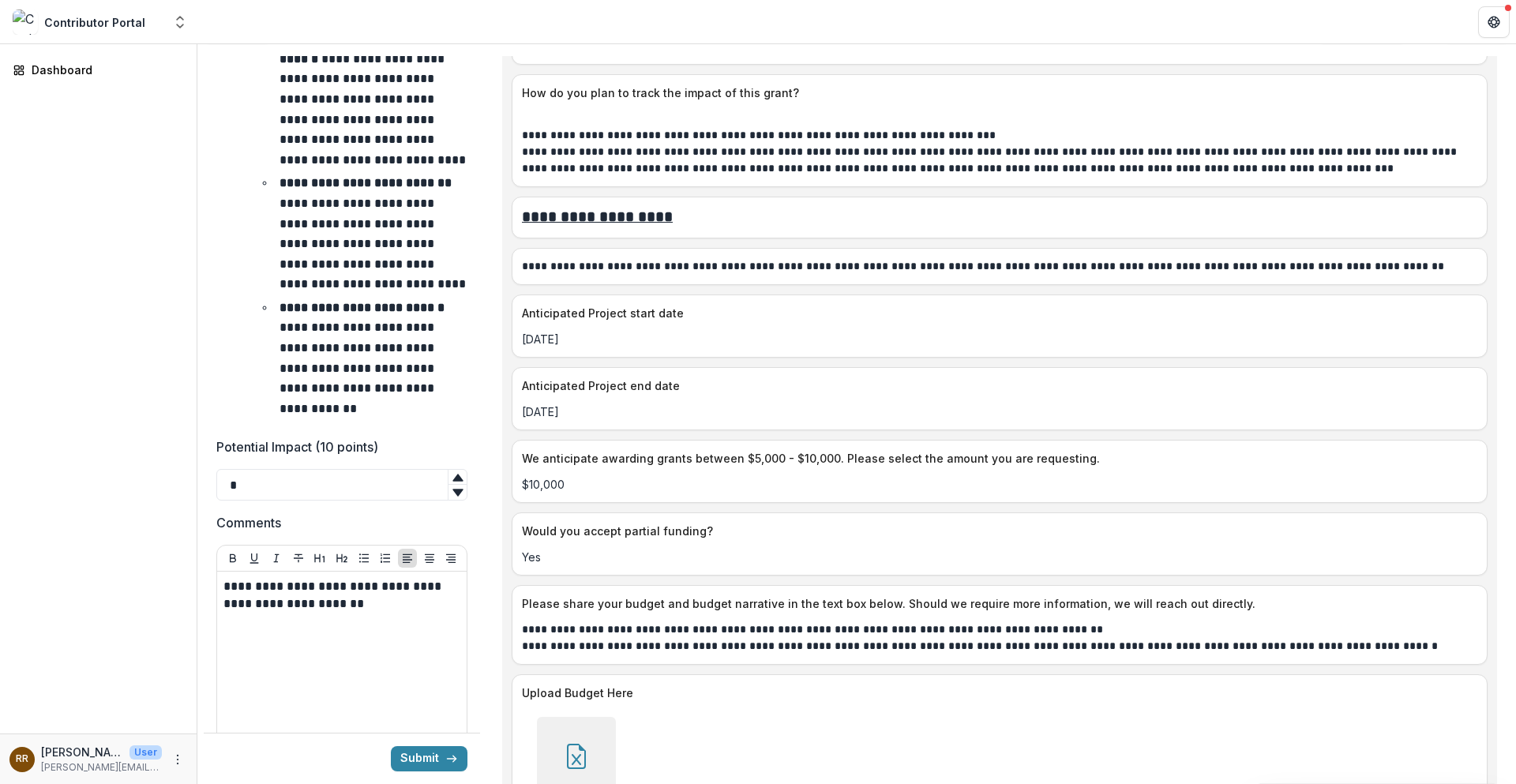
scroll to position [2999, 0]
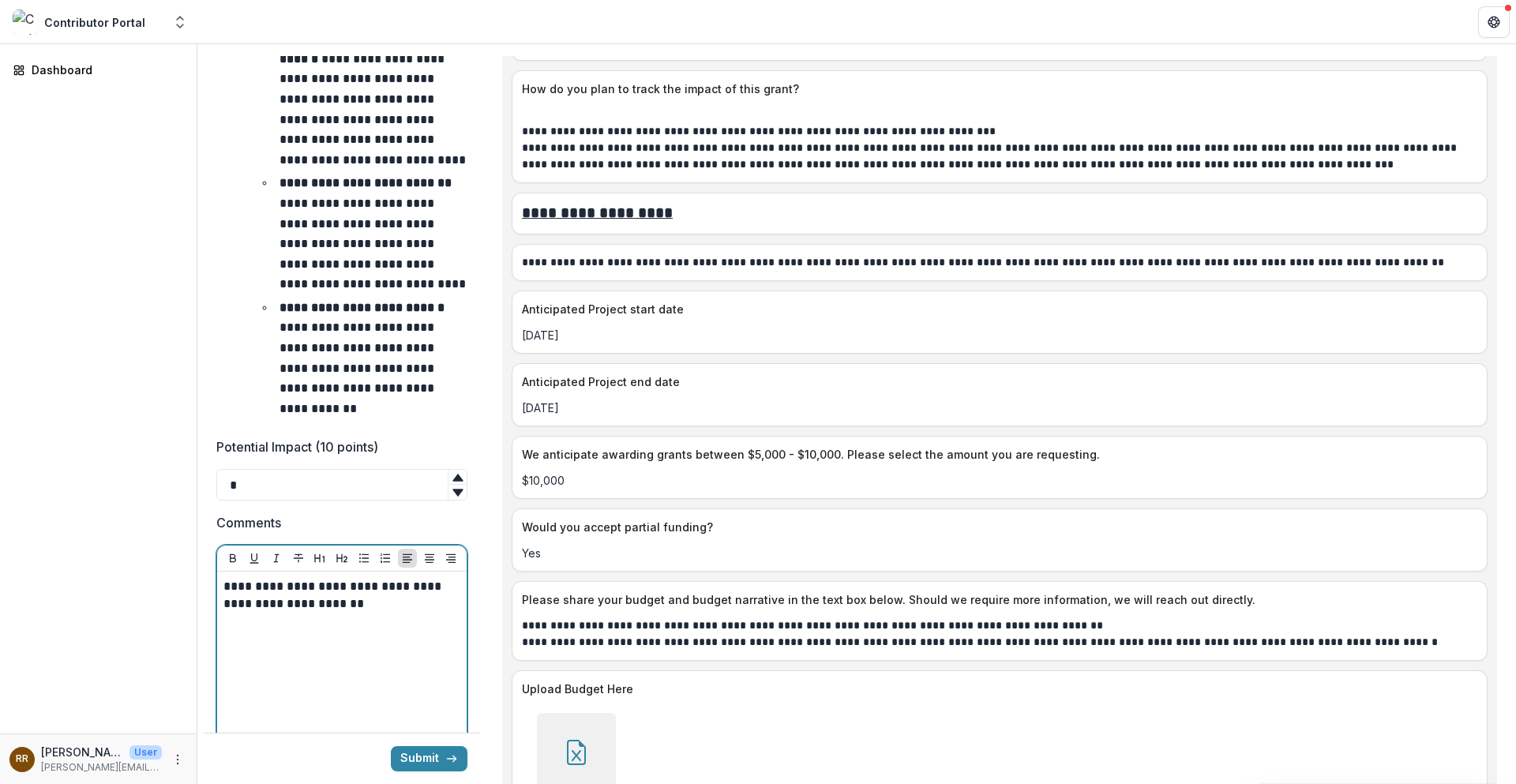
click at [347, 594] on p "**********" at bounding box center [339, 595] width 232 height 34
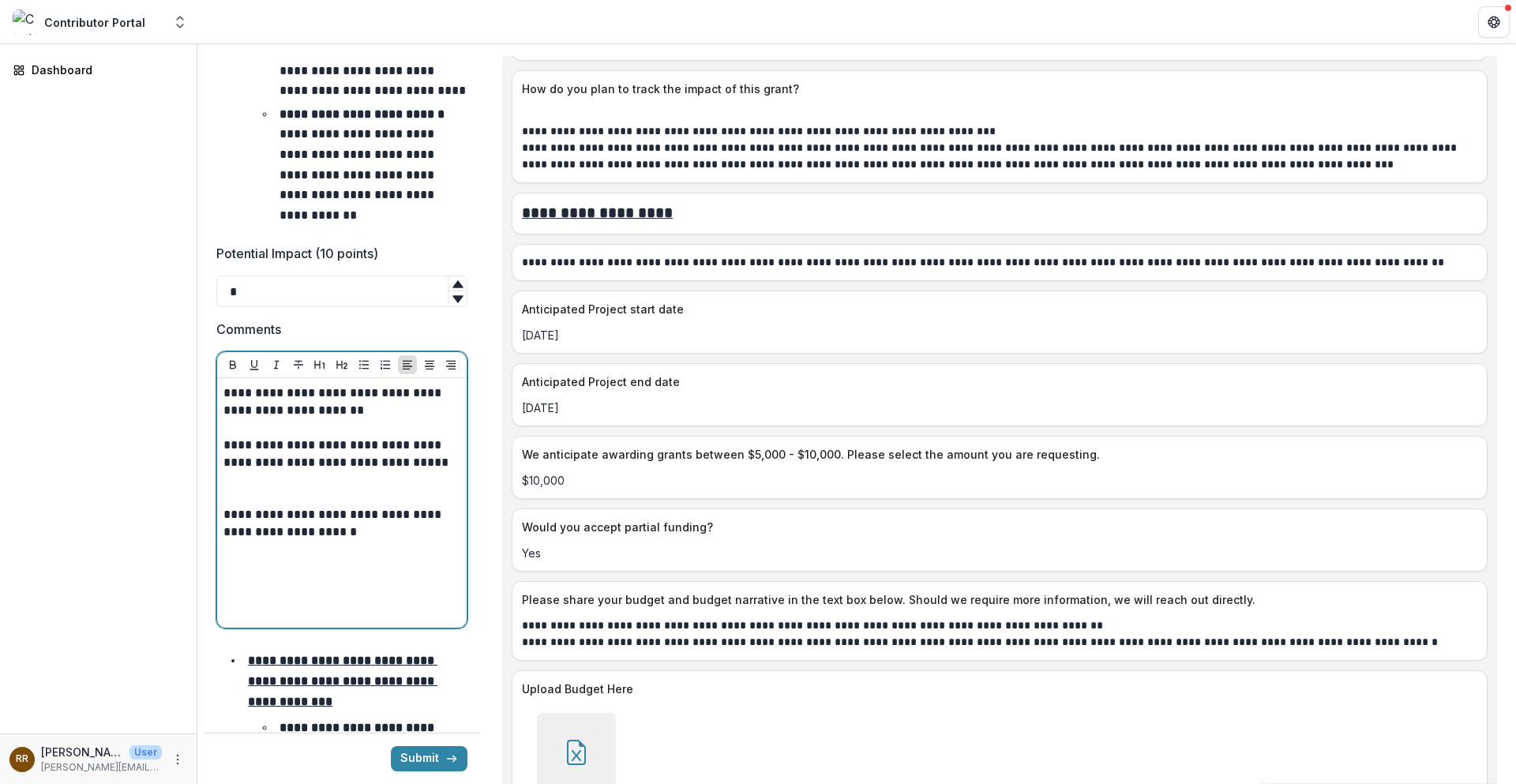
scroll to position [789, 0]
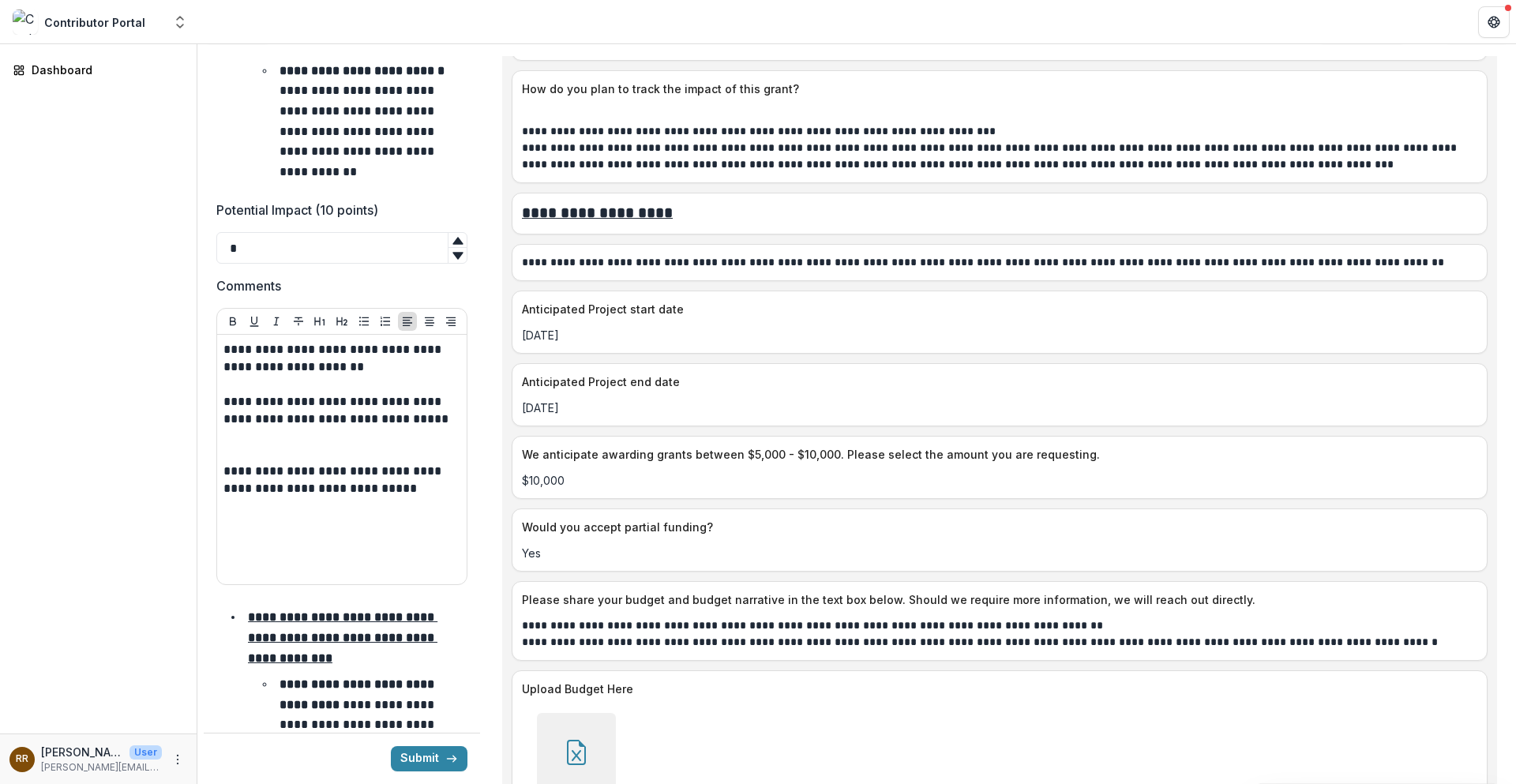
click at [769, 477] on div "We anticipate awarding grants between $5,000 - $10,000. Please select the amoun…" at bounding box center [999, 467] width 976 height 63
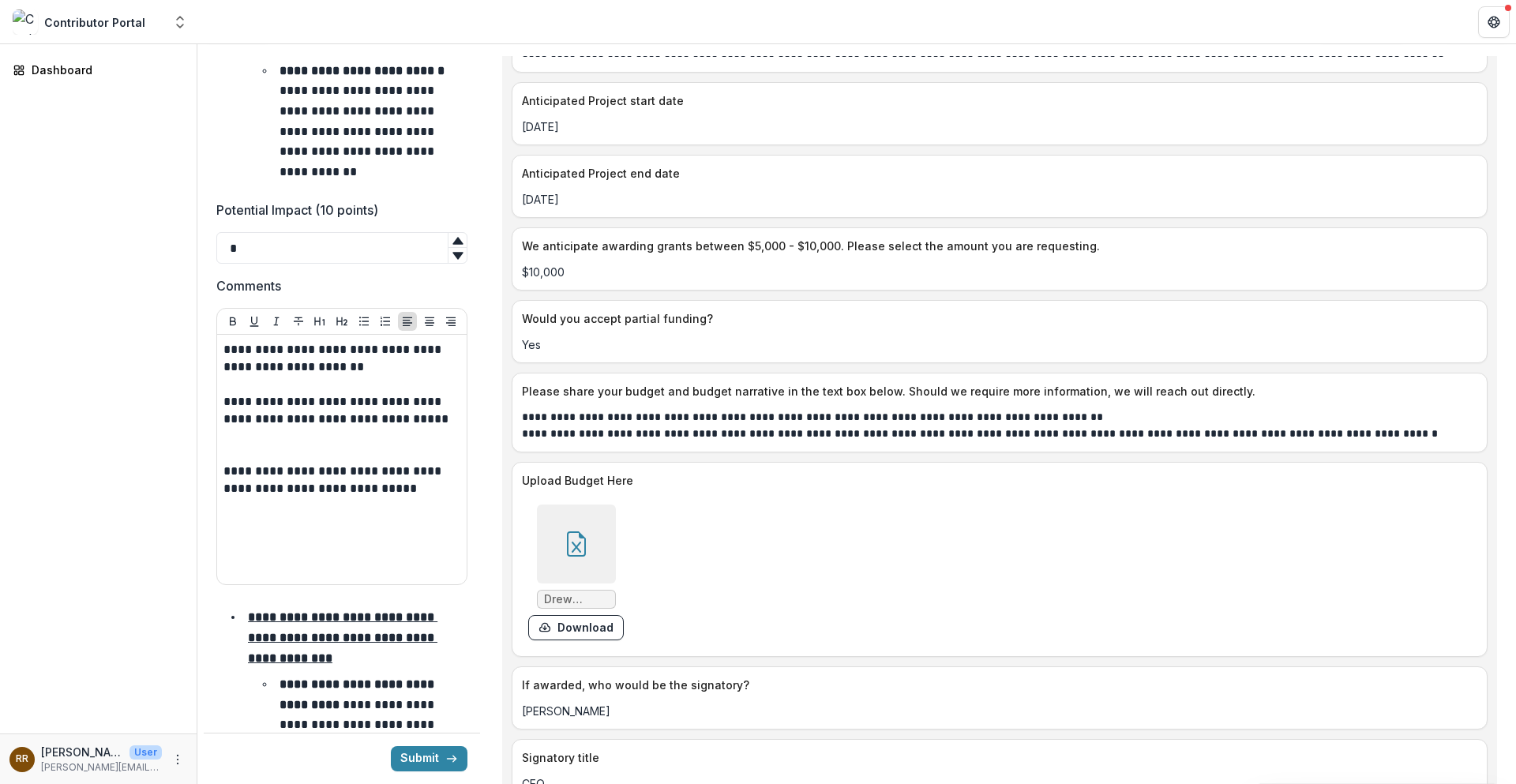
scroll to position [3206, 0]
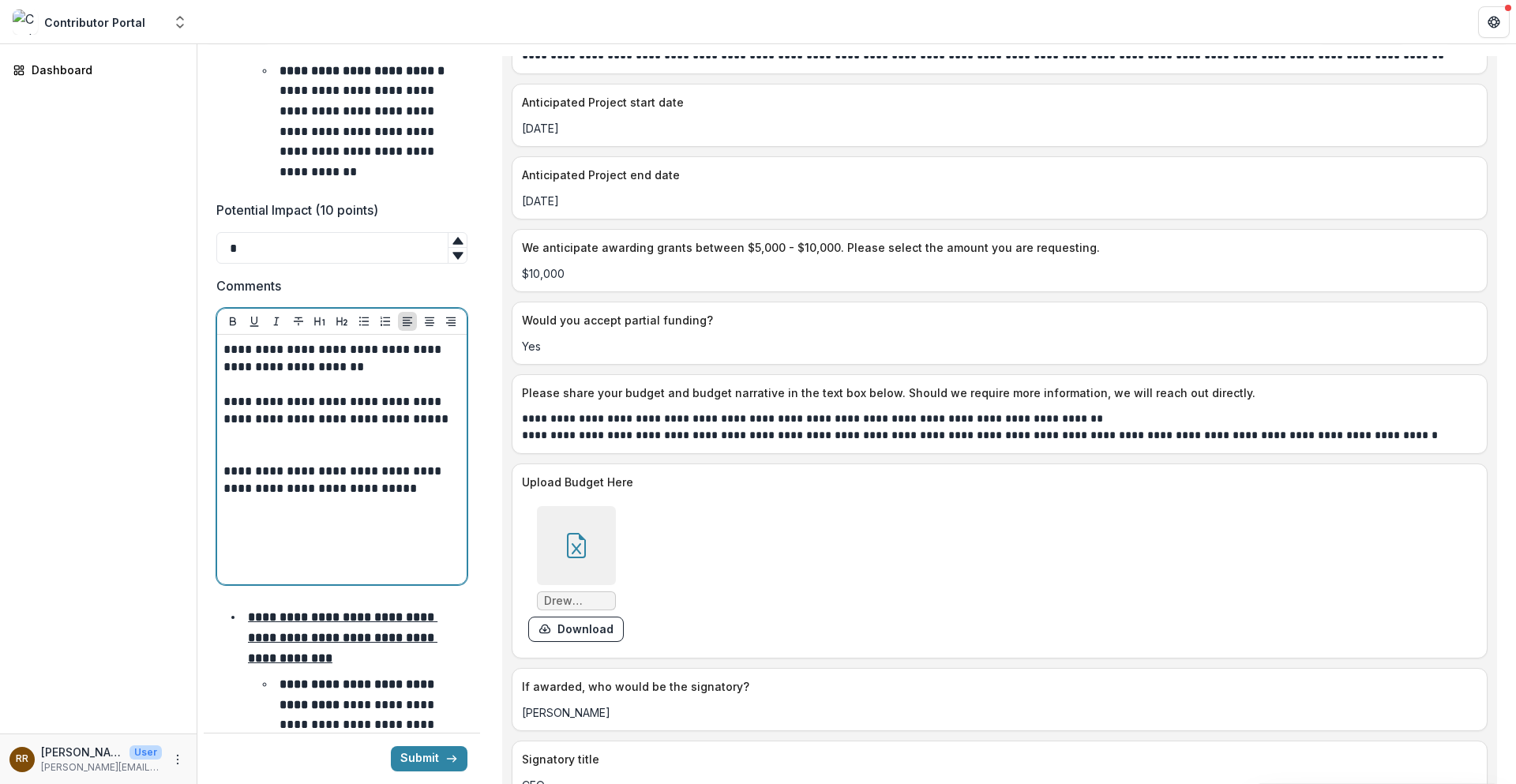
click at [295, 519] on div "**********" at bounding box center [342, 460] width 237 height 237
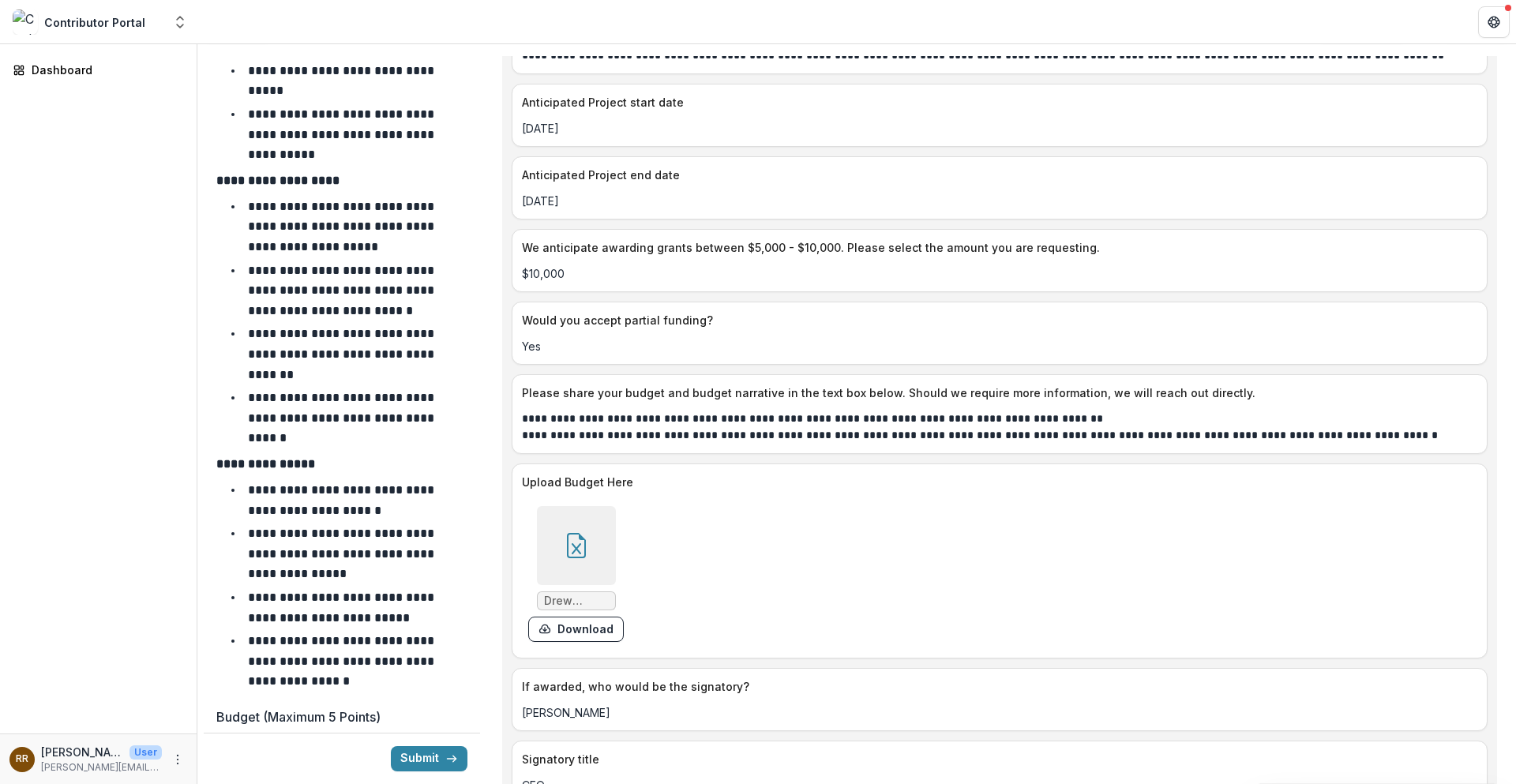
scroll to position [4973, 0]
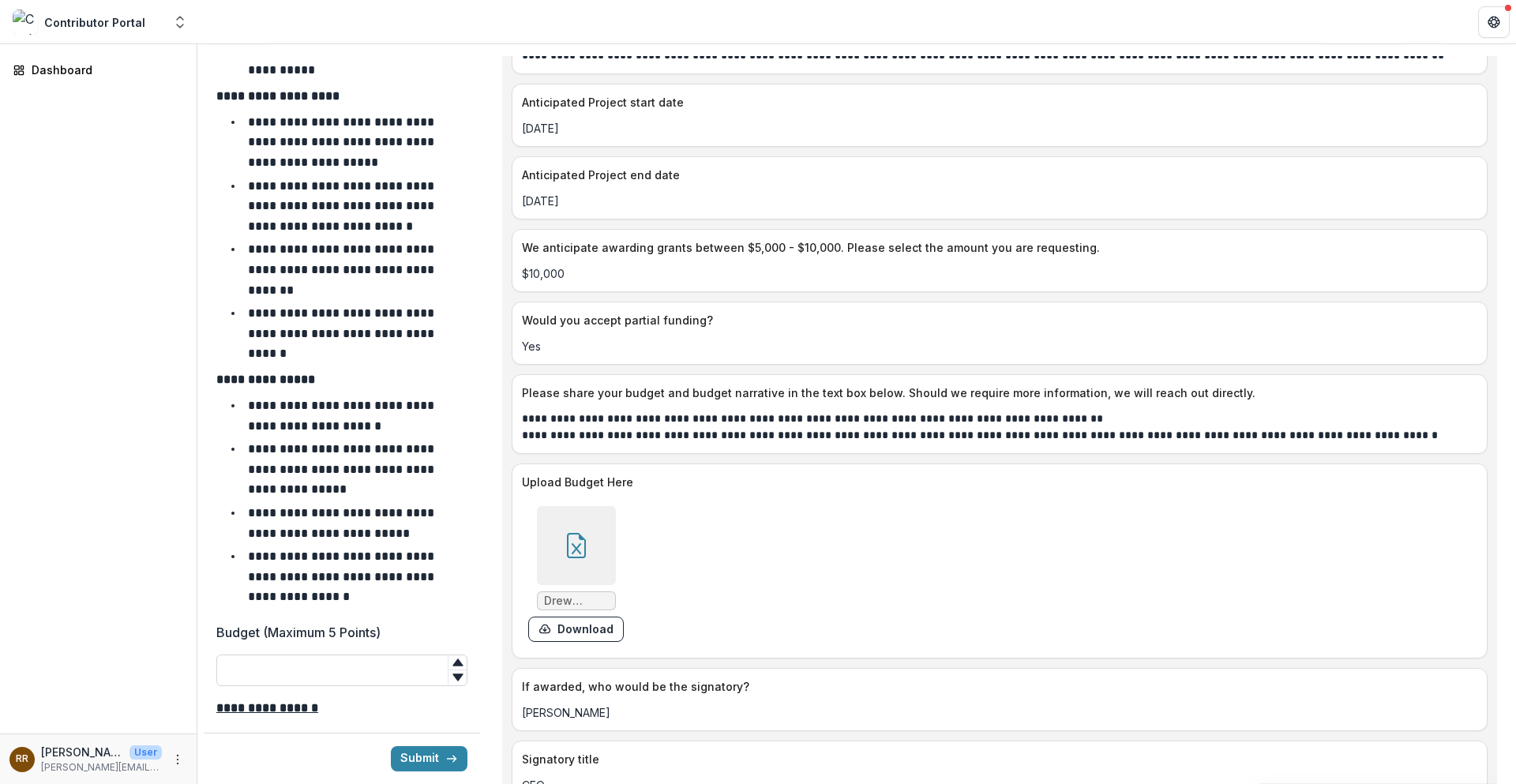
click at [328, 594] on input "Budget (Maximum 5 Points)" at bounding box center [342, 670] width 251 height 31
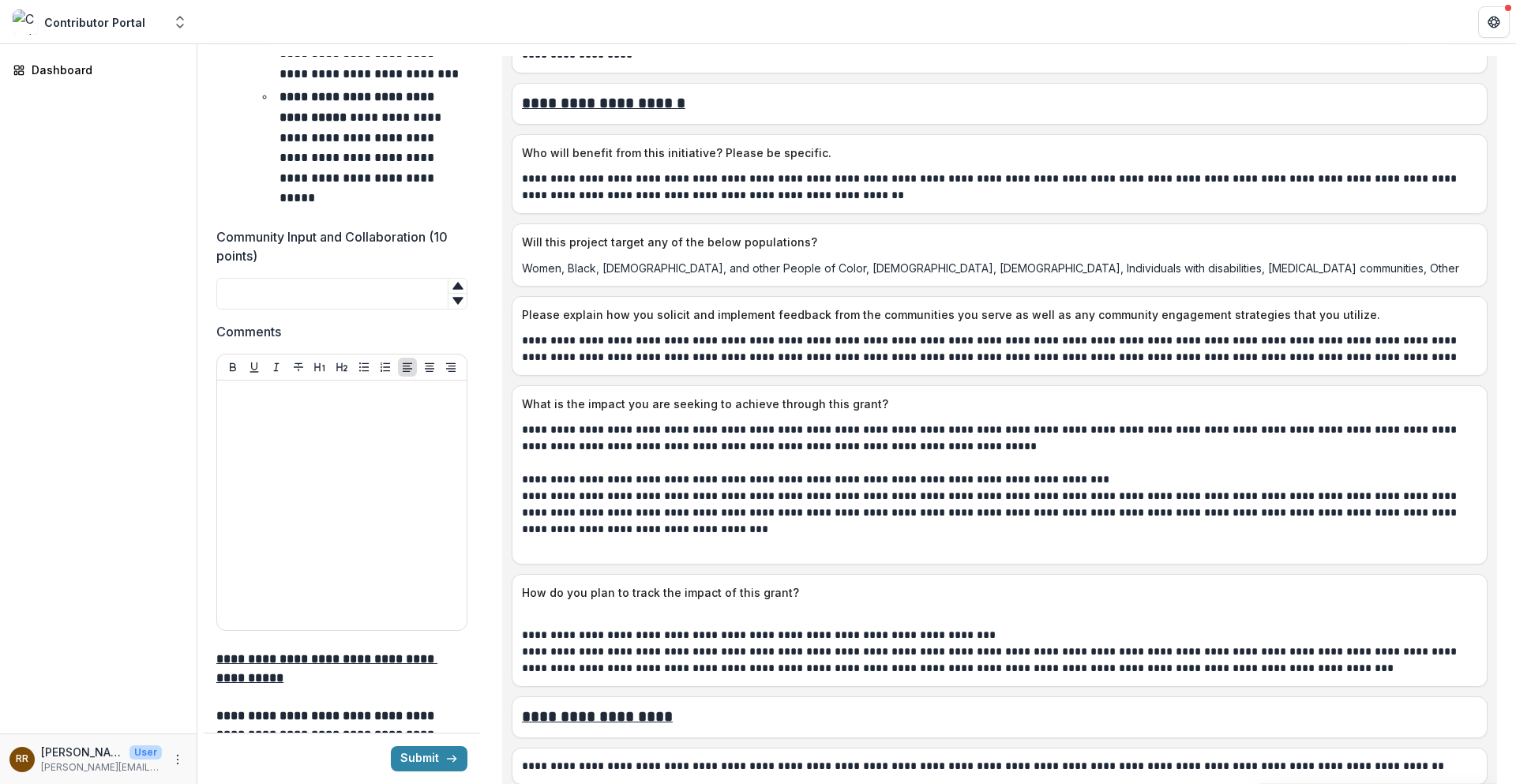
scroll to position [3867, 0]
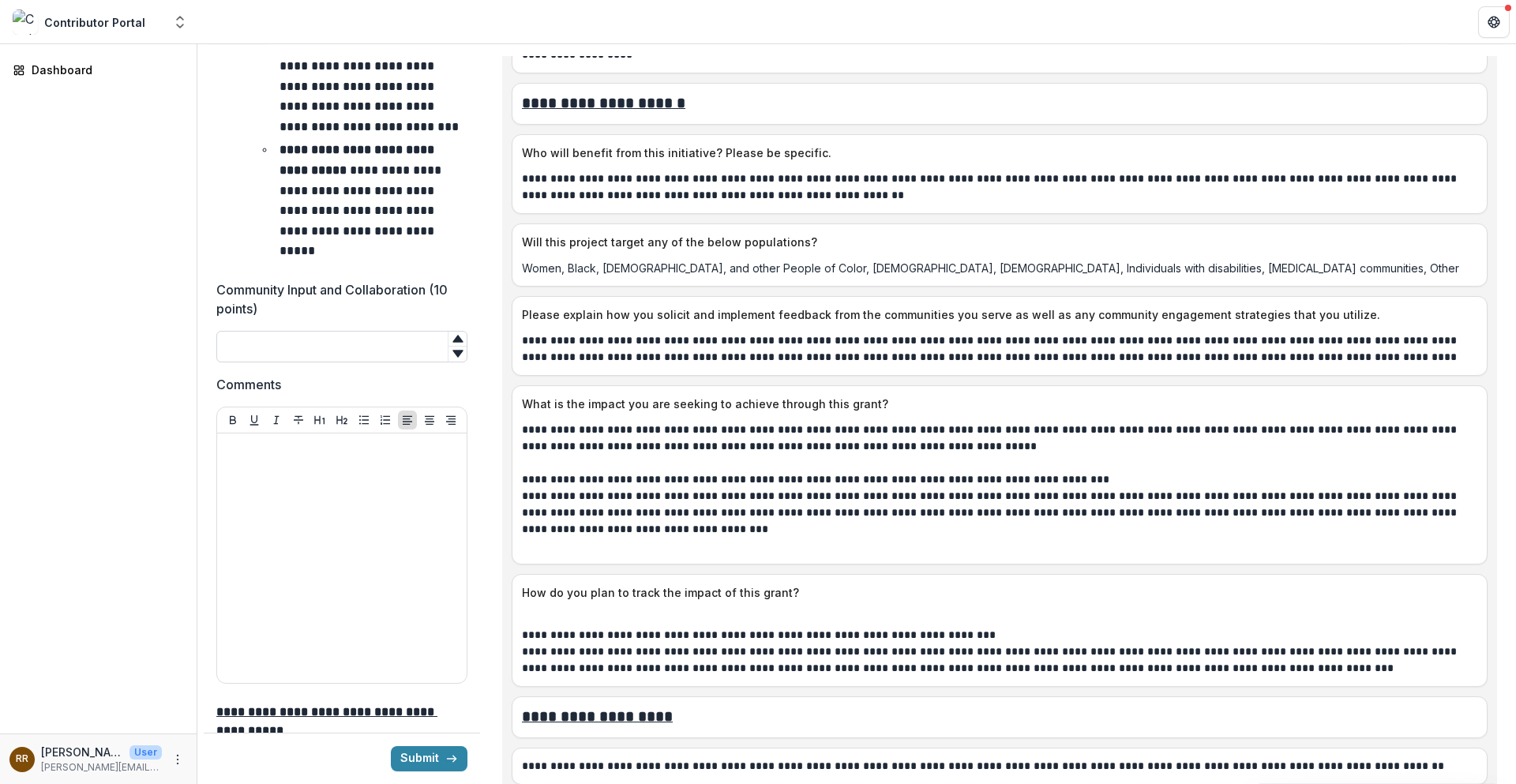
type input "*"
click at [288, 336] on input "Community Input and Collaboration (10 points)" at bounding box center [342, 346] width 251 height 31
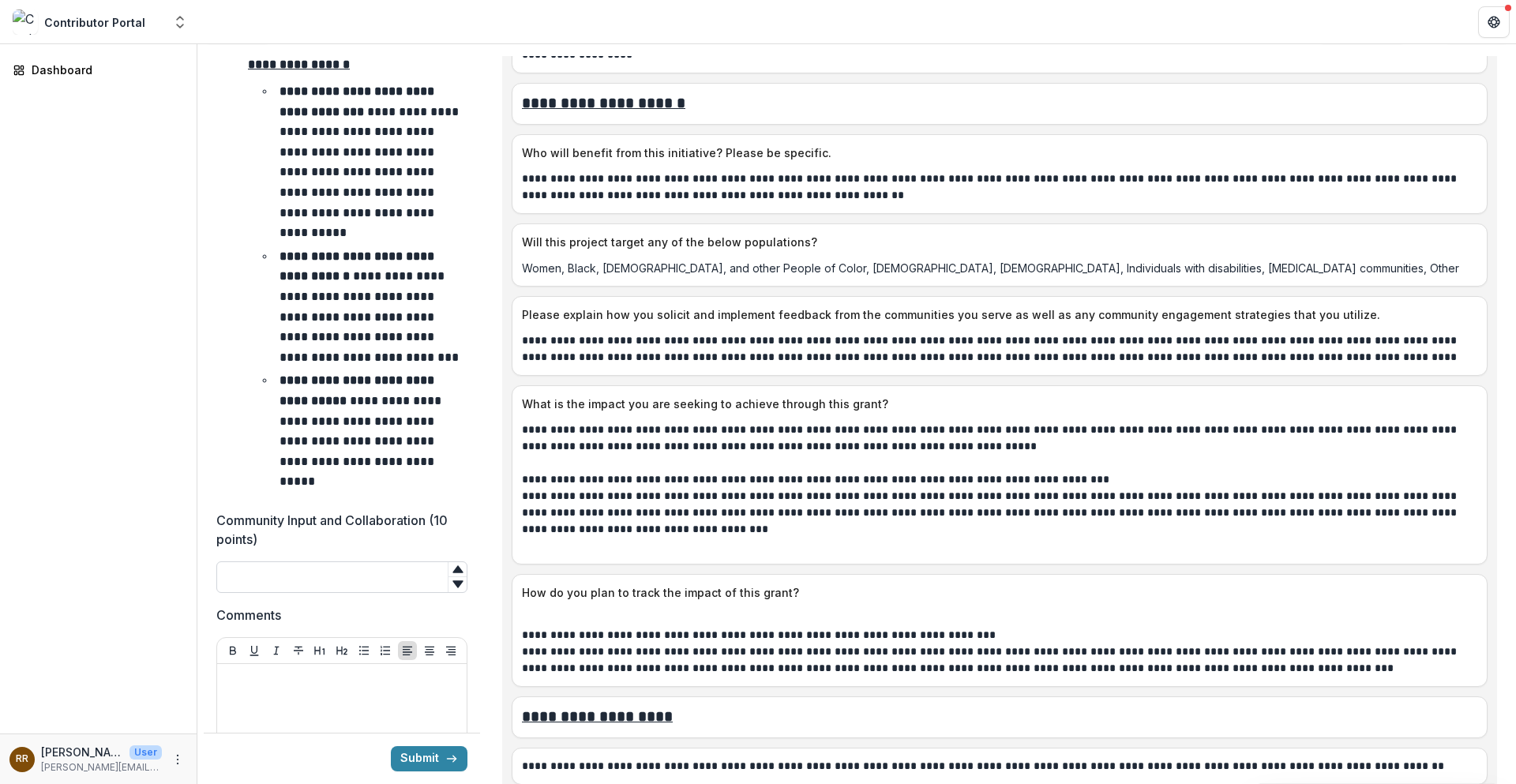
scroll to position [3631, 0]
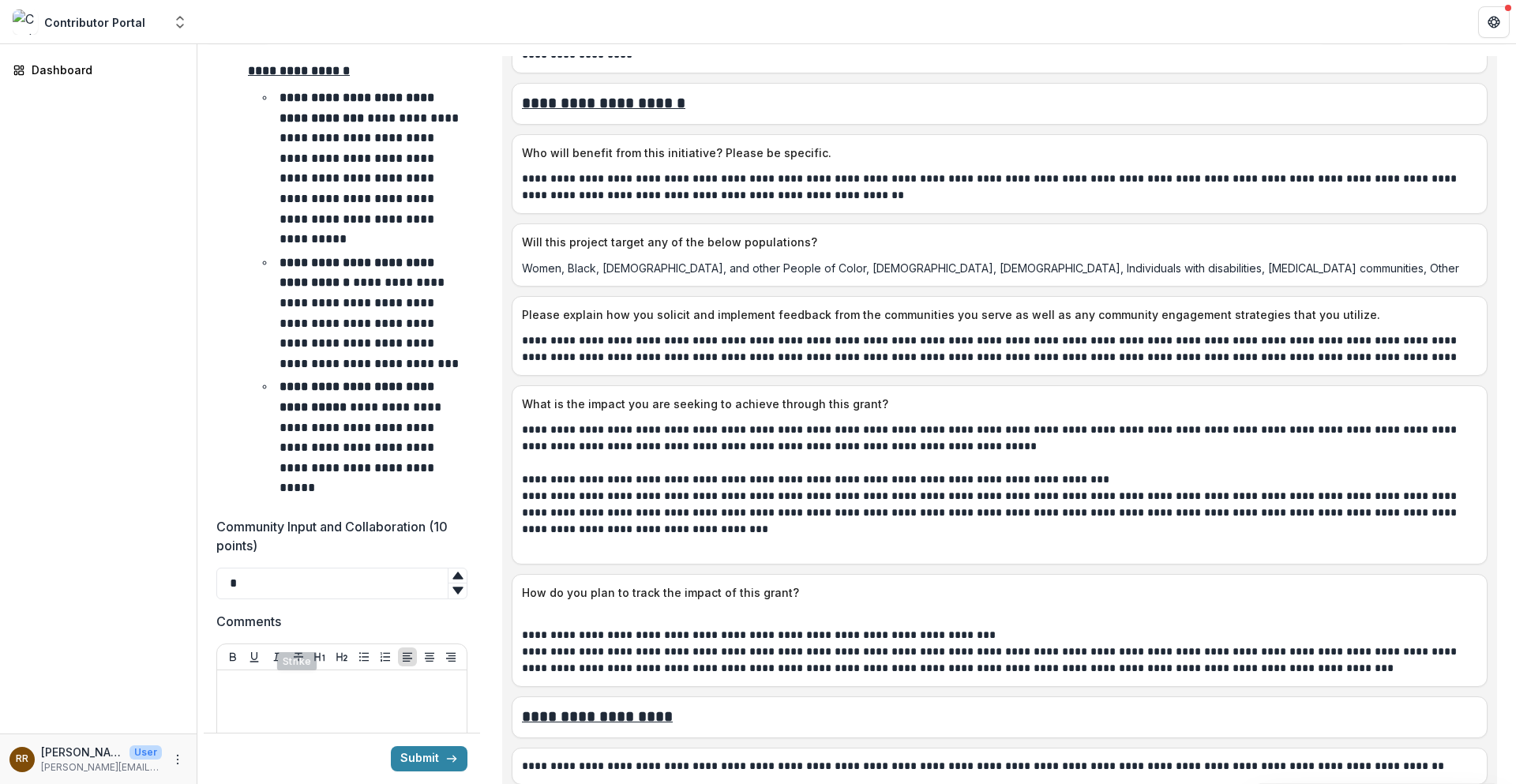
type input "*"
click at [269, 594] on p at bounding box center [342, 685] width 237 height 18
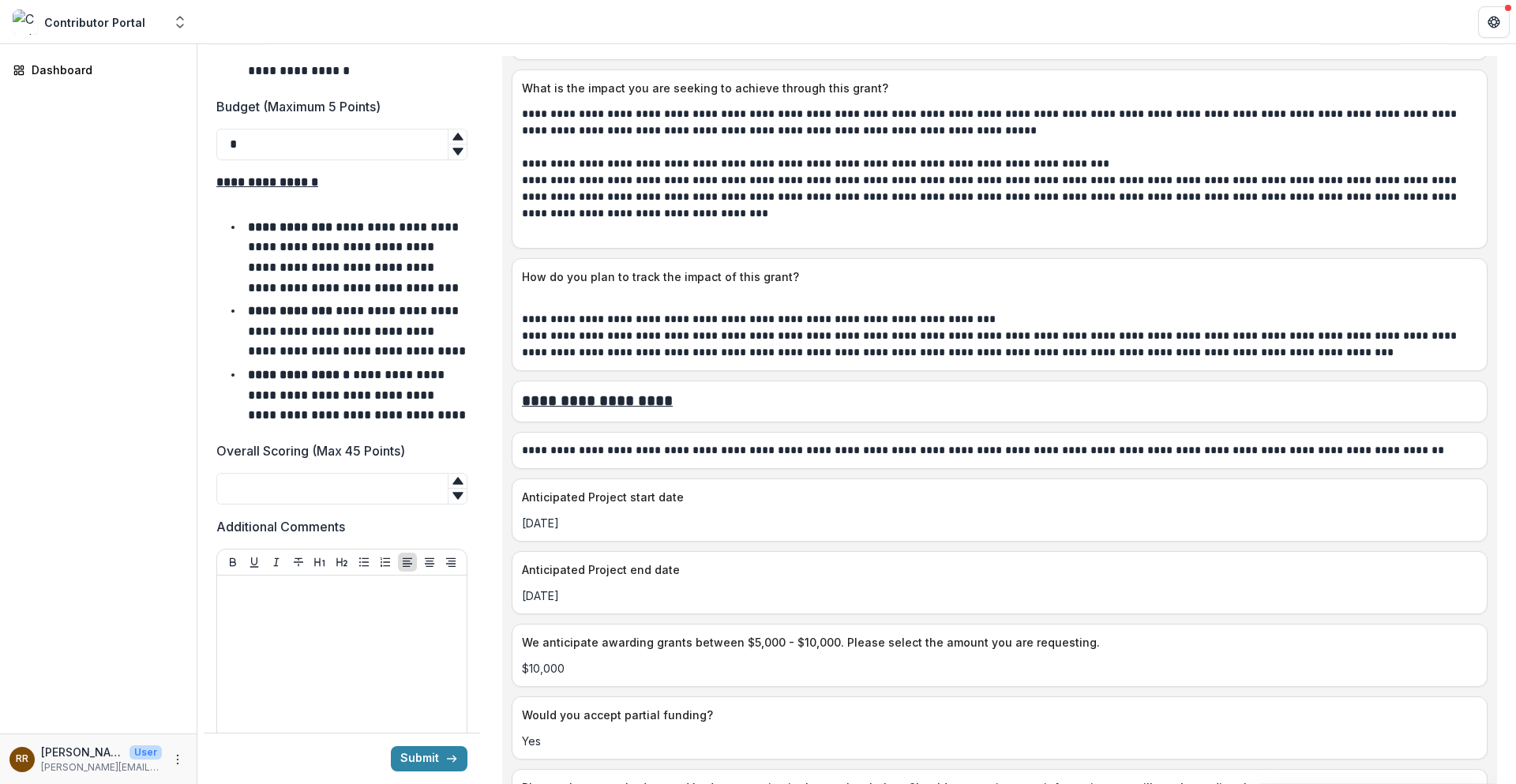
scroll to position [5491, 0]
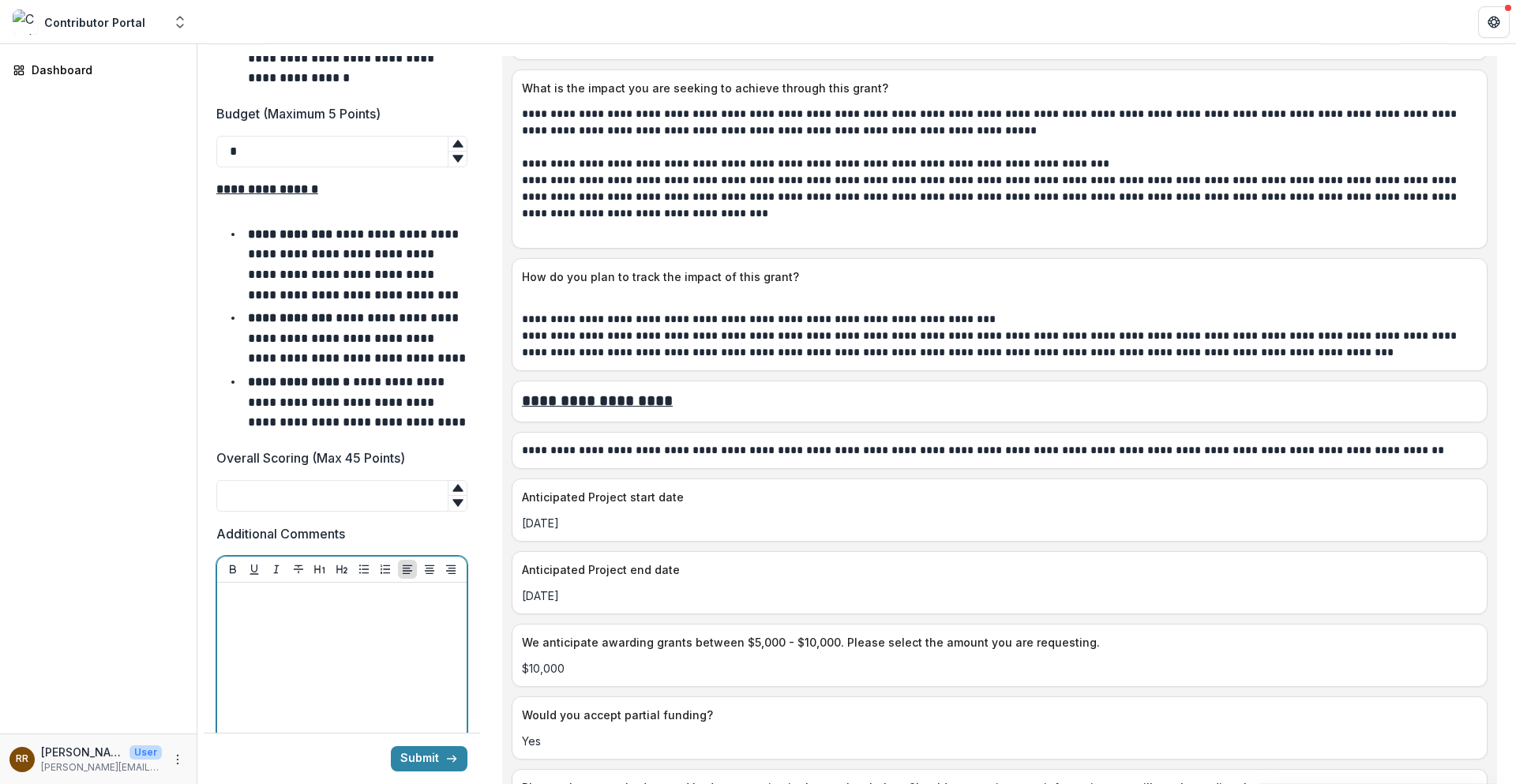
click at [283, 582] on div at bounding box center [341, 707] width 249 height 249
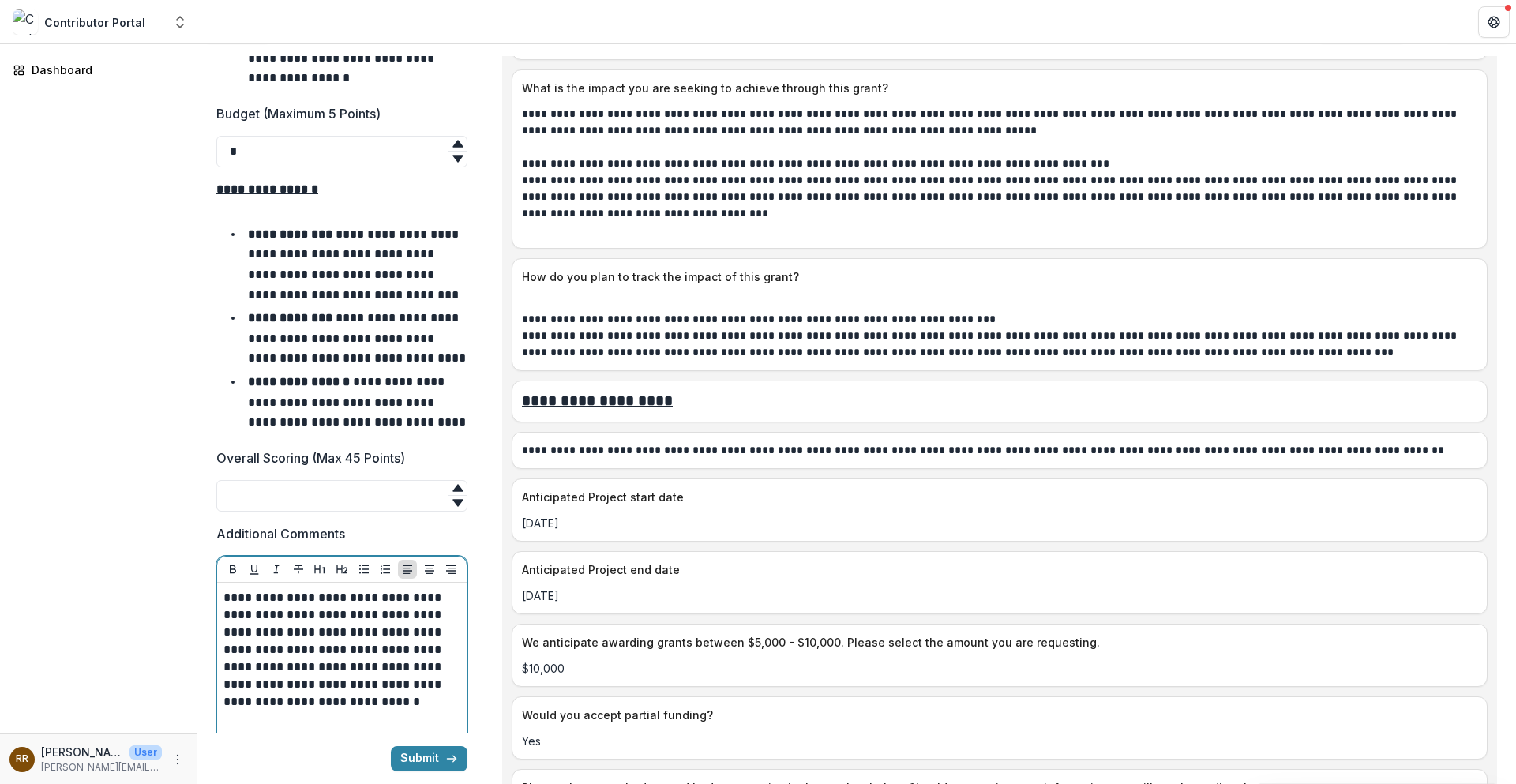
click at [379, 589] on p "**********" at bounding box center [339, 650] width 232 height 122
click at [377, 589] on p "**********" at bounding box center [339, 650] width 232 height 122
click at [415, 593] on p "**********" at bounding box center [339, 650] width 232 height 122
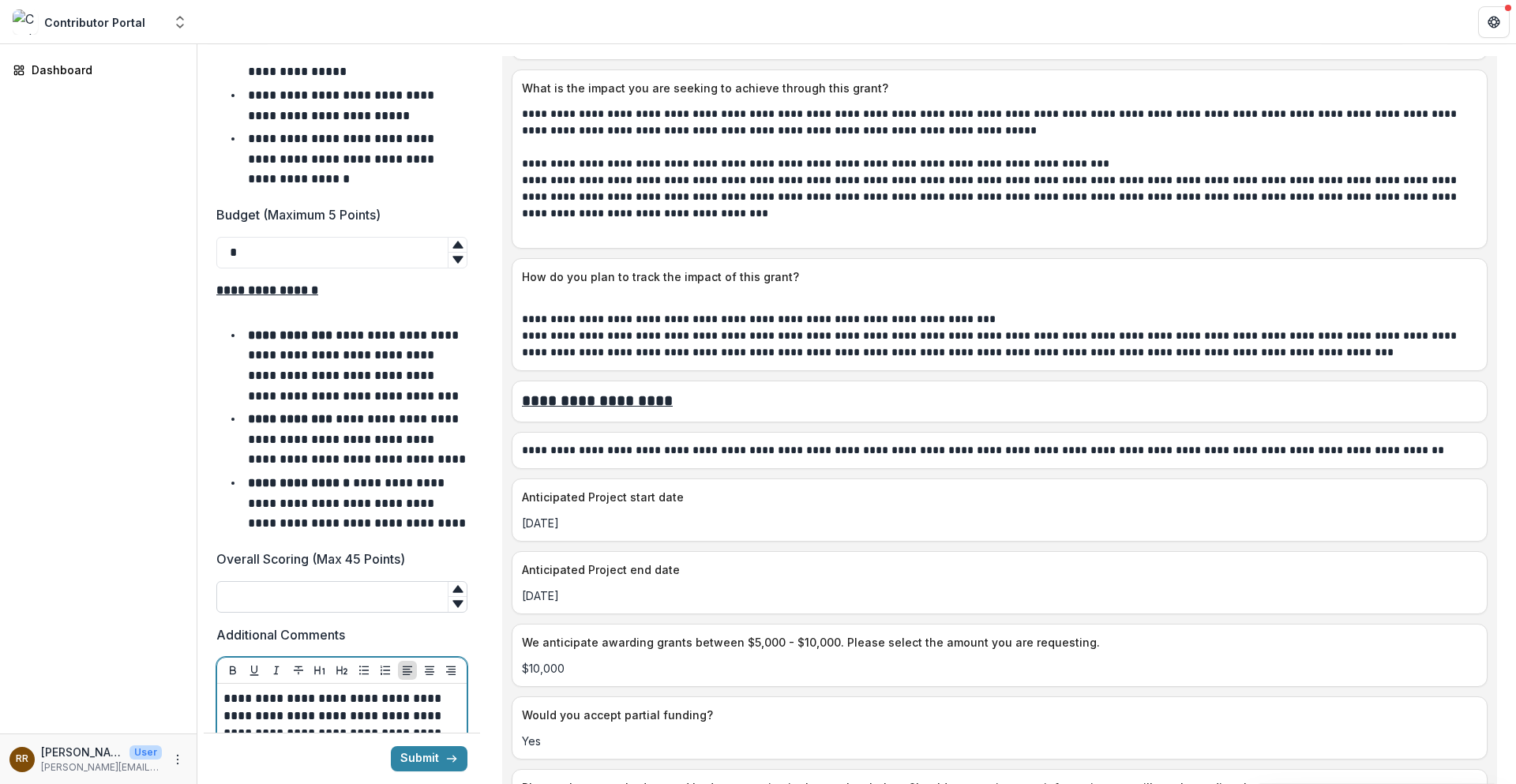
scroll to position [5367, 0]
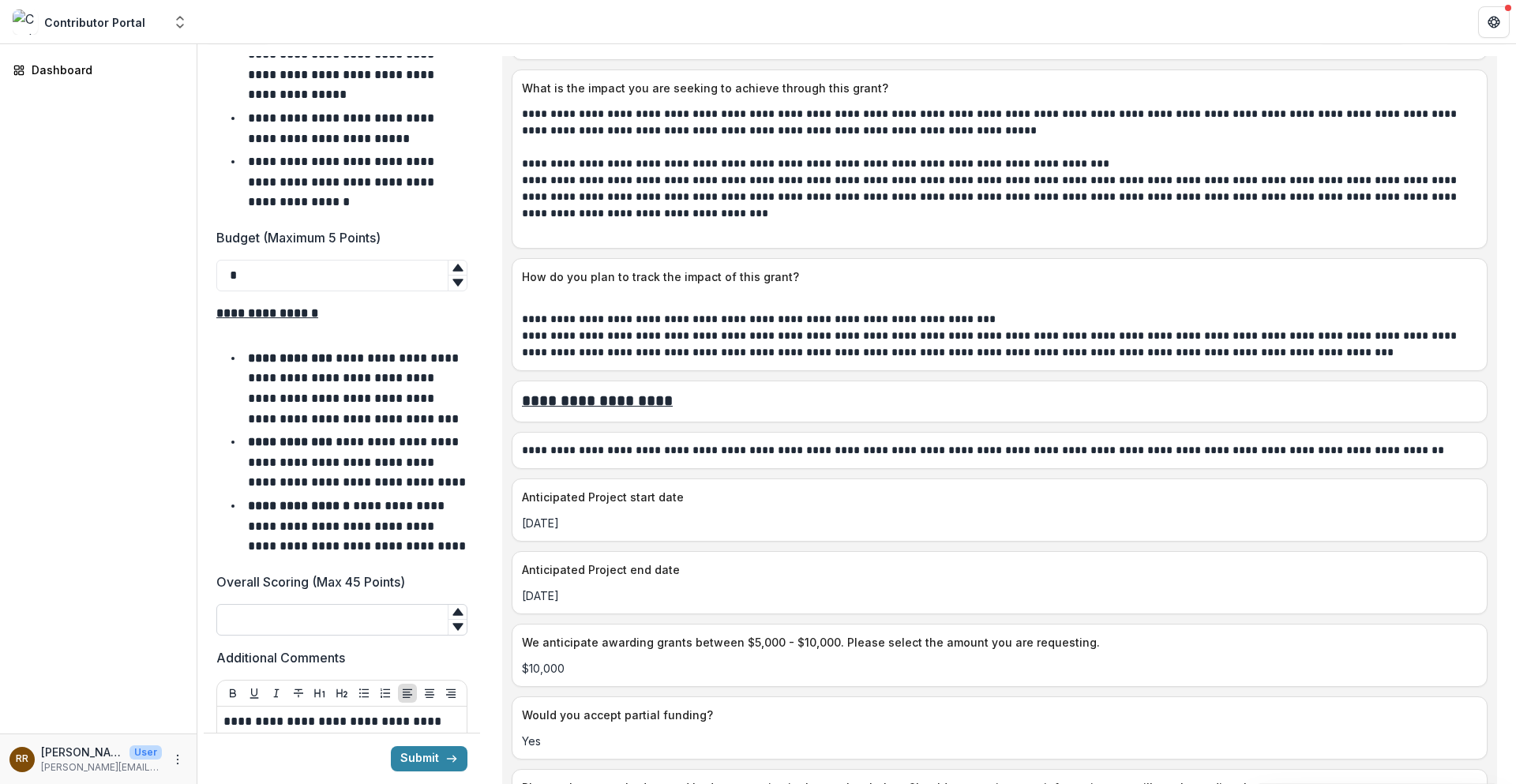
click at [307, 594] on input "Overall Scoring (Max 45 Points)" at bounding box center [342, 619] width 251 height 31
type input "**"
click at [342, 500] on p "**********" at bounding box center [357, 525] width 218 height 52
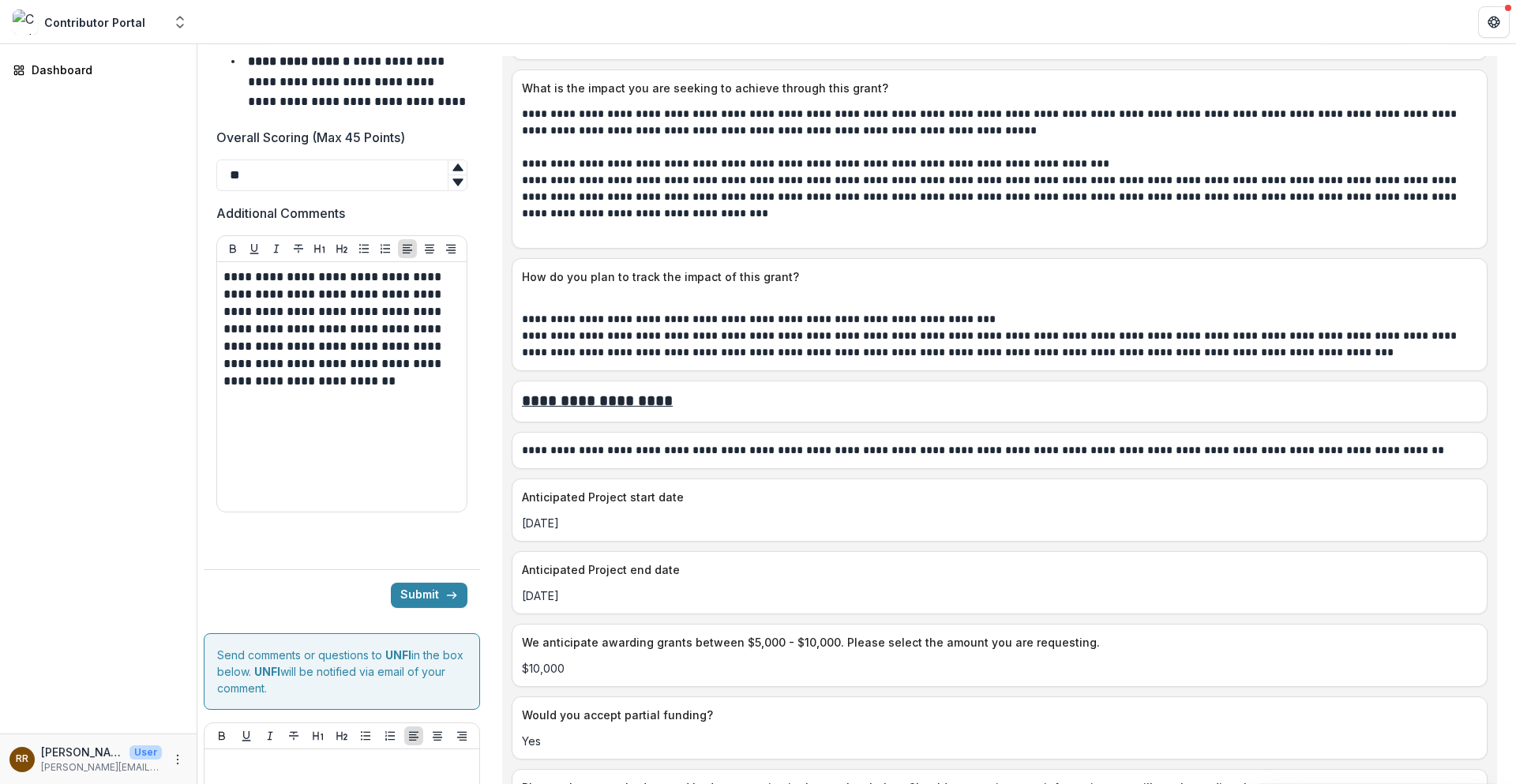
scroll to position [5886, 0]
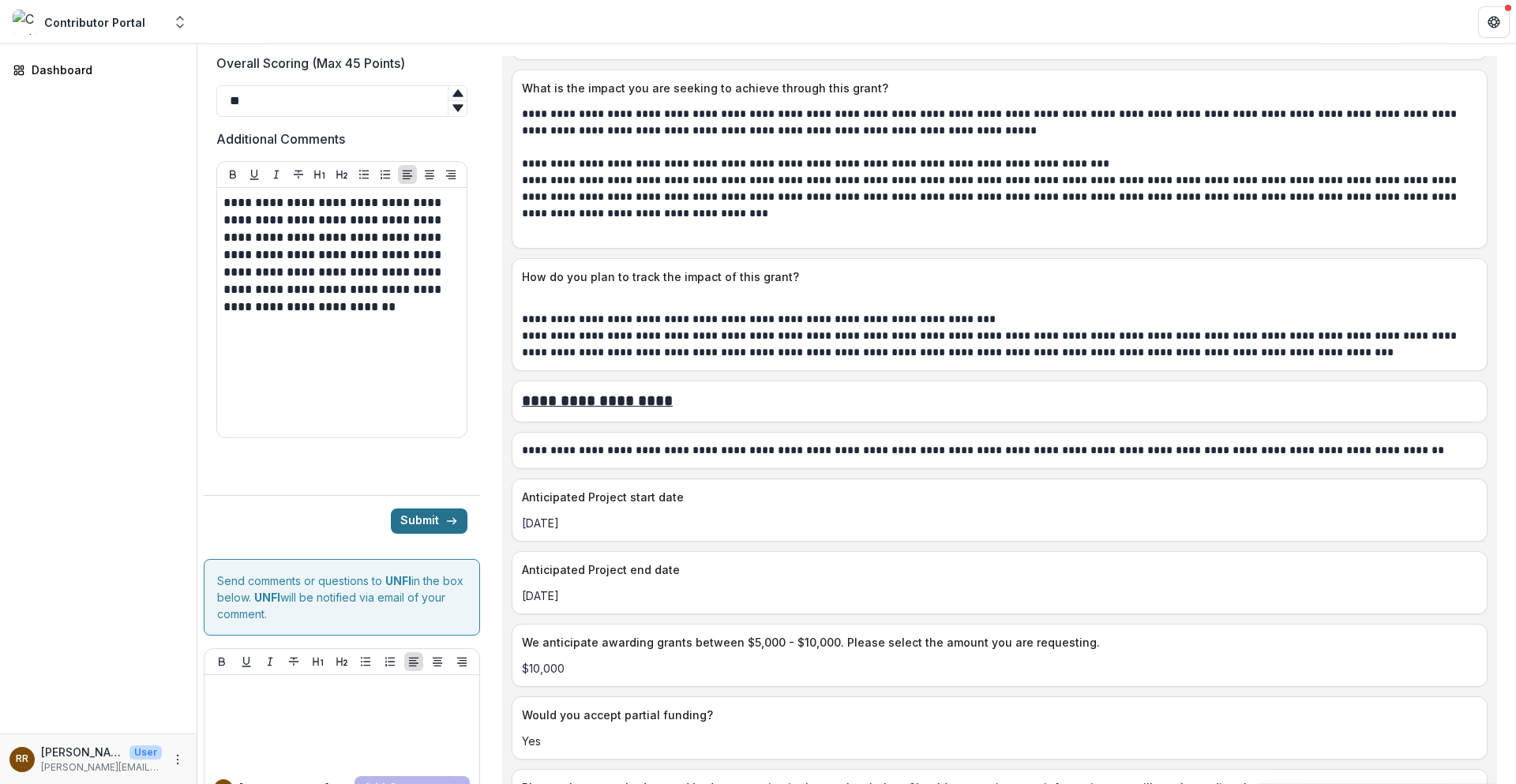
click at [405, 509] on button "Submit" at bounding box center [430, 521] width 76 height 25
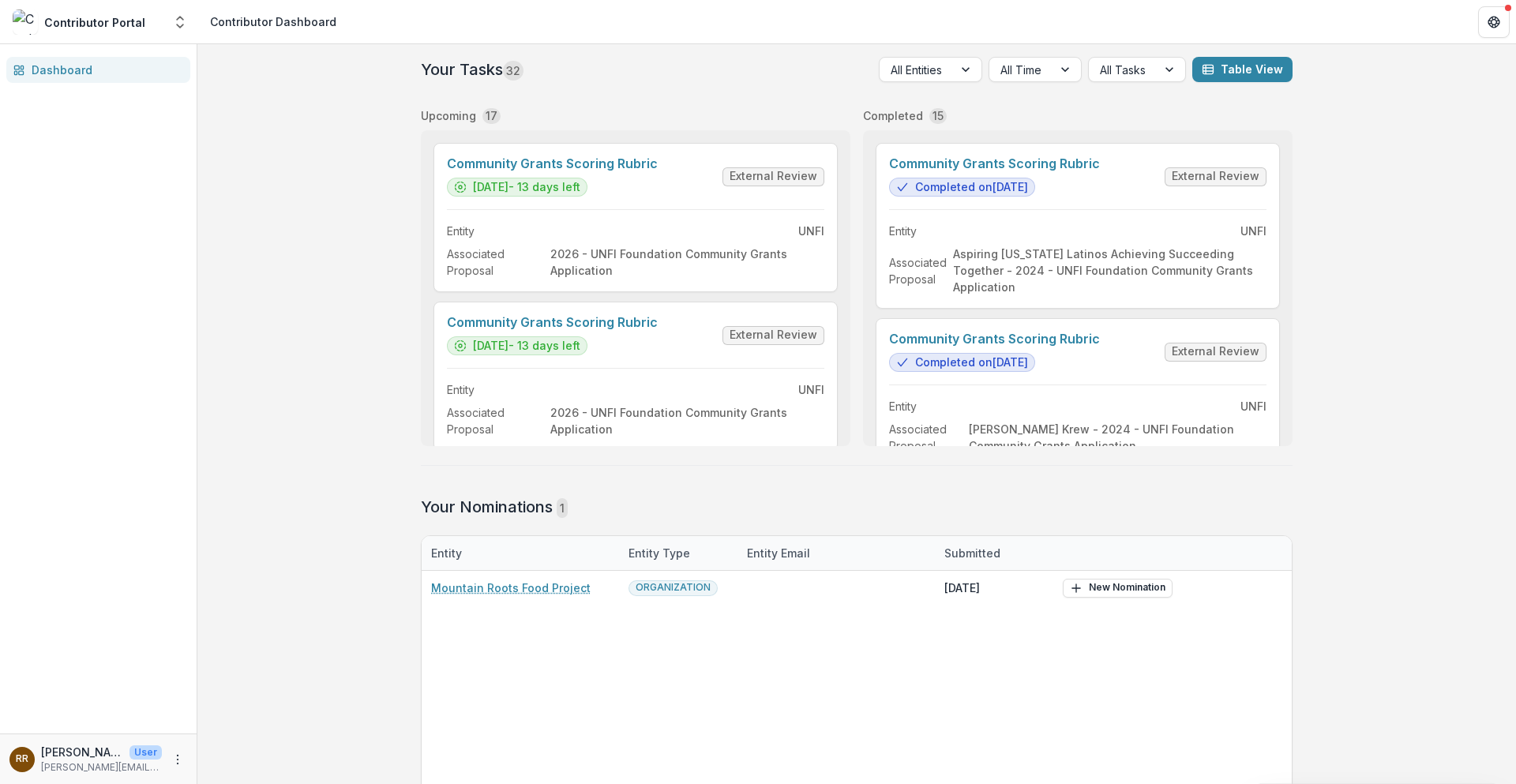
click at [358, 413] on div "Your Tasks 32 All Entities All Time All Tasks Table View Upcoming 17 Community …" at bounding box center [856, 454] width 1319 height 819
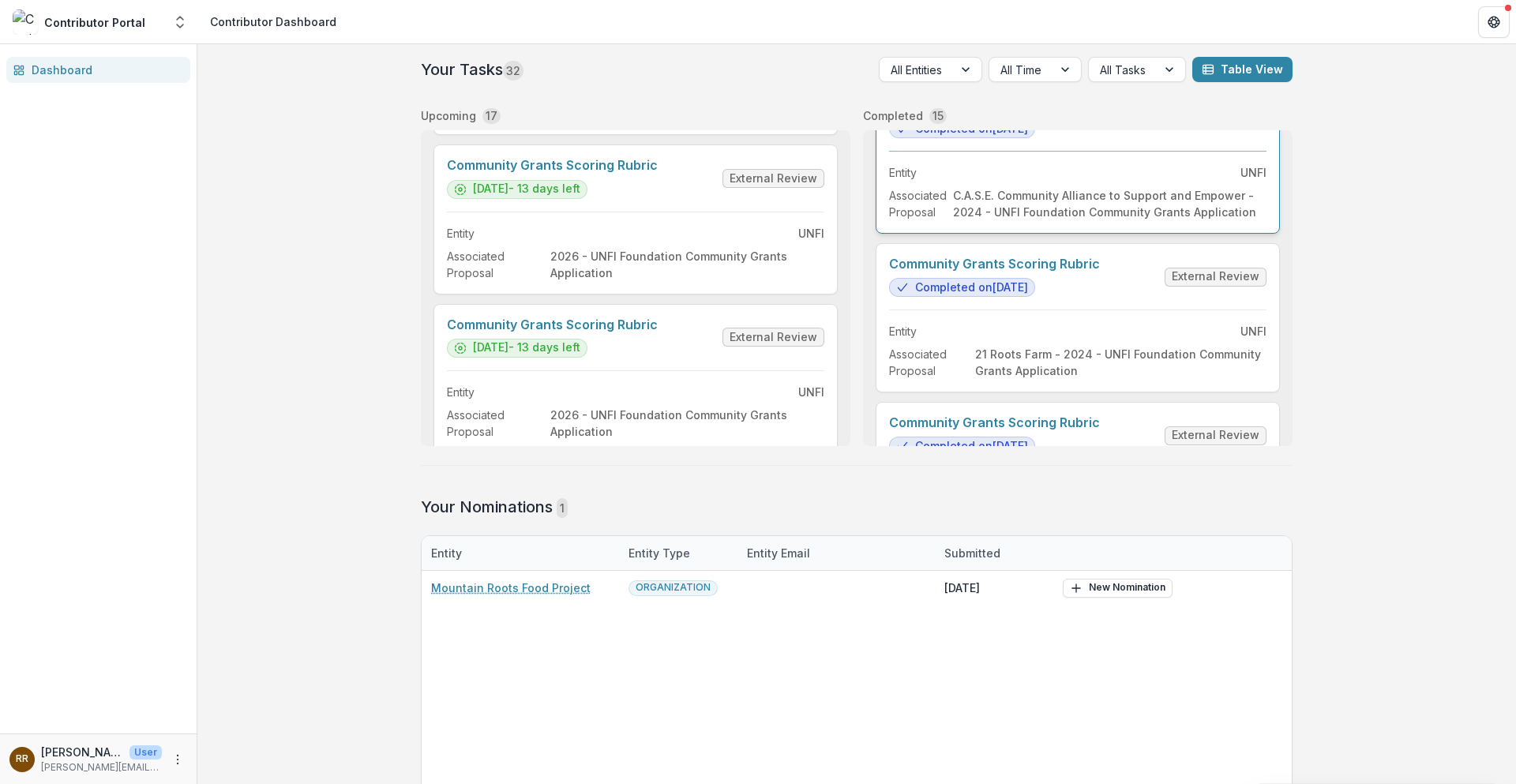
scroll to position [1184, 0]
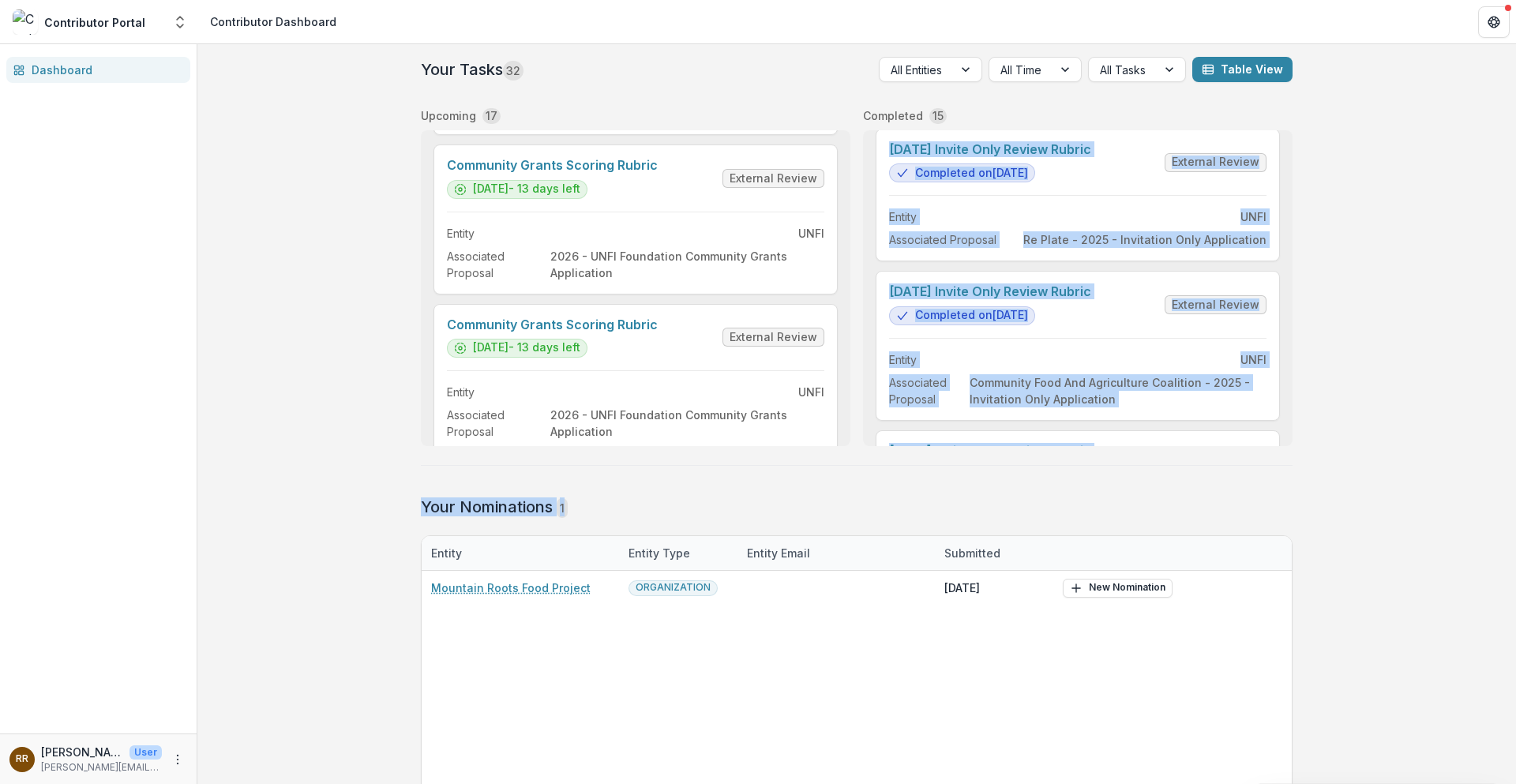
drag, startPoint x: 1285, startPoint y: 318, endPoint x: 1305, endPoint y: 494, distance: 177.1
click at [1079, 494] on div "Your Tasks 32 All Entities All Time All Tasks Table View Upcoming 17 Community …" at bounding box center [857, 454] width 910 height 819
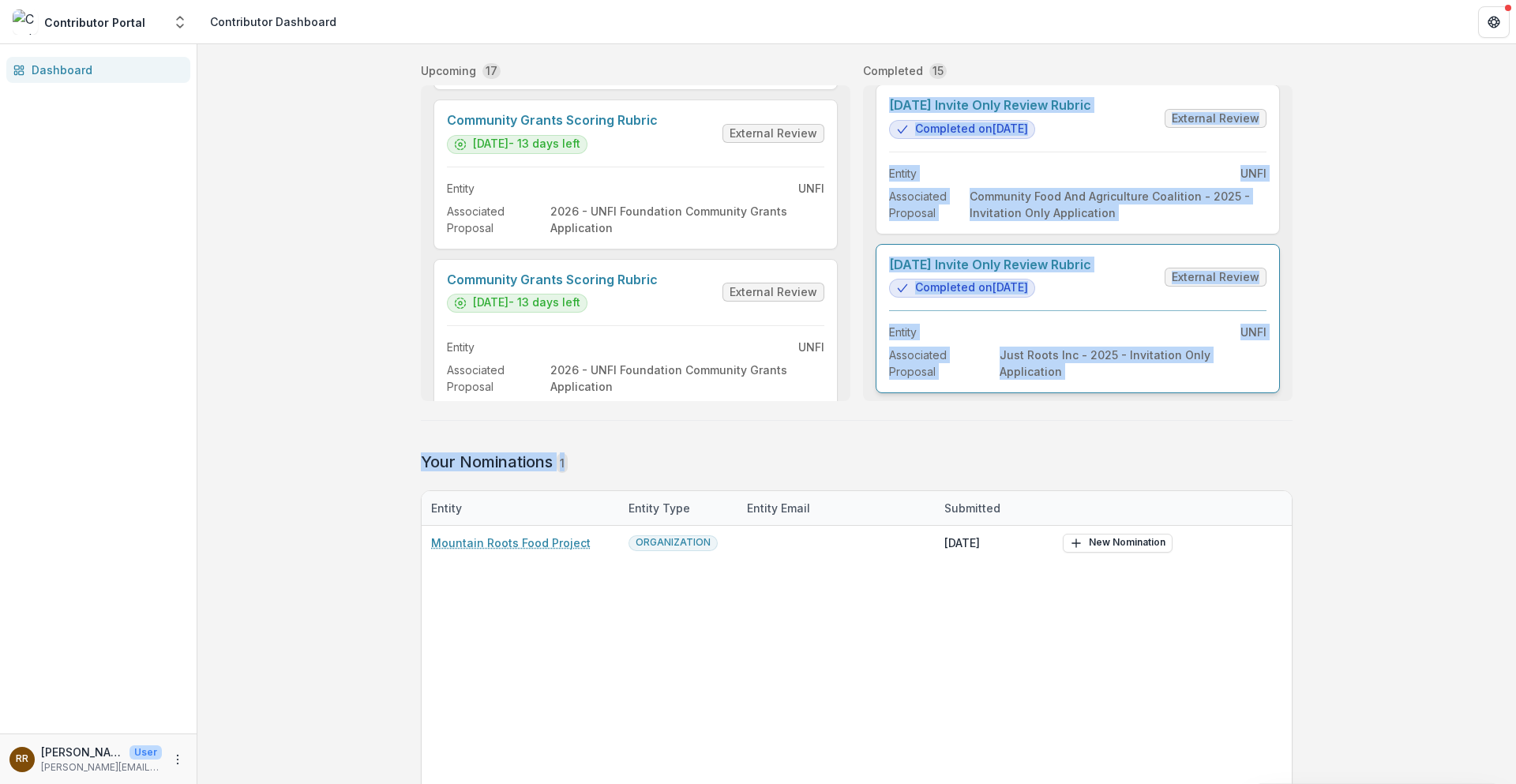
scroll to position [79, 0]
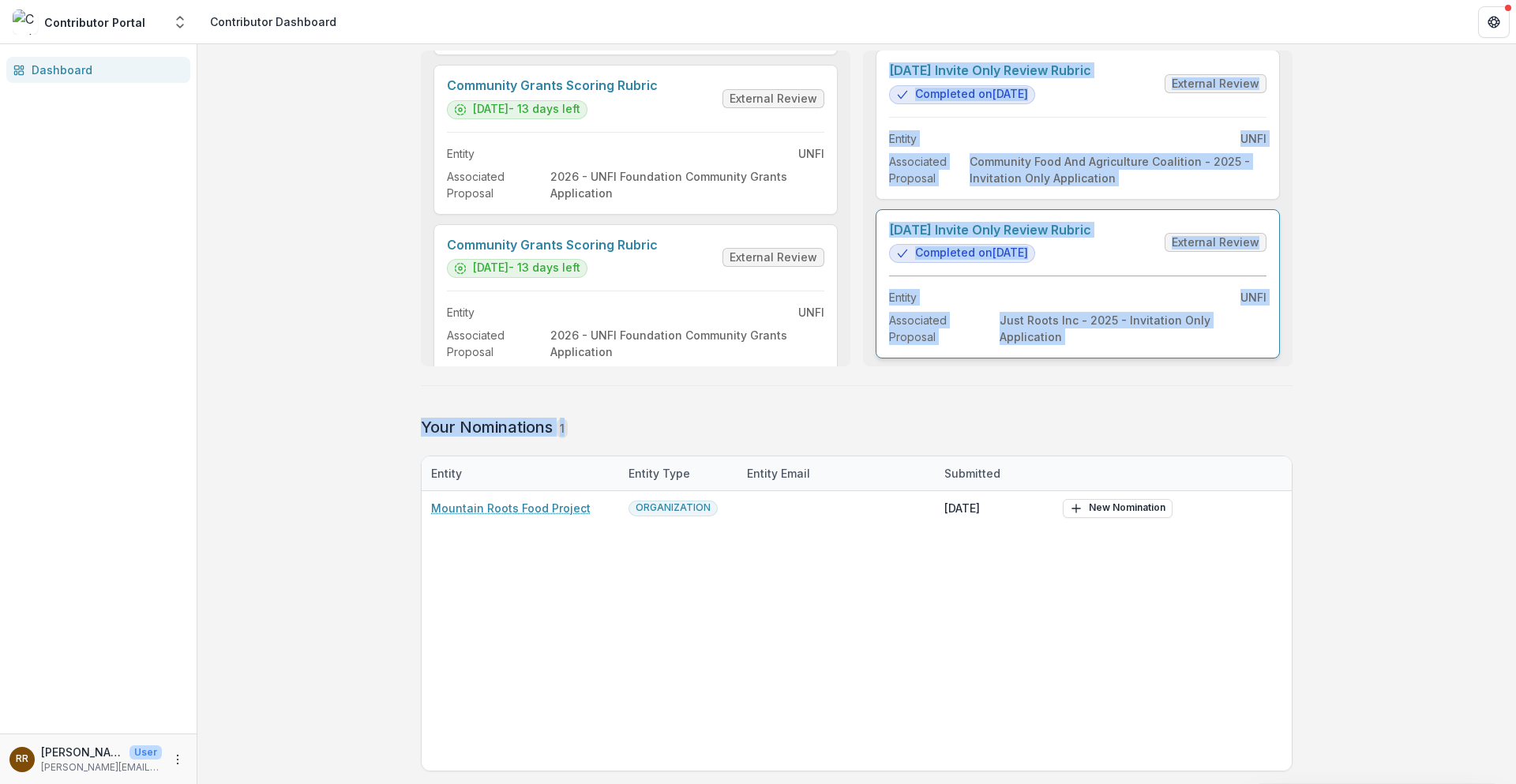
click at [1079, 237] on link "[DATE] Invite Only Review Rubric" at bounding box center [990, 229] width 202 height 15
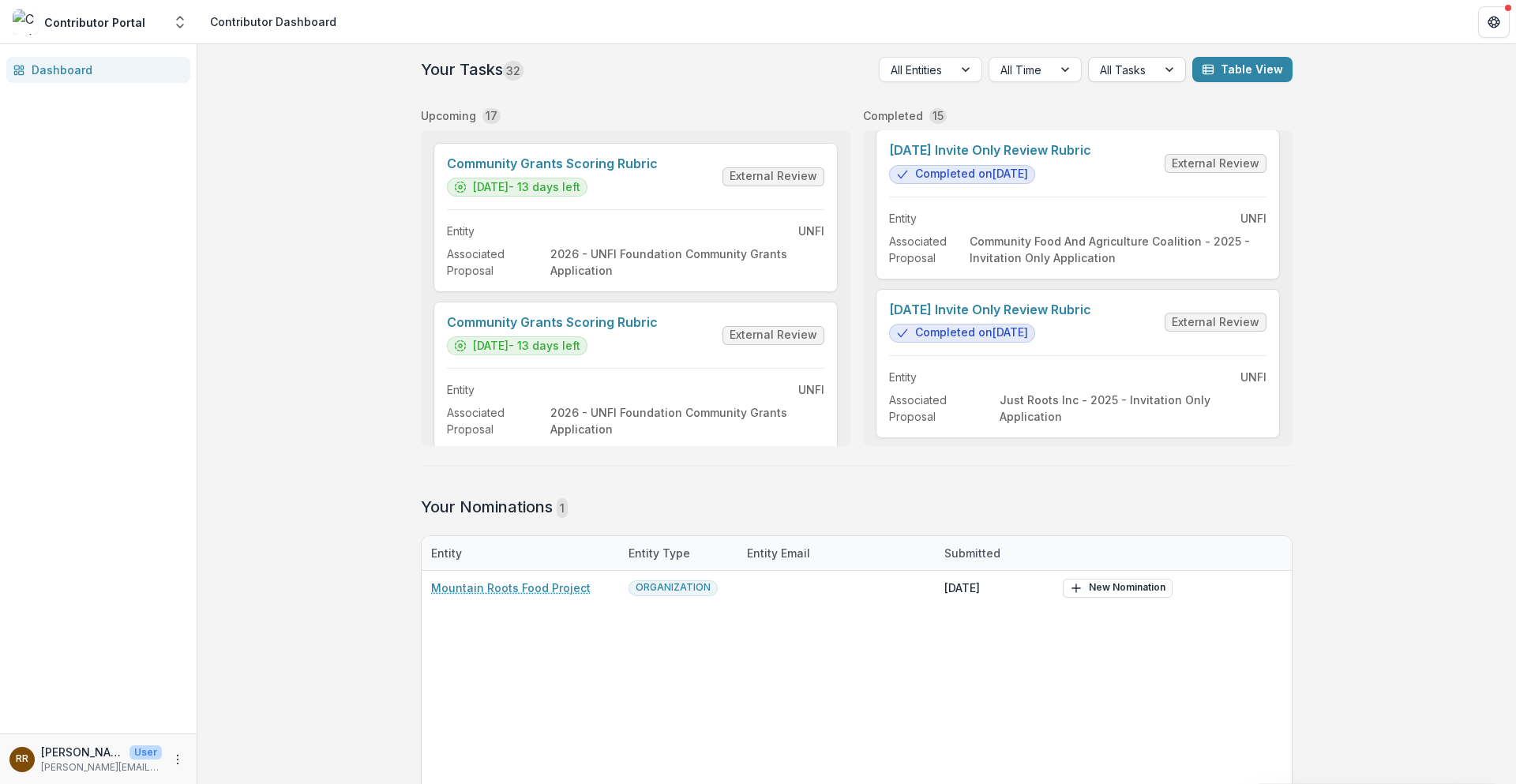
click at [1079, 67] on div at bounding box center [1123, 70] width 46 height 20
click at [1079, 152] on div "External Review" at bounding box center [1137, 161] width 90 height 41
click at [592, 172] on link "Community Grants Scoring Rubric" at bounding box center [552, 163] width 211 height 15
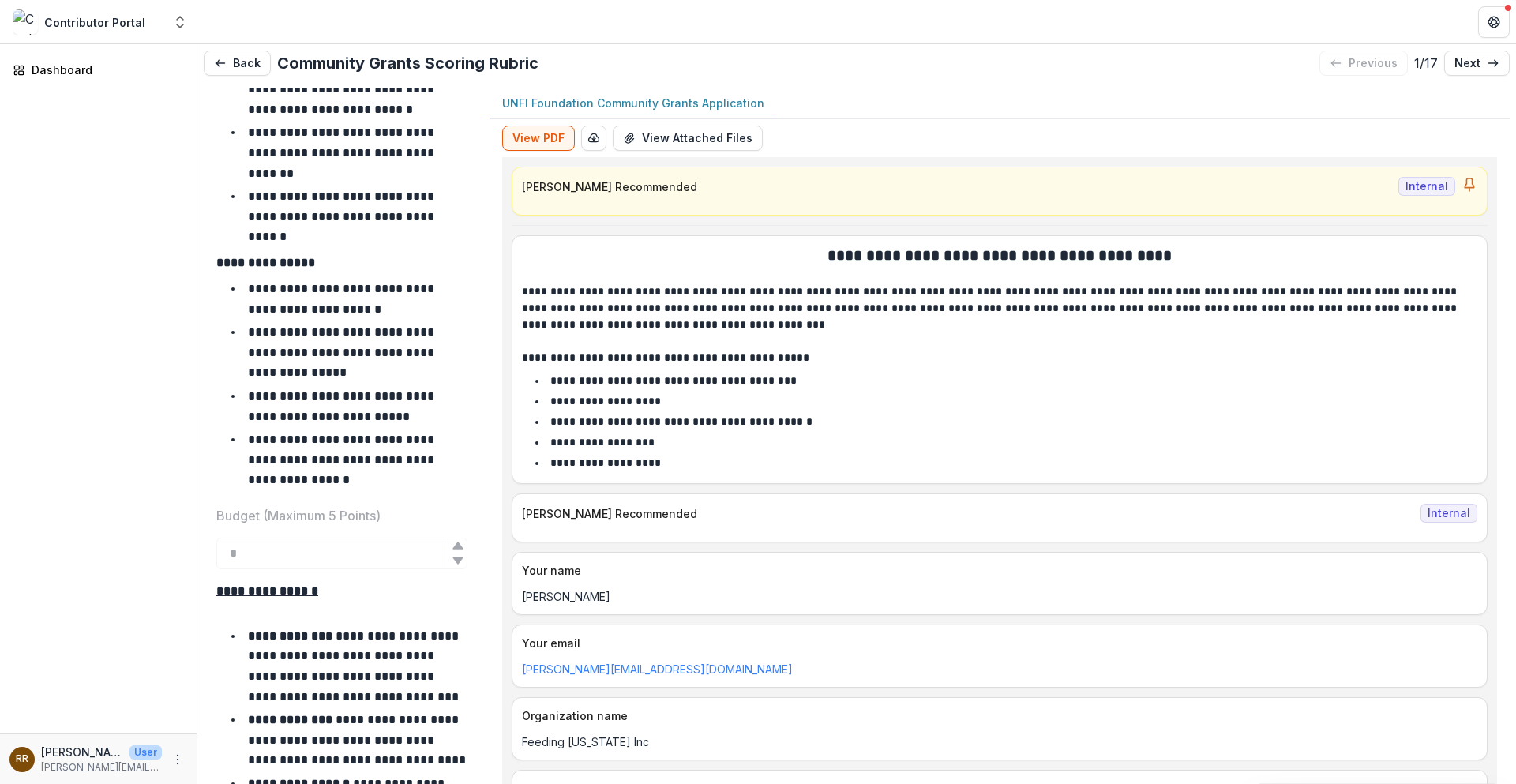
scroll to position [5288, 0]
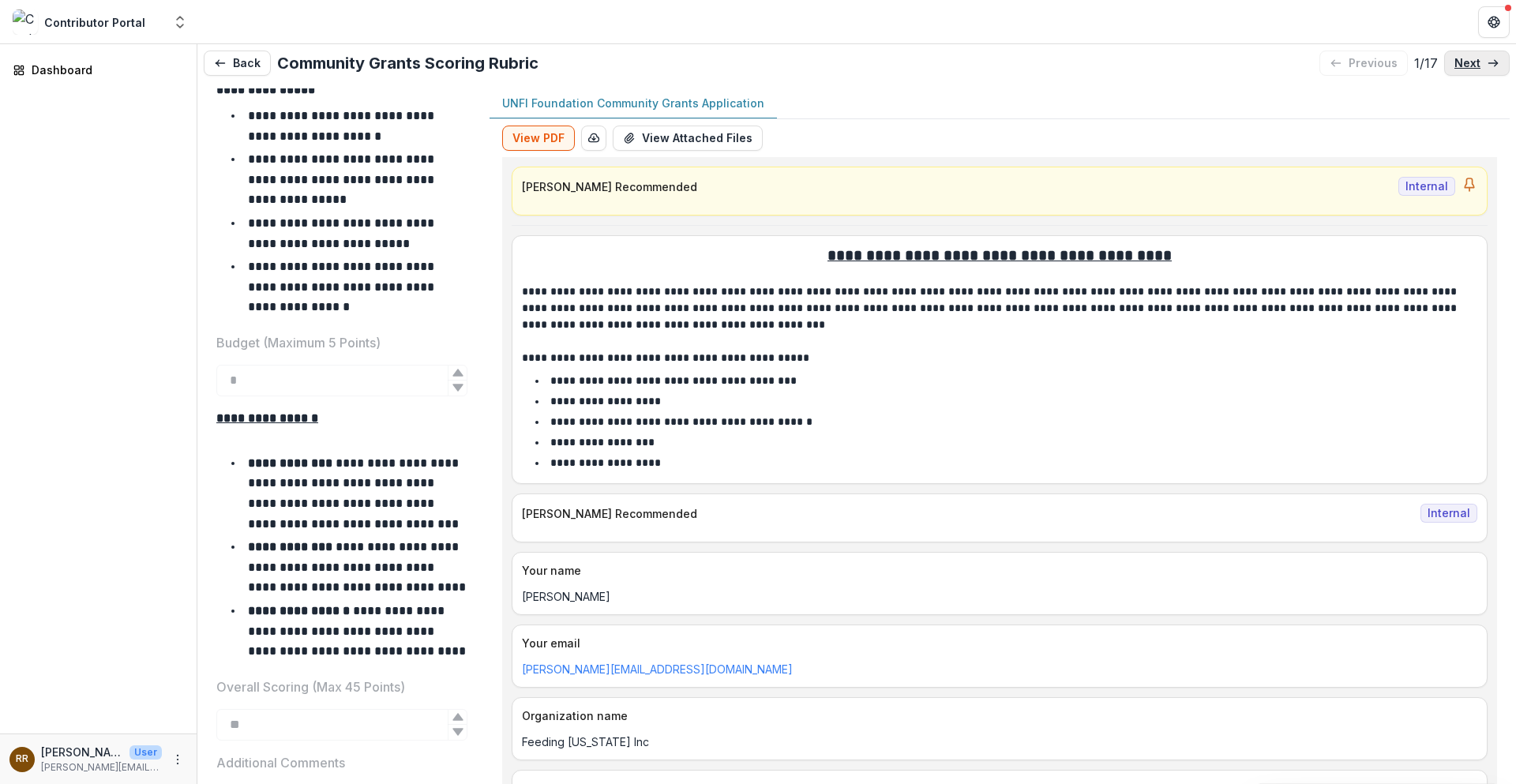
click at [1079, 70] on link "next" at bounding box center [1477, 64] width 66 height 25
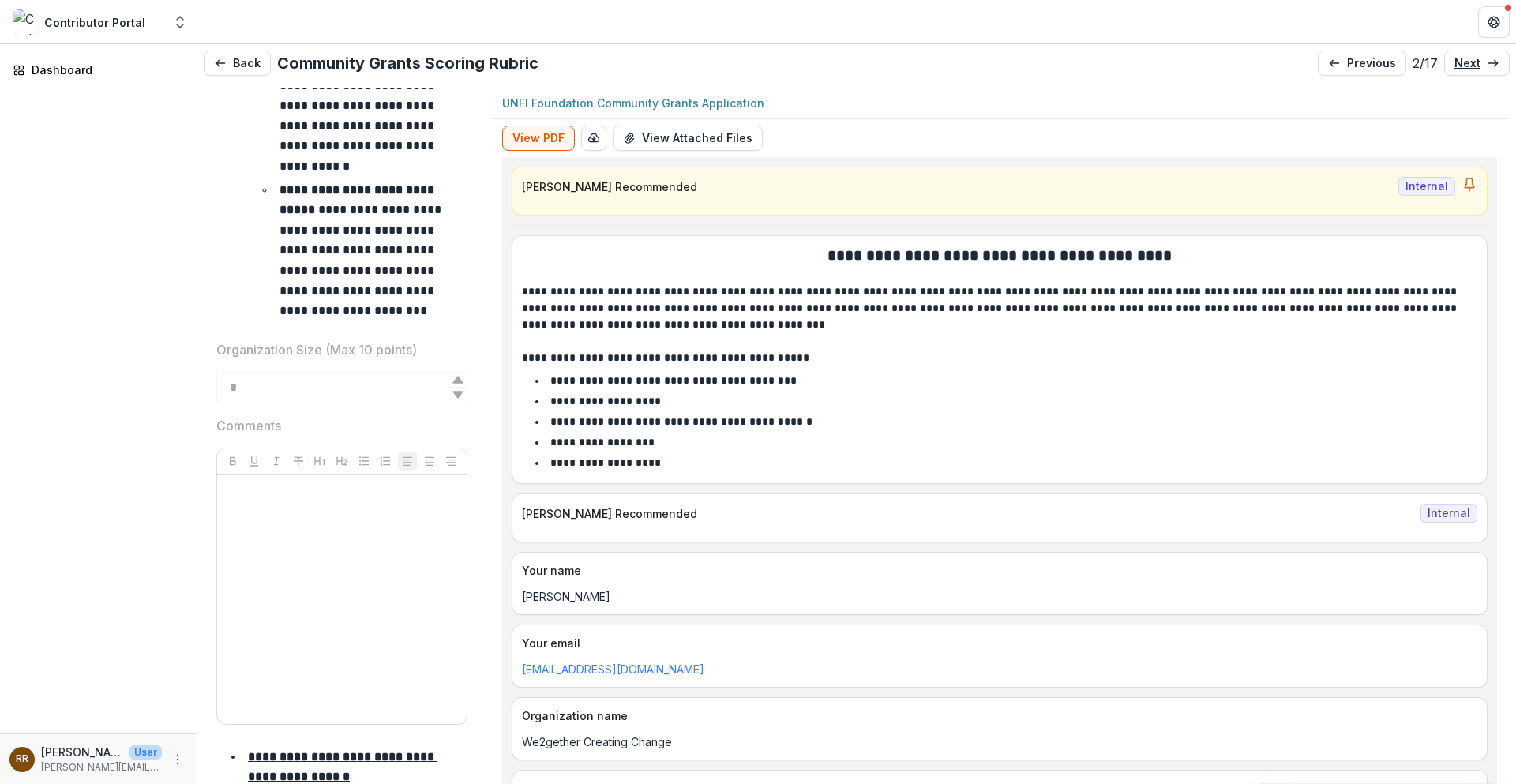
scroll to position [3315, 0]
